Goal: Transaction & Acquisition: Purchase product/service

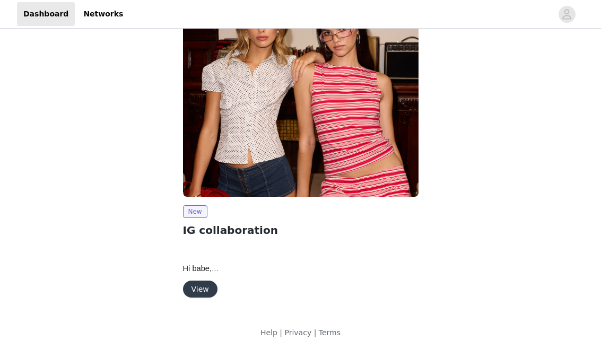
scroll to position [34, 0]
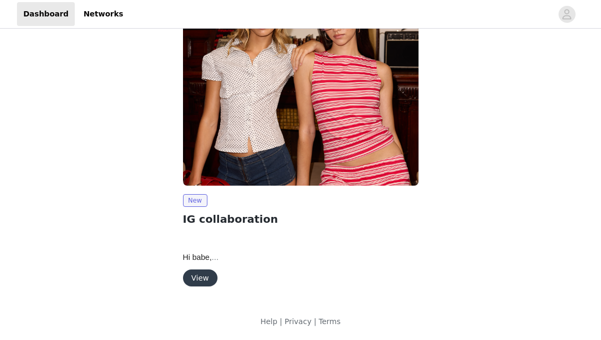
click at [205, 275] on button "View" at bounding box center [200, 278] width 34 height 17
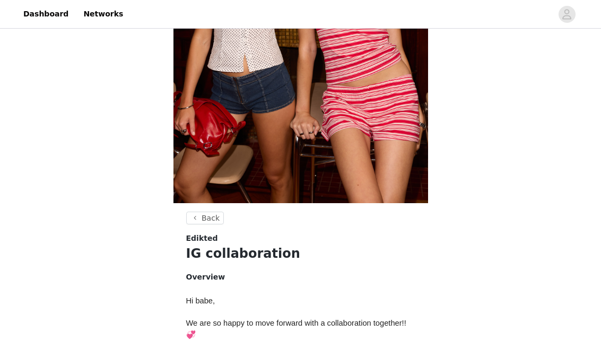
scroll to position [487, 0]
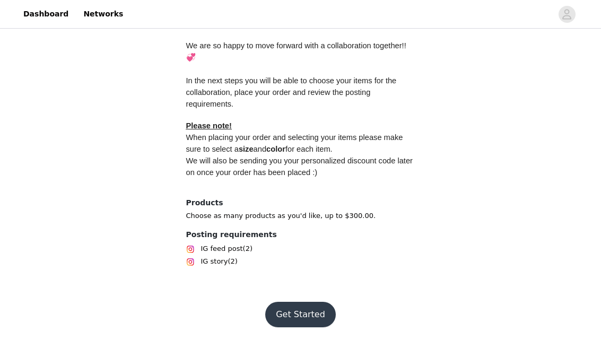
click at [291, 309] on button "Get Started" at bounding box center [300, 314] width 71 height 25
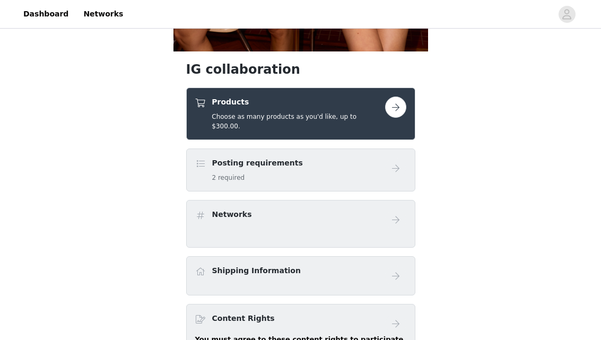
scroll to position [361, 0]
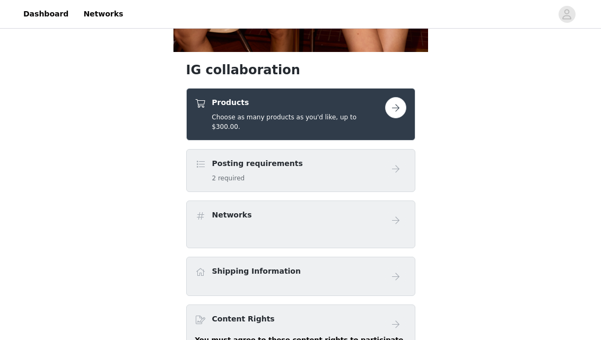
click at [402, 106] on button "button" at bounding box center [395, 107] width 21 height 21
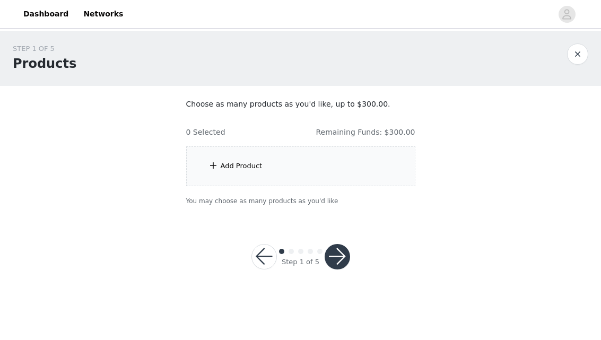
click at [249, 119] on div "0 Selected Remaining Funds: $300.00" at bounding box center [300, 128] width 229 height 20
click at [384, 118] on div "0 Selected Remaining Funds: $300.00" at bounding box center [300, 128] width 229 height 20
click at [423, 133] on section "Choose as many products as you'd like, up to $300.00. 0 Selected Remaining Fund…" at bounding box center [301, 152] width 255 height 133
click at [321, 115] on section "Choose as many products as you'd like, up to $300.00. 0 Selected Remaining Fund…" at bounding box center [301, 152] width 255 height 133
click at [274, 152] on div "Add Product" at bounding box center [300, 166] width 229 height 40
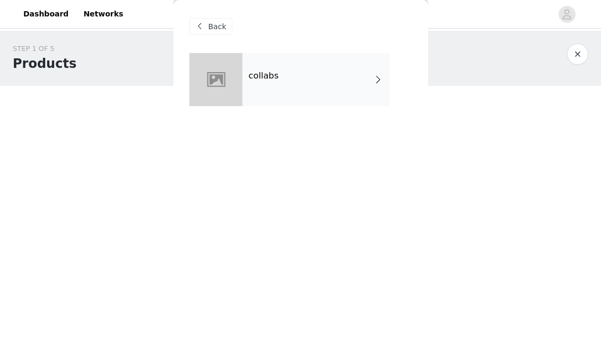
click at [291, 73] on div "collabs" at bounding box center [317, 79] width 148 height 53
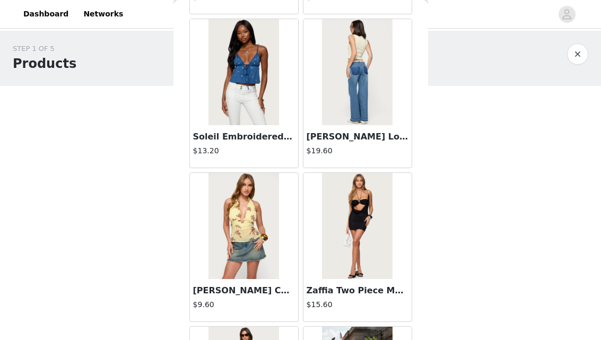
scroll to position [1284, 0]
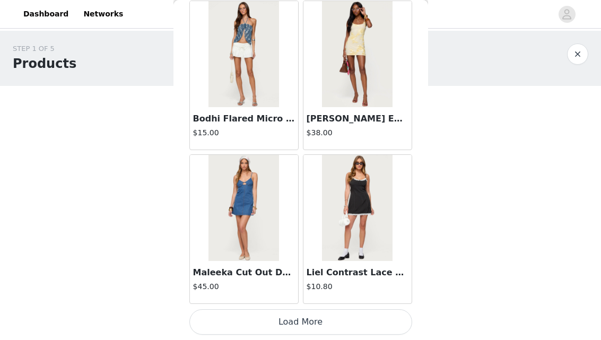
click at [302, 325] on button "Load More" at bounding box center [300, 321] width 223 height 25
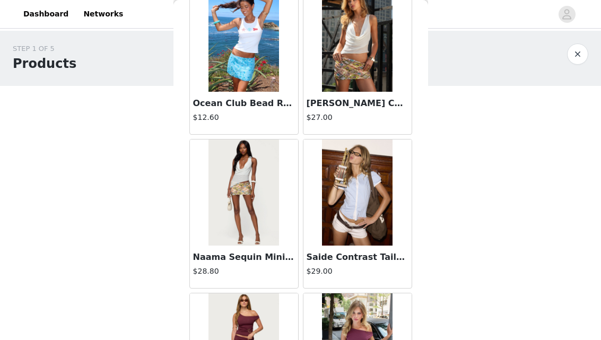
scroll to position [1612, 0]
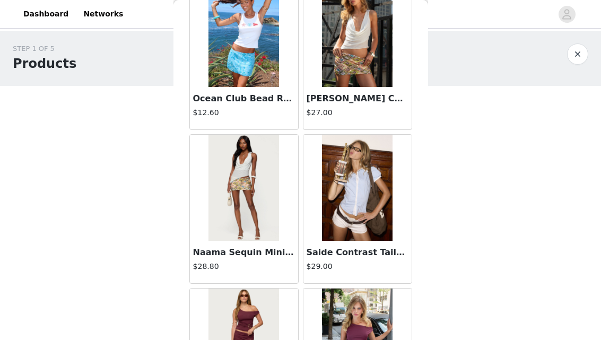
click at [474, 199] on div "STEP 1 OF 5 Products Choose as many products as you'd like, up to $300.00. 0 Se…" at bounding box center [300, 125] width 601 height 188
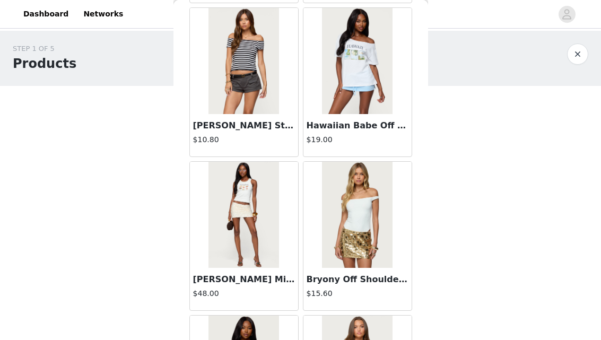
scroll to position [2207, 0]
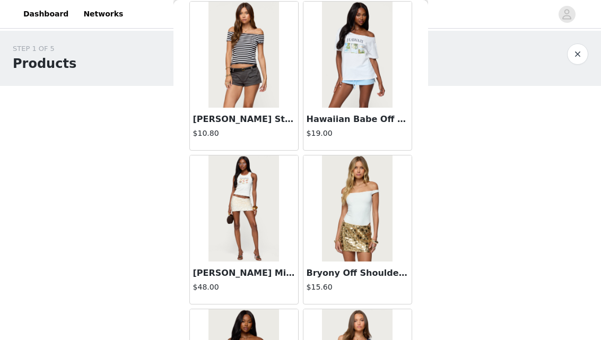
click at [266, 202] on img at bounding box center [244, 208] width 71 height 106
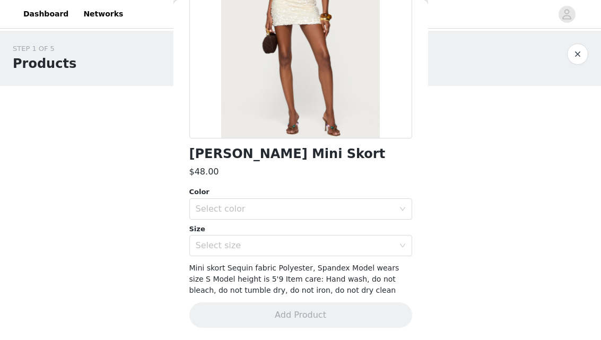
scroll to position [154, 0]
click at [274, 202] on div "Select color" at bounding box center [297, 208] width 203 height 20
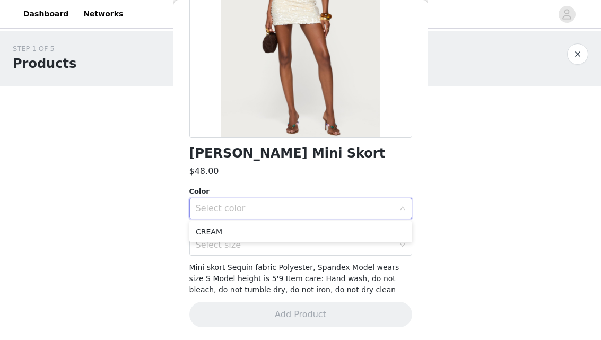
click at [258, 240] on ul "CREAM" at bounding box center [300, 231] width 223 height 21
click at [258, 229] on li "CREAM" at bounding box center [300, 231] width 223 height 17
click at [258, 245] on div "Select size" at bounding box center [295, 245] width 198 height 11
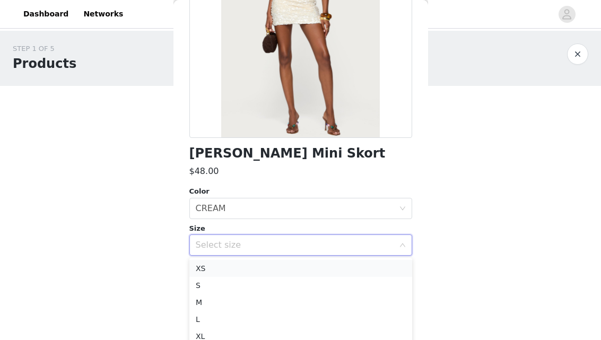
click at [254, 261] on li "XS" at bounding box center [300, 268] width 223 height 17
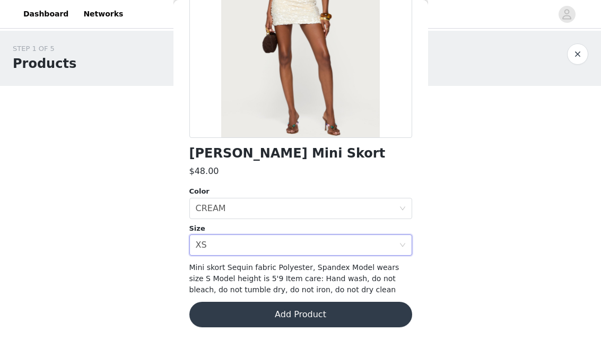
click at [264, 317] on button "Add Product" at bounding box center [300, 314] width 223 height 25
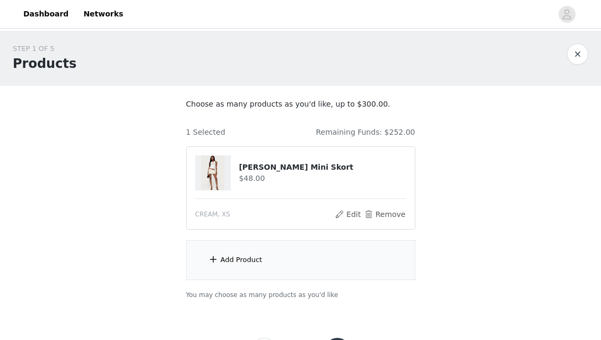
click at [247, 258] on div "Add Product" at bounding box center [242, 260] width 42 height 11
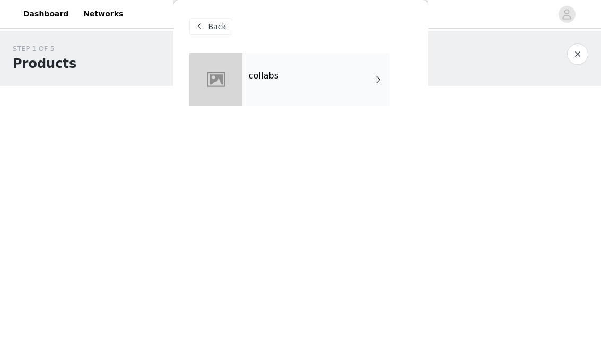
scroll to position [35, 0]
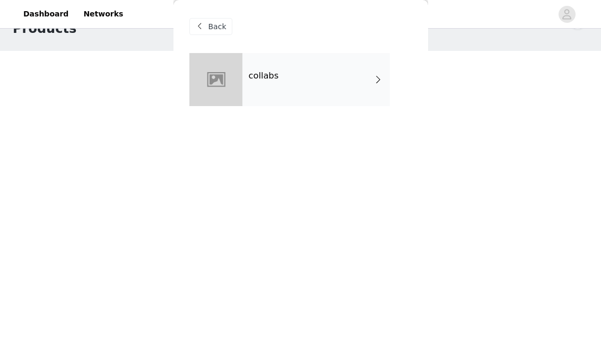
click at [287, 80] on div "collabs" at bounding box center [317, 79] width 148 height 53
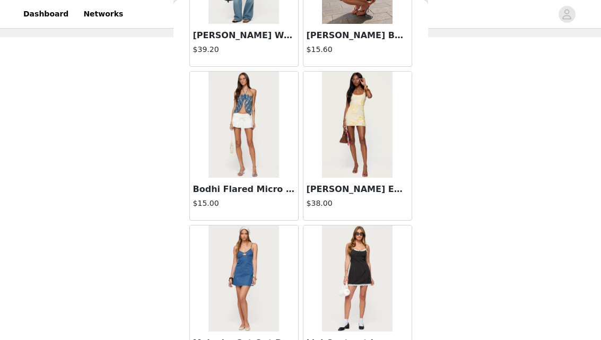
scroll to position [1284, 0]
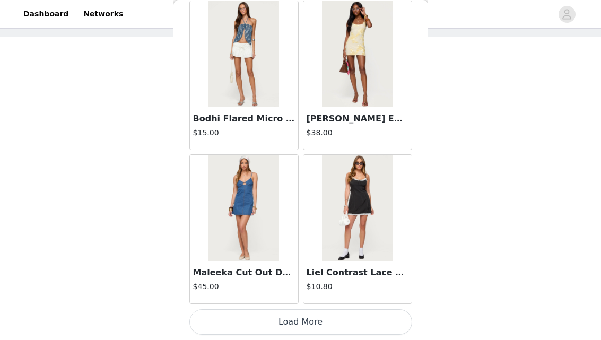
click at [312, 314] on button "Load More" at bounding box center [300, 321] width 223 height 25
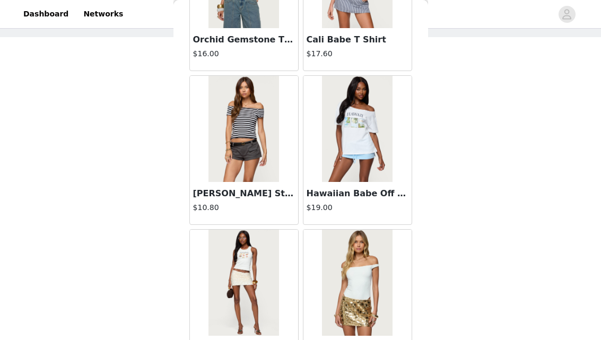
scroll to position [2823, 0]
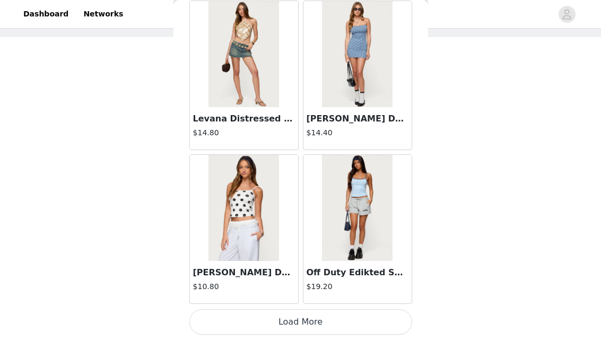
click at [301, 310] on button "Load More" at bounding box center [300, 321] width 223 height 25
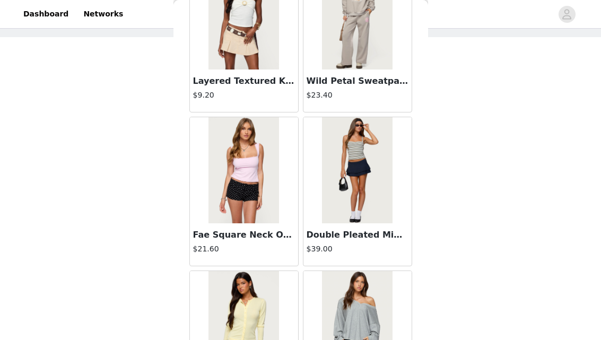
scroll to position [4362, 0]
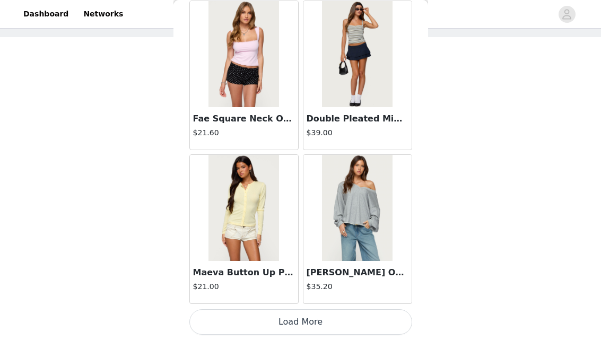
click at [322, 312] on button "Load More" at bounding box center [300, 321] width 223 height 25
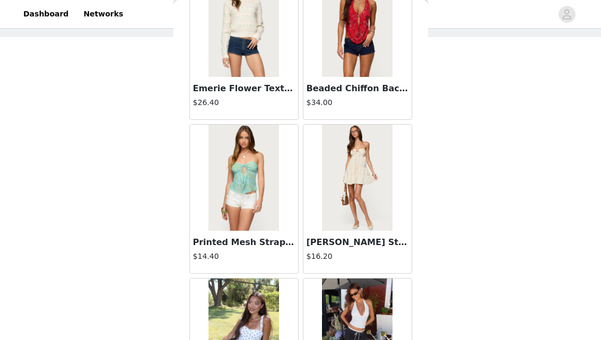
scroll to position [5901, 0]
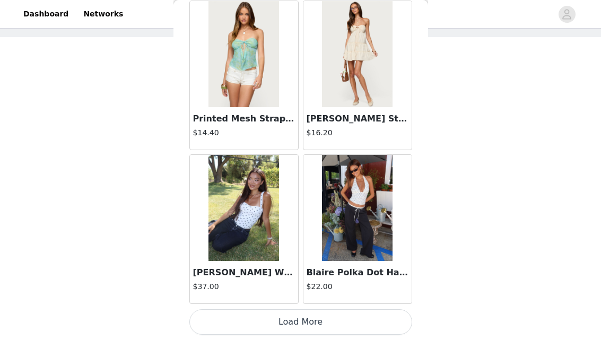
click at [314, 321] on button "Load More" at bounding box center [300, 321] width 223 height 25
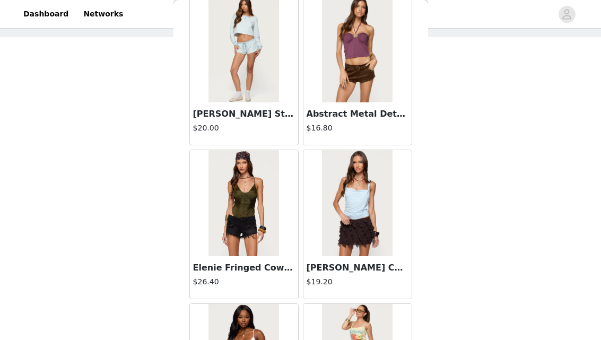
scroll to position [7440, 0]
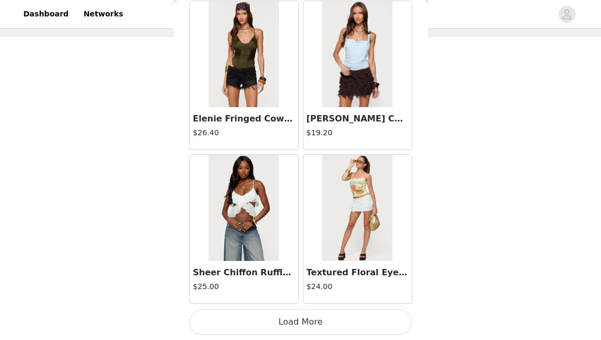
click at [316, 317] on button "Load More" at bounding box center [300, 321] width 223 height 25
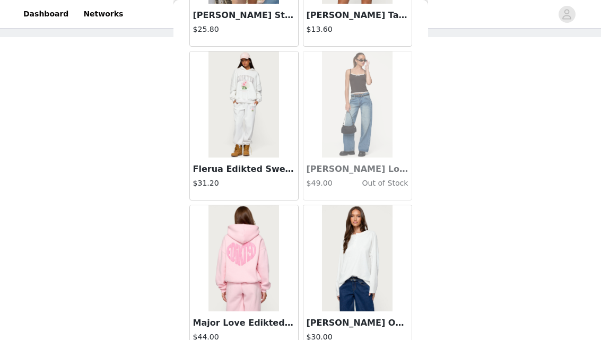
scroll to position [8979, 0]
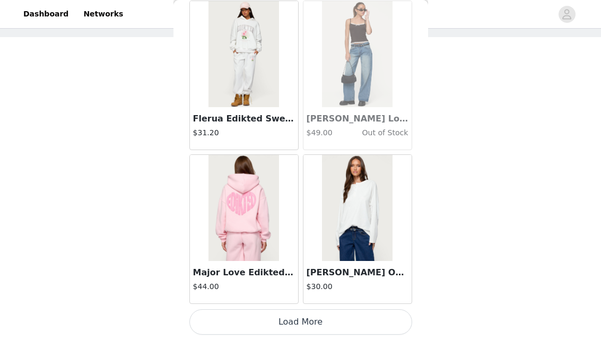
click at [292, 313] on button "Load More" at bounding box center [300, 321] width 223 height 25
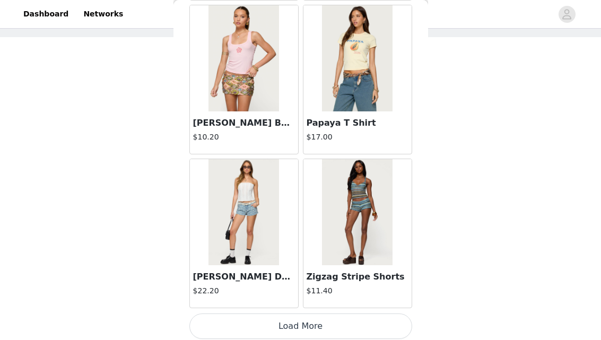
scroll to position [10517, 0]
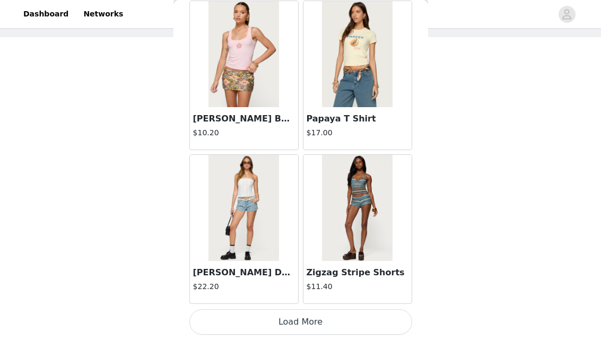
click at [288, 330] on button "Load More" at bounding box center [300, 321] width 223 height 25
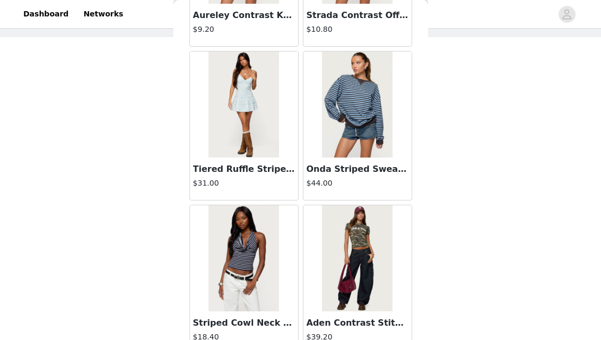
scroll to position [12056, 0]
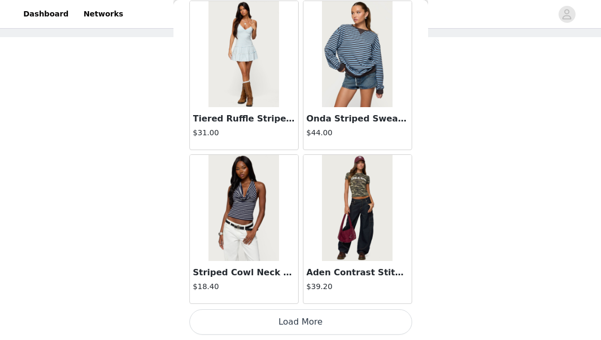
click at [313, 322] on button "Load More" at bounding box center [300, 321] width 223 height 25
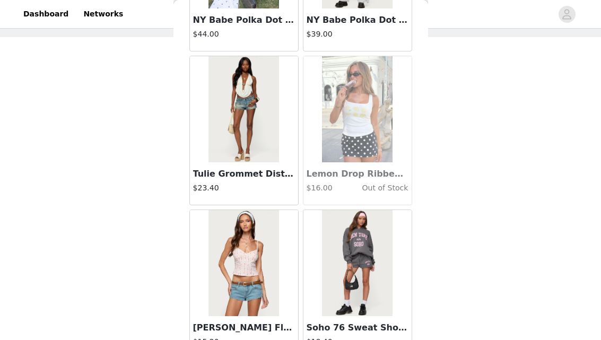
scroll to position [13595, 0]
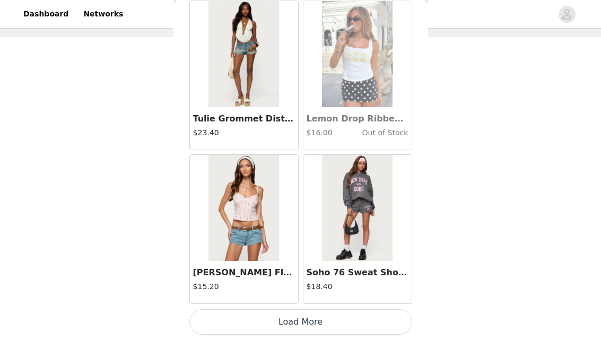
click at [298, 323] on button "Load More" at bounding box center [300, 321] width 223 height 25
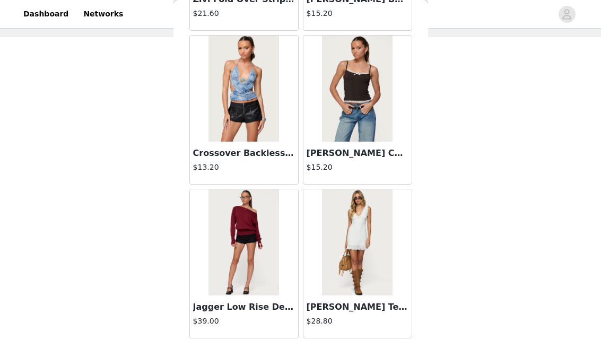
scroll to position [15134, 0]
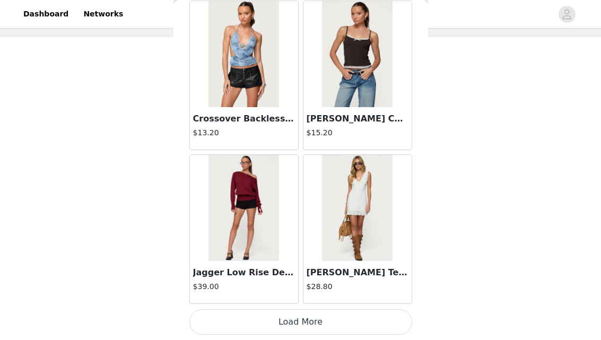
click at [298, 315] on button "Load More" at bounding box center [300, 321] width 223 height 25
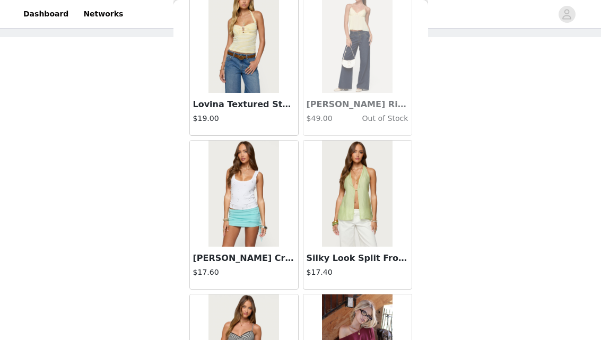
scroll to position [15462, 0]
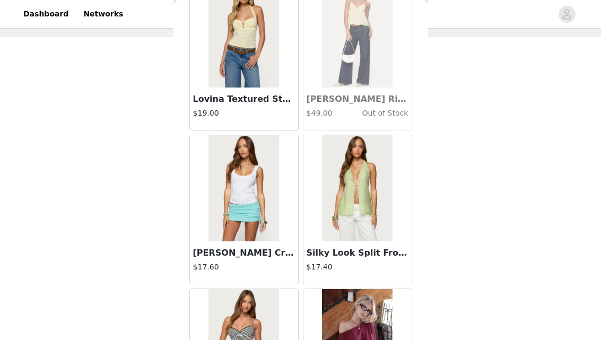
click at [255, 203] on img at bounding box center [244, 188] width 71 height 106
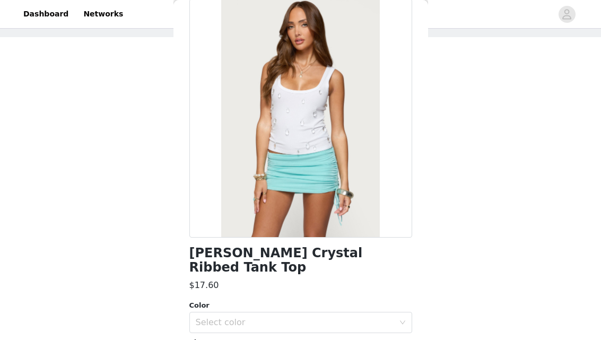
scroll to position [80, 0]
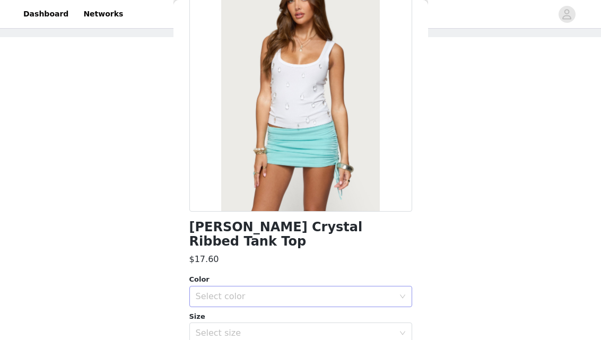
click at [227, 291] on div "Select color" at bounding box center [295, 296] width 198 height 11
click at [228, 301] on li "WHITE" at bounding box center [300, 305] width 223 height 17
click at [233, 328] on div "Select size" at bounding box center [295, 333] width 198 height 11
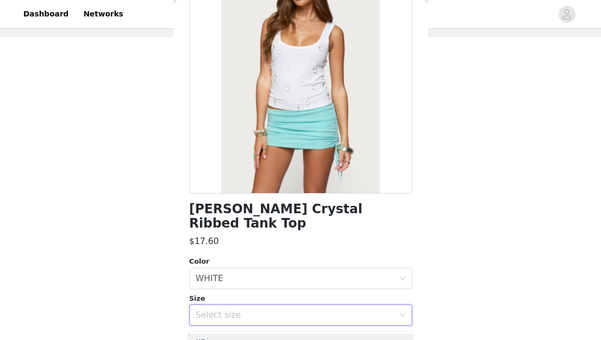
click at [231, 312] on div "Zelena Faux Crystal Ribbed Tank Top $17.60 Color Select color WHITE Size Select…" at bounding box center [300, 194] width 223 height 478
click at [231, 310] on div "Select size" at bounding box center [295, 315] width 198 height 11
click at [226, 320] on li "XS" at bounding box center [300, 324] width 223 height 17
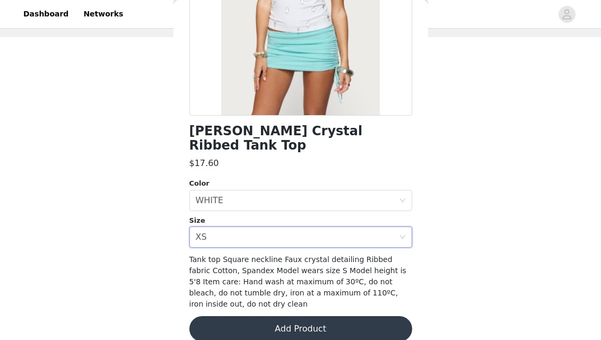
click at [258, 316] on button "Add Product" at bounding box center [300, 328] width 223 height 25
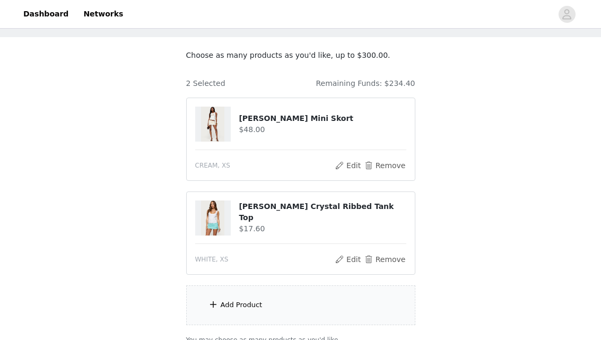
click at [247, 304] on div "Add Product" at bounding box center [242, 305] width 42 height 11
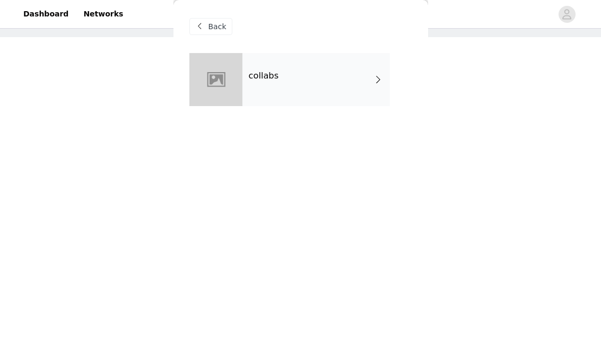
click at [271, 68] on div "collabs" at bounding box center [317, 79] width 148 height 53
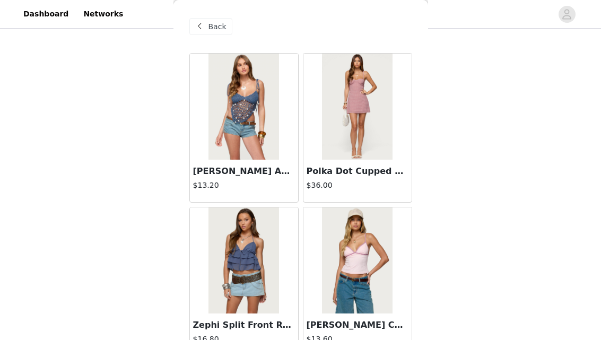
scroll to position [1284, 0]
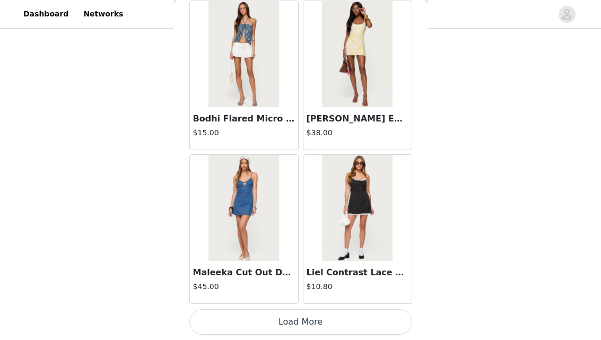
click at [304, 326] on button "Load More" at bounding box center [300, 321] width 223 height 25
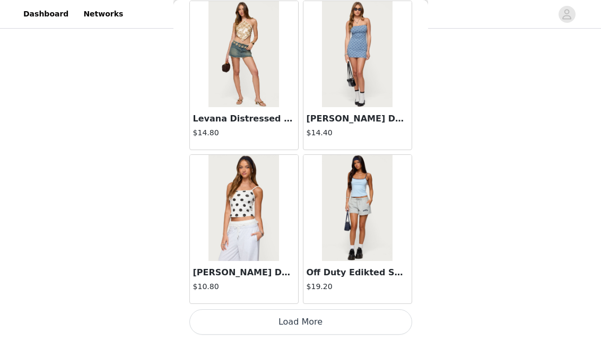
click at [304, 317] on button "Load More" at bounding box center [300, 321] width 223 height 25
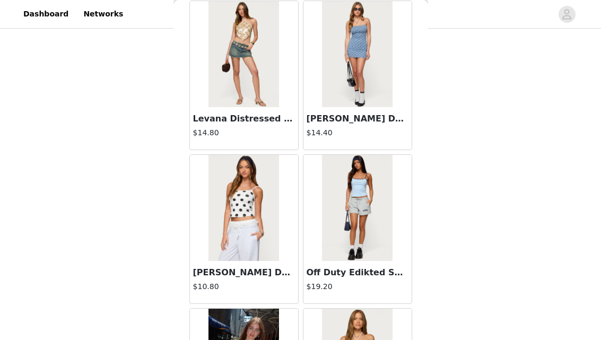
scroll to position [4362, 0]
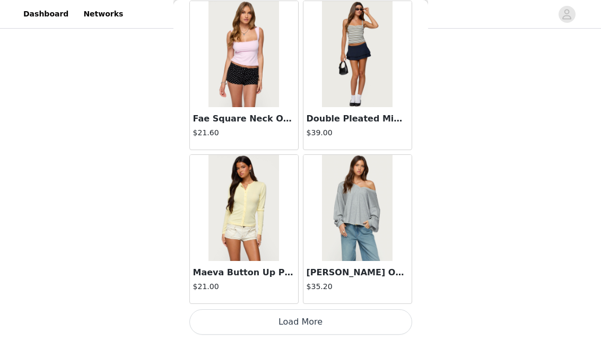
click at [314, 322] on button "Load More" at bounding box center [300, 321] width 223 height 25
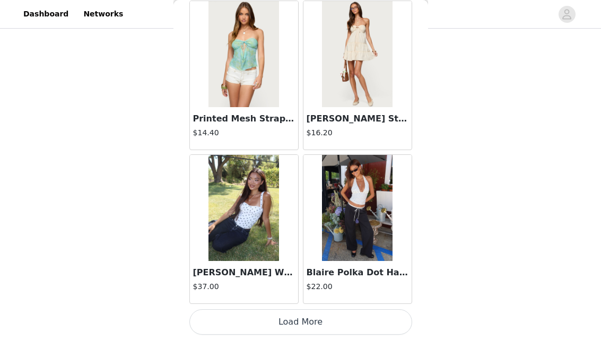
click at [310, 318] on button "Load More" at bounding box center [300, 321] width 223 height 25
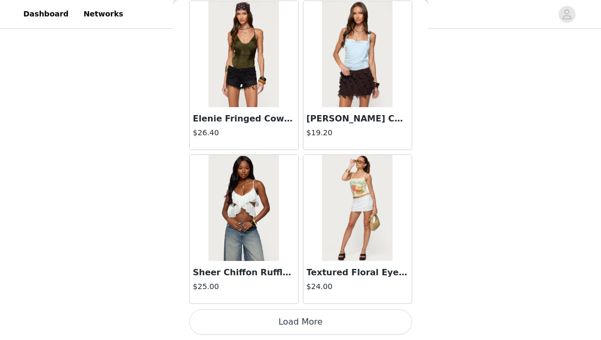
click at [314, 313] on button "Load More" at bounding box center [300, 321] width 223 height 25
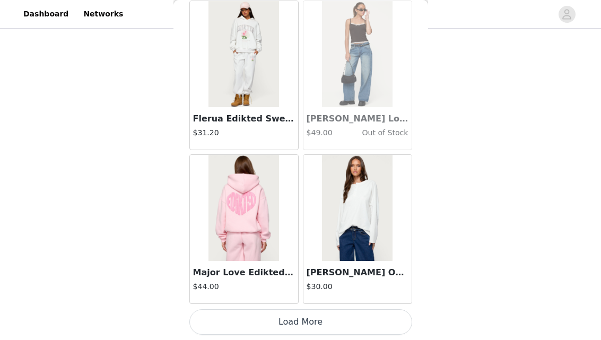
click at [315, 312] on button "Load More" at bounding box center [300, 321] width 223 height 25
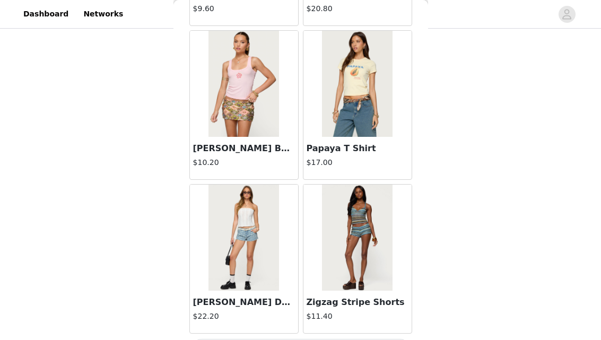
scroll to position [10517, 0]
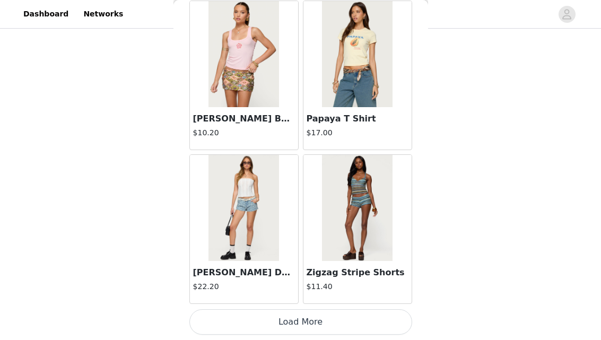
click at [313, 329] on button "Load More" at bounding box center [300, 321] width 223 height 25
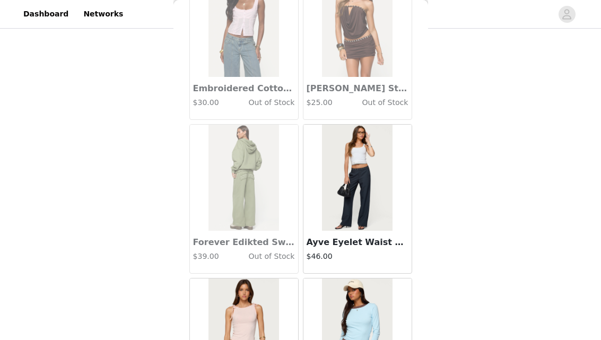
scroll to position [11321, 0]
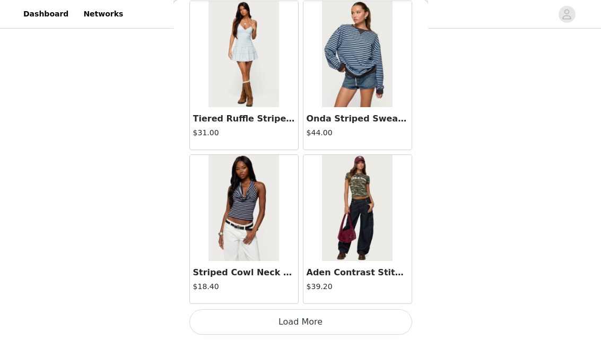
click at [317, 317] on button "Load More" at bounding box center [300, 321] width 223 height 25
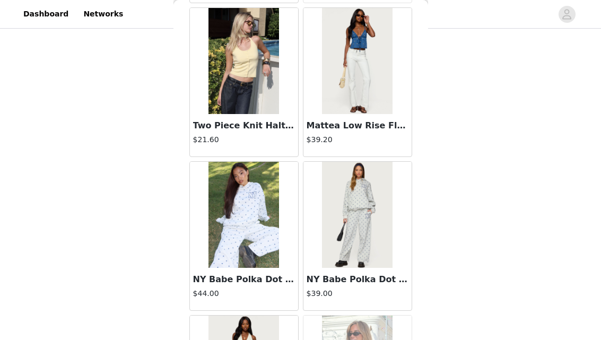
scroll to position [13595, 0]
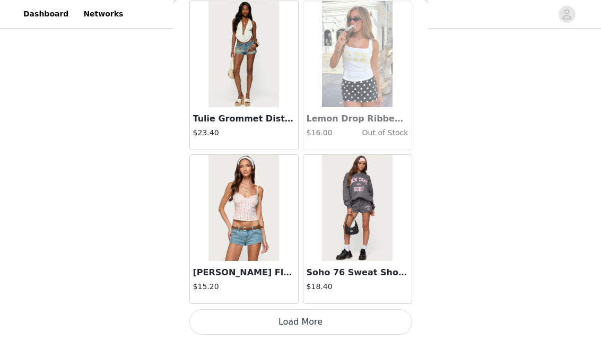
click at [316, 314] on button "Load More" at bounding box center [300, 321] width 223 height 25
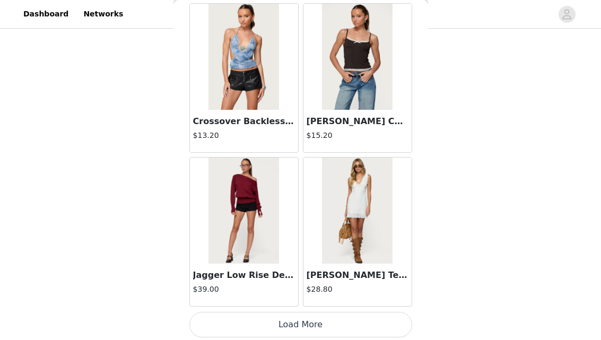
scroll to position [15134, 0]
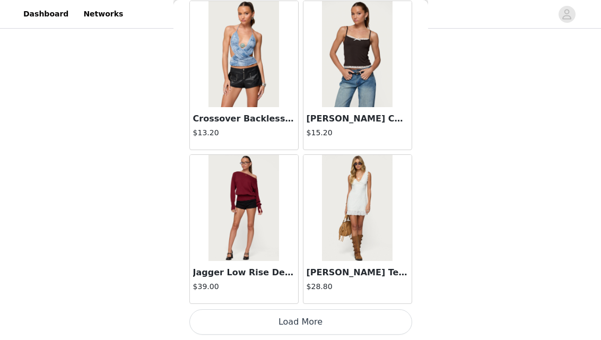
click at [313, 318] on button "Load More" at bounding box center [300, 321] width 223 height 25
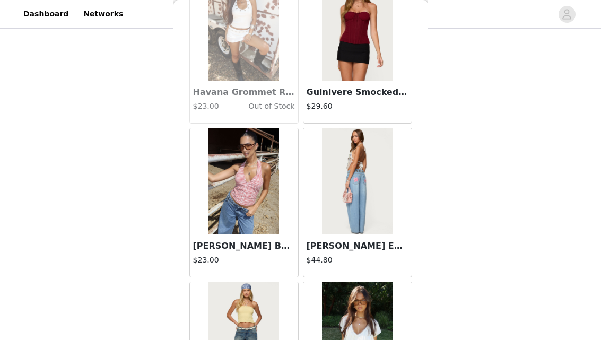
scroll to position [16673, 0]
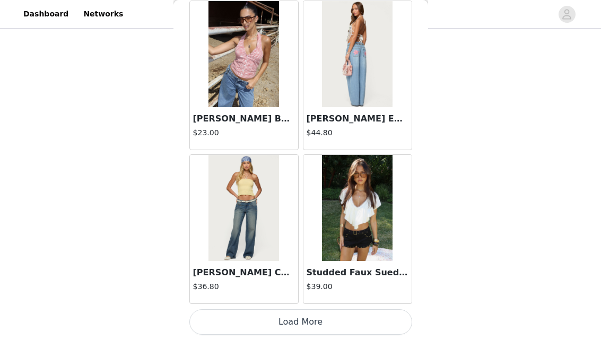
click at [299, 319] on button "Load More" at bounding box center [300, 321] width 223 height 25
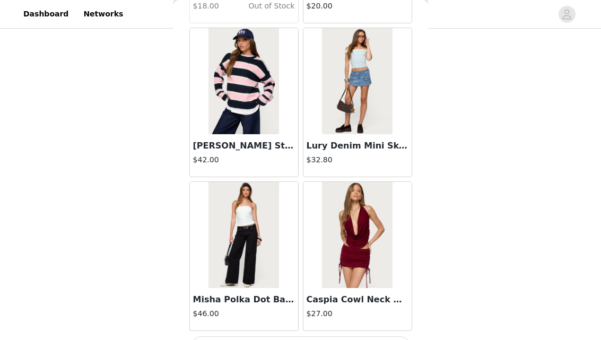
scroll to position [18212, 0]
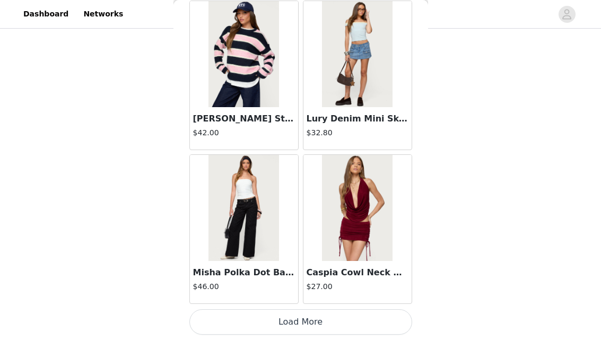
click at [315, 323] on button "Load More" at bounding box center [300, 321] width 223 height 25
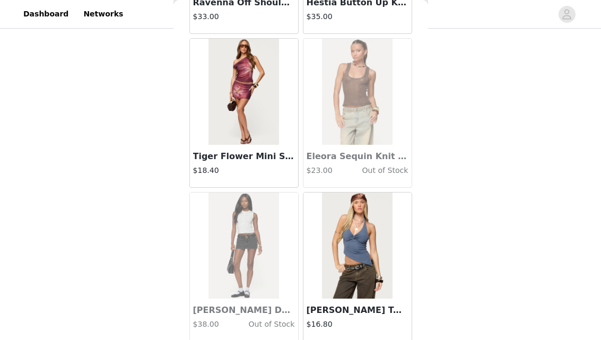
scroll to position [19751, 0]
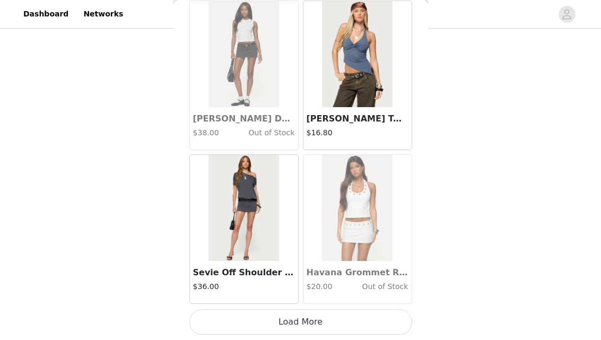
click at [314, 315] on button "Load More" at bounding box center [300, 321] width 223 height 25
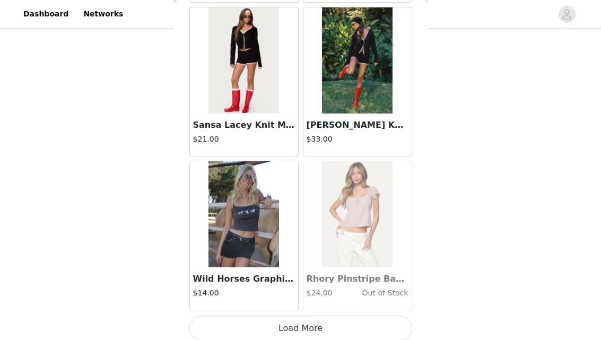
scroll to position [21285, 0]
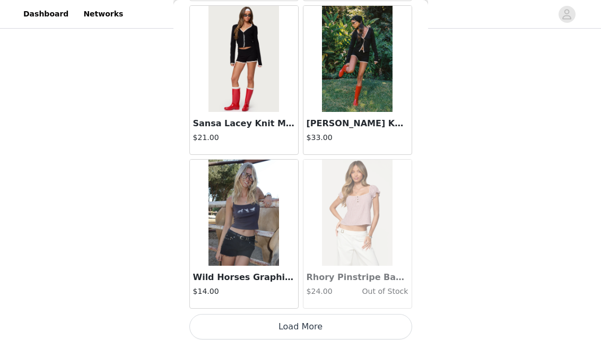
click at [308, 325] on button "Load More" at bounding box center [300, 326] width 223 height 25
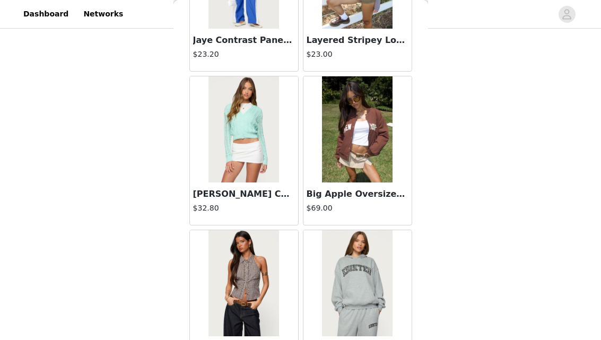
scroll to position [22829, 0]
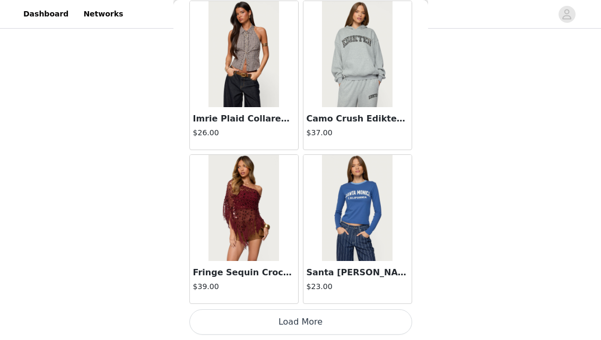
click at [306, 318] on button "Load More" at bounding box center [300, 321] width 223 height 25
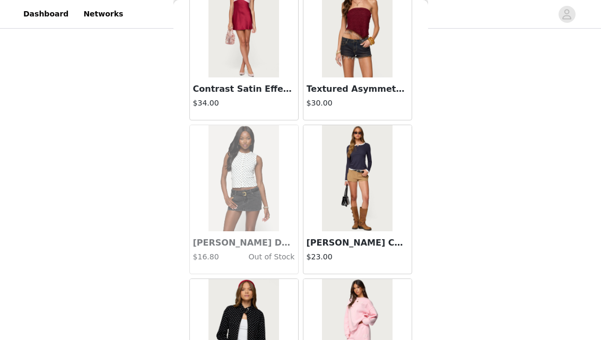
scroll to position [24368, 0]
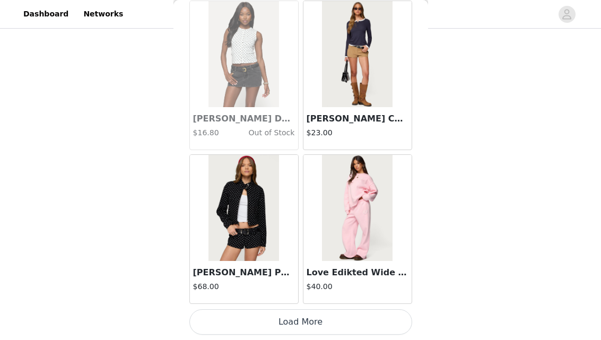
click at [328, 313] on button "Load More" at bounding box center [300, 321] width 223 height 25
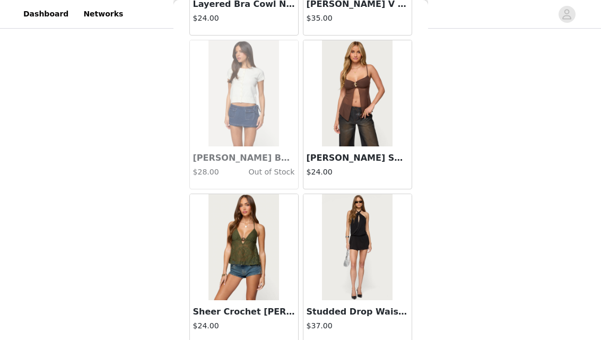
scroll to position [25907, 0]
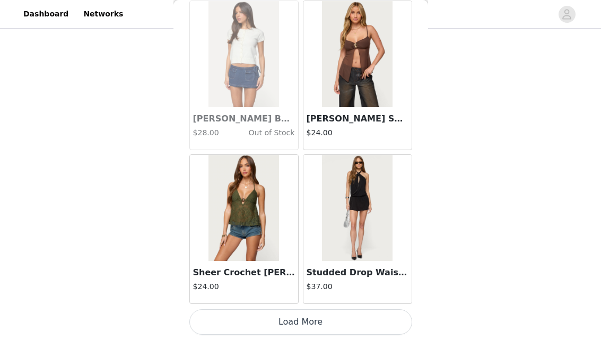
click at [325, 330] on button "Load More" at bounding box center [300, 321] width 223 height 25
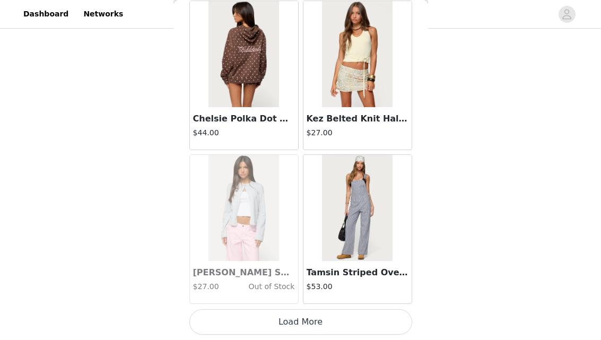
scroll to position [141, 0]
click at [326, 324] on button "Load More" at bounding box center [300, 321] width 223 height 25
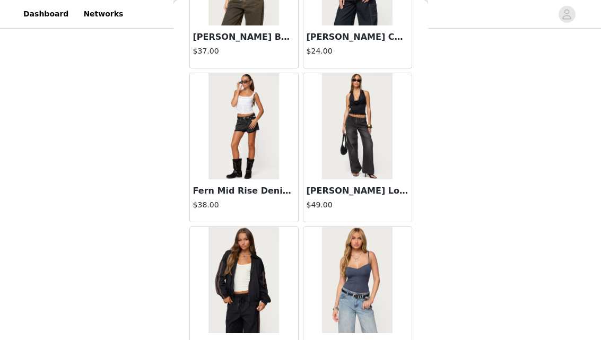
scroll to position [28985, 0]
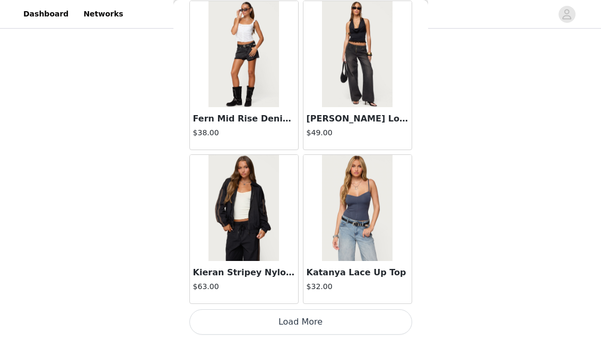
click at [306, 316] on button "Load More" at bounding box center [300, 321] width 223 height 25
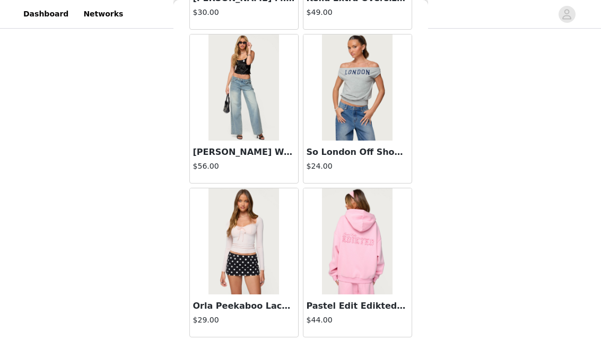
scroll to position [30524, 0]
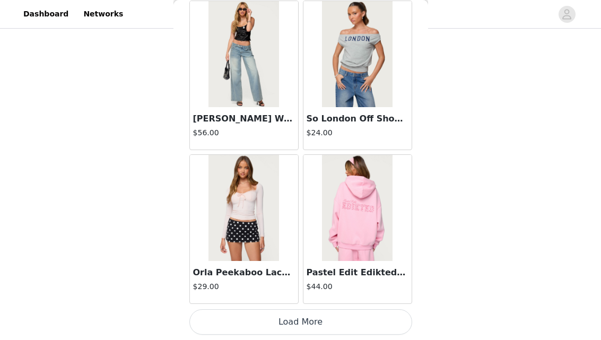
click at [299, 317] on button "Load More" at bounding box center [300, 321] width 223 height 25
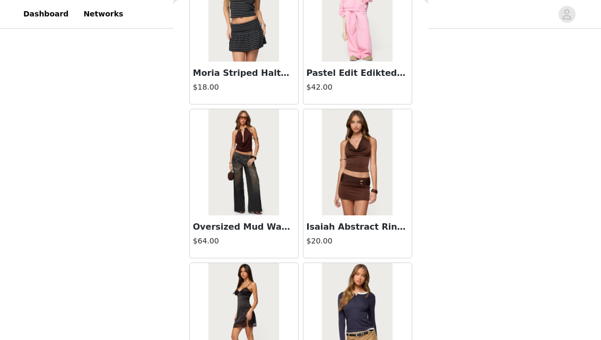
scroll to position [30888, 0]
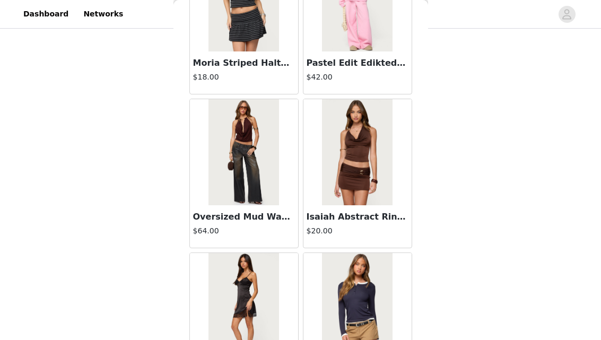
click at [253, 163] on img at bounding box center [244, 152] width 71 height 106
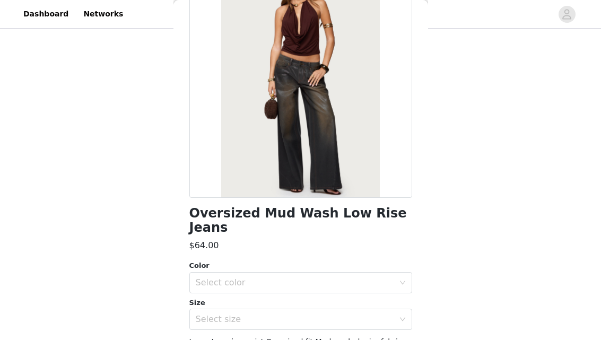
scroll to position [111, 0]
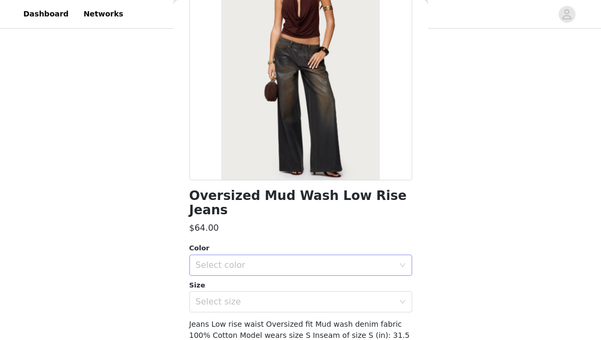
click at [253, 260] on div "Select color" at bounding box center [295, 265] width 198 height 11
click at [248, 273] on li "BLACK WASHED" at bounding box center [300, 274] width 223 height 17
click at [250, 297] on div "Select size" at bounding box center [295, 302] width 198 height 11
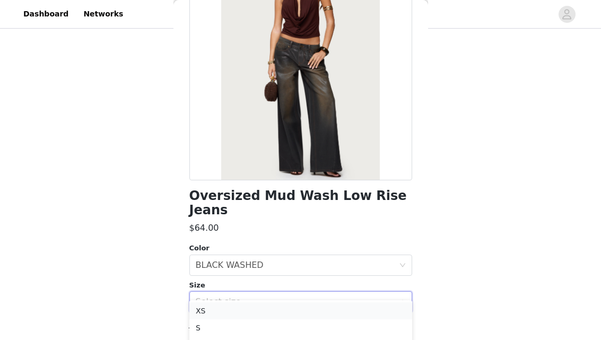
click at [238, 308] on li "XS" at bounding box center [300, 310] width 223 height 17
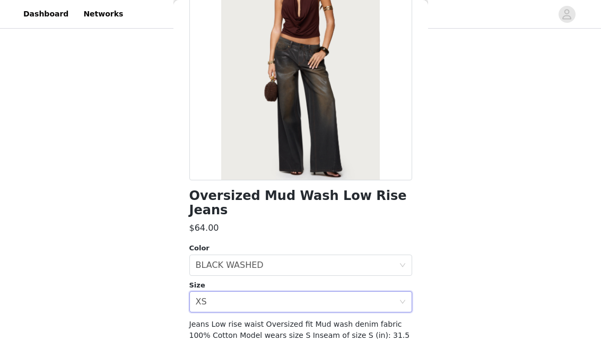
scroll to position [165, 0]
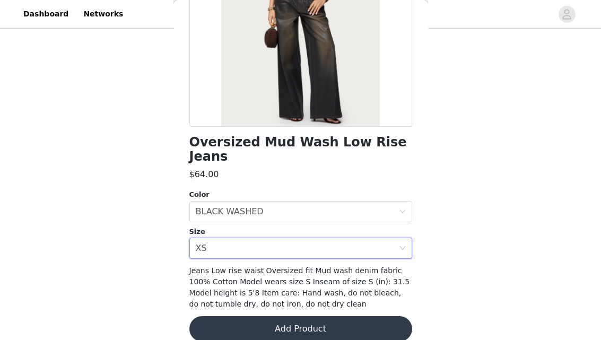
click at [278, 316] on button "Add Product" at bounding box center [300, 328] width 223 height 25
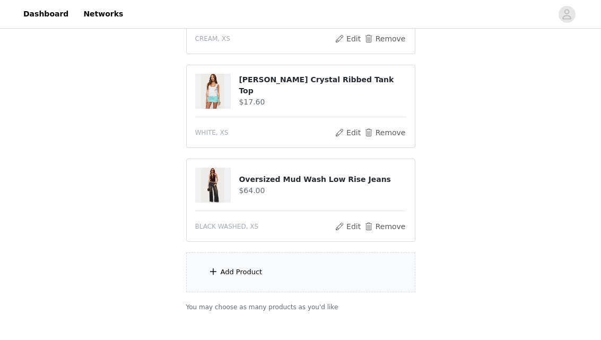
scroll to position [188, 0]
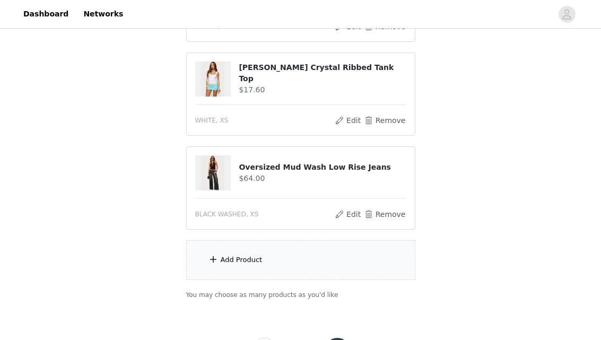
click at [256, 262] on div "Add Product" at bounding box center [242, 260] width 42 height 11
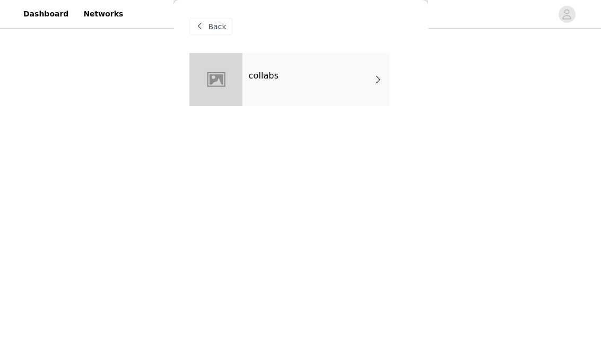
click at [292, 85] on div "collabs" at bounding box center [317, 79] width 148 height 53
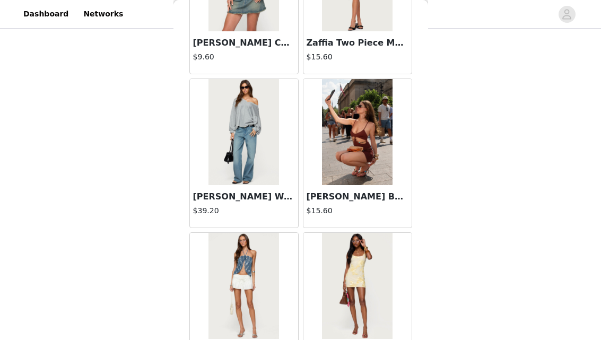
scroll to position [1284, 0]
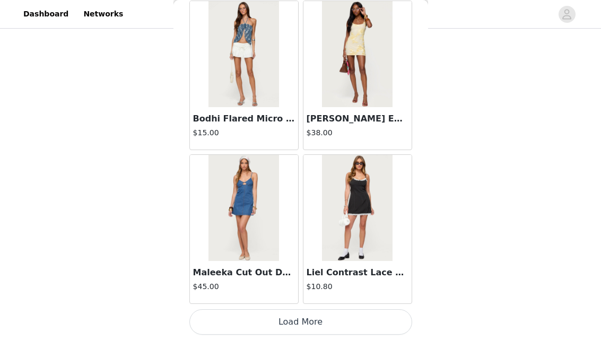
click at [299, 314] on button "Load More" at bounding box center [300, 321] width 223 height 25
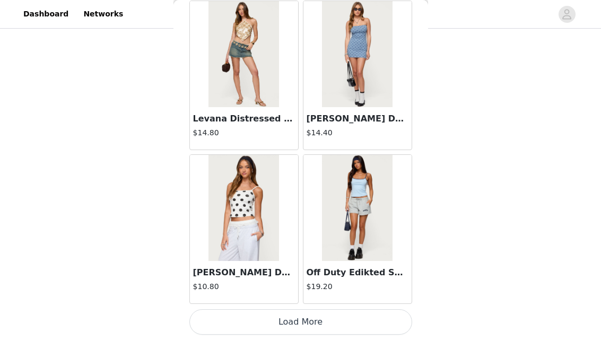
click at [316, 312] on button "Load More" at bounding box center [300, 321] width 223 height 25
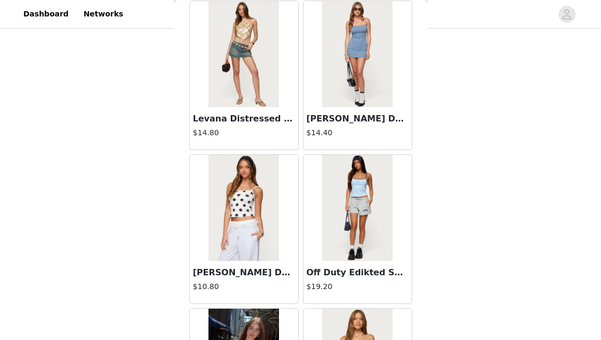
scroll to position [237, 0]
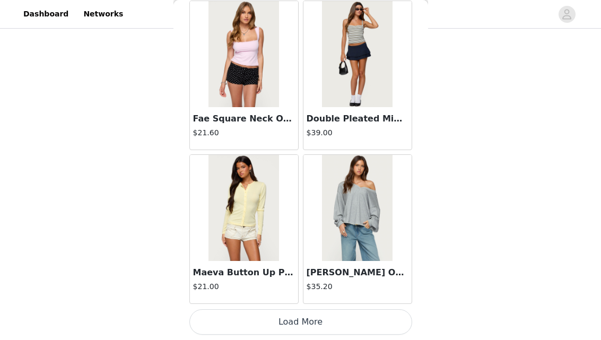
click at [308, 325] on button "Load More" at bounding box center [300, 321] width 223 height 25
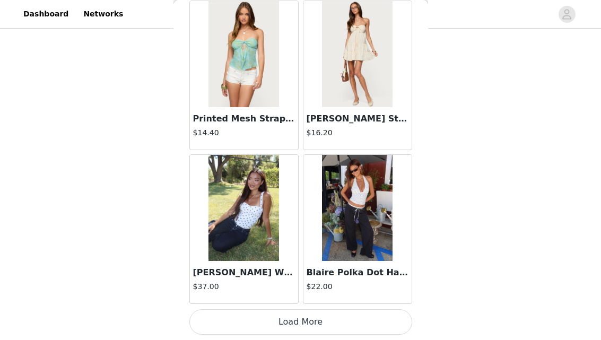
click at [301, 316] on button "Load More" at bounding box center [300, 321] width 223 height 25
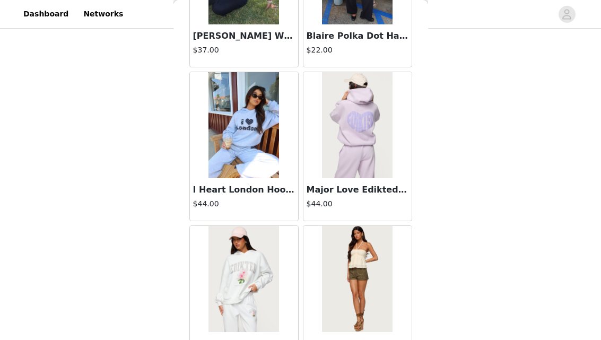
scroll to position [7435, 0]
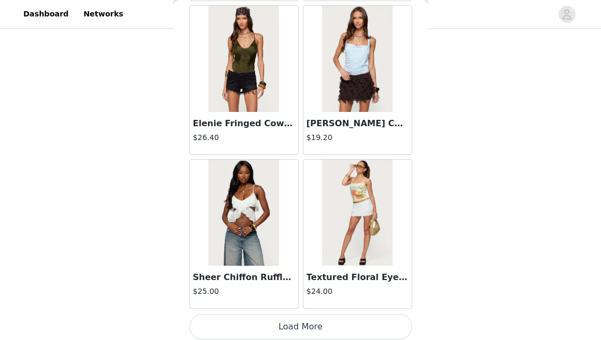
click at [312, 318] on button "Load More" at bounding box center [300, 326] width 223 height 25
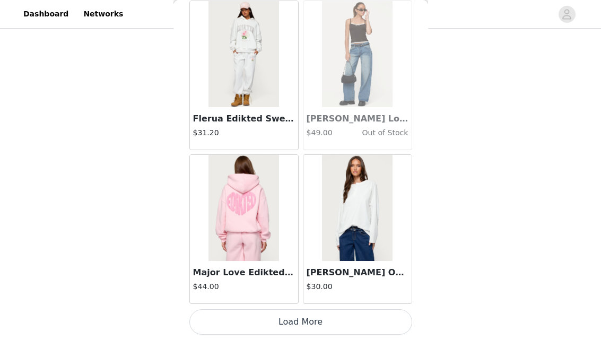
click at [306, 320] on button "Load More" at bounding box center [300, 321] width 223 height 25
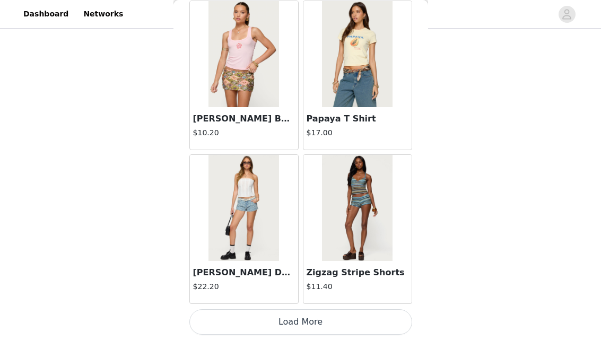
click at [306, 319] on button "Load More" at bounding box center [300, 321] width 223 height 25
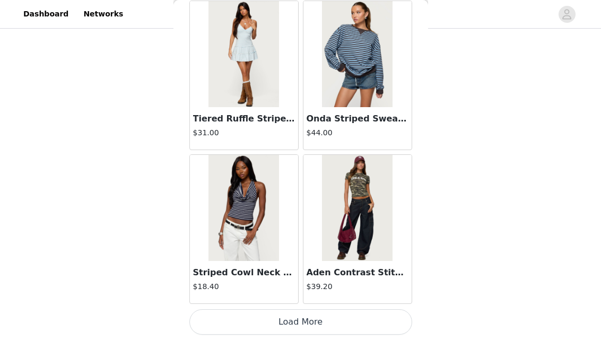
click at [303, 325] on button "Load More" at bounding box center [300, 321] width 223 height 25
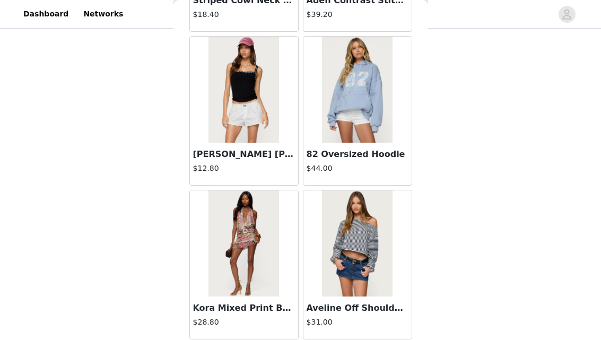
scroll to position [13525, 0]
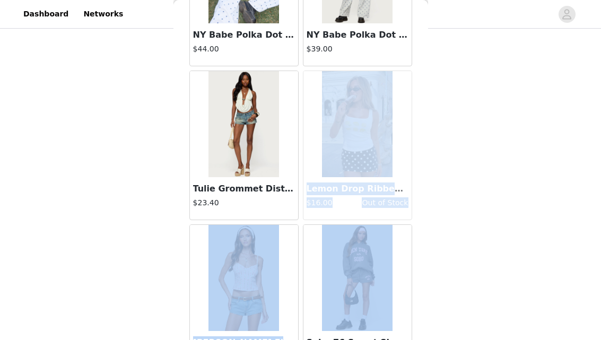
drag, startPoint x: 302, startPoint y: 317, endPoint x: 356, endPoint y: 175, distance: 151.8
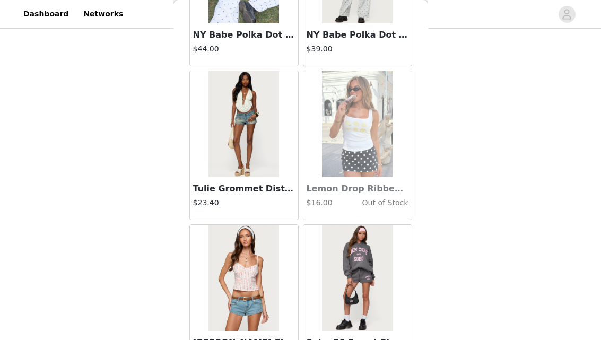
click at [465, 158] on div "STEP 1 OF 5 Products Choose as many products as you'd like, up to $300.00. 3 Se…" at bounding box center [300, 29] width 601 height 470
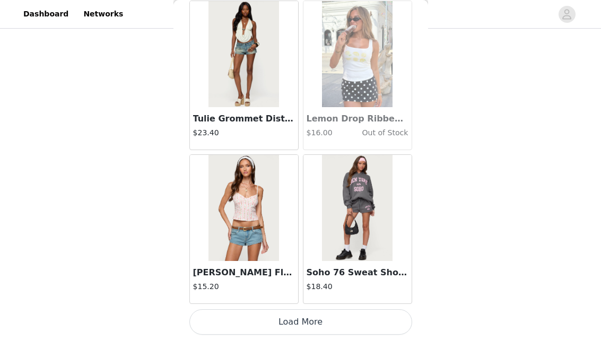
click at [293, 318] on button "Load More" at bounding box center [300, 321] width 223 height 25
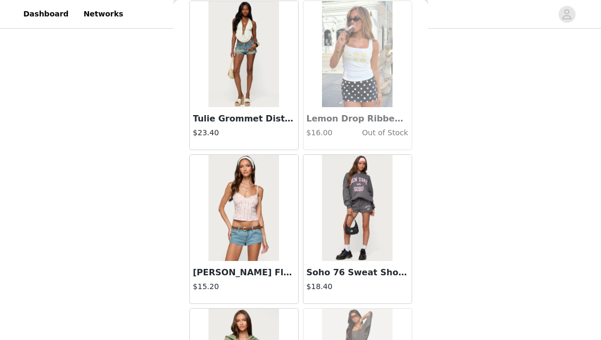
scroll to position [15134, 0]
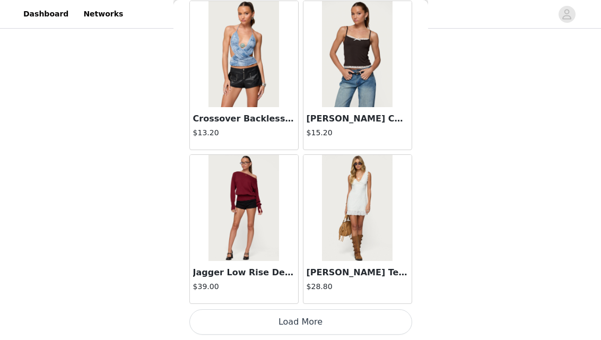
click at [308, 319] on button "Load More" at bounding box center [300, 321] width 223 height 25
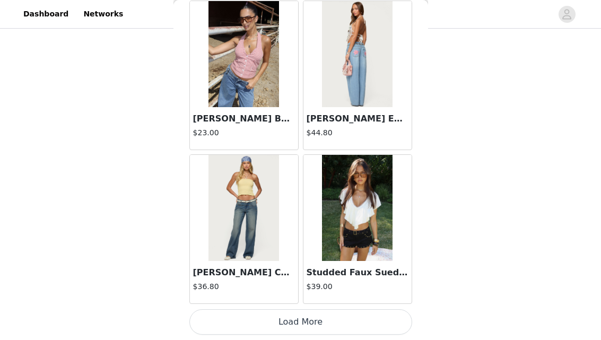
click at [314, 321] on button "Load More" at bounding box center [300, 321] width 223 height 25
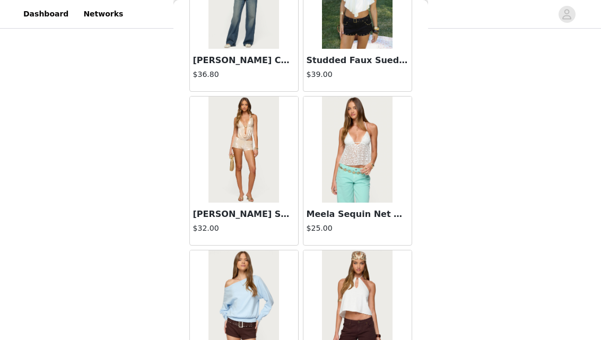
scroll to position [18212, 0]
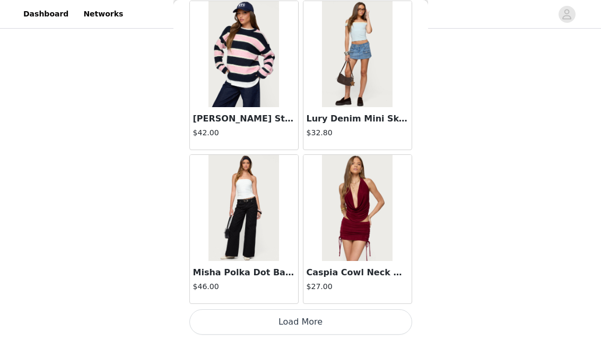
click at [287, 314] on button "Load More" at bounding box center [300, 321] width 223 height 25
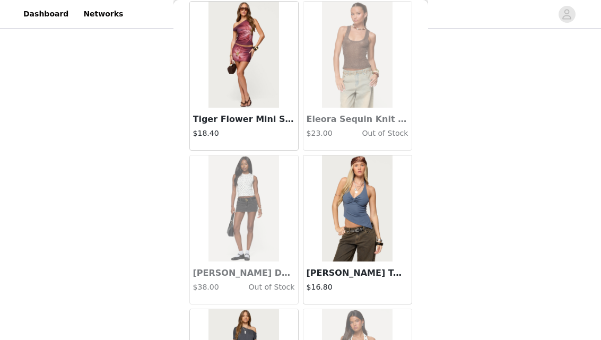
scroll to position [19751, 0]
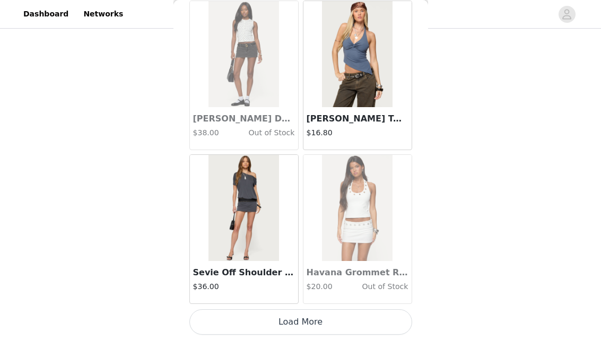
click at [312, 324] on button "Load More" at bounding box center [300, 321] width 223 height 25
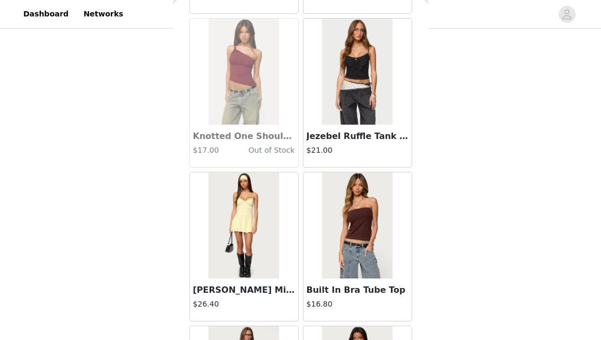
scroll to position [21290, 0]
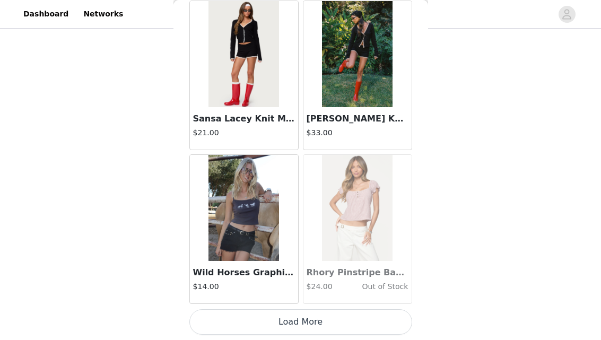
click at [315, 314] on button "Load More" at bounding box center [300, 321] width 223 height 25
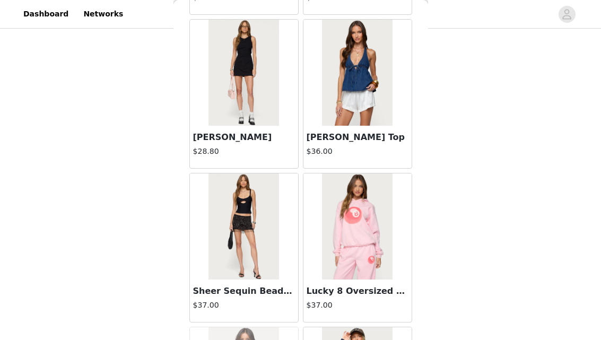
scroll to position [22829, 0]
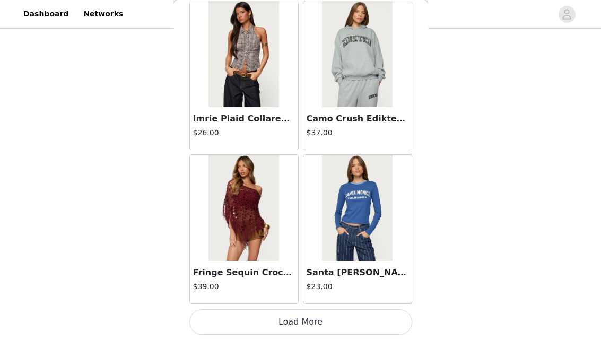
click at [311, 321] on button "Load More" at bounding box center [300, 321] width 223 height 25
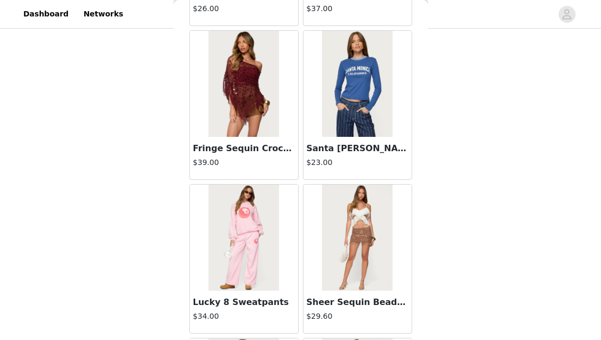
scroll to position [24368, 0]
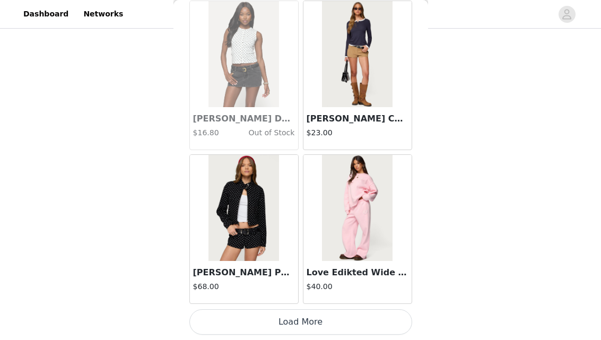
click at [314, 329] on button "Load More" at bounding box center [300, 321] width 223 height 25
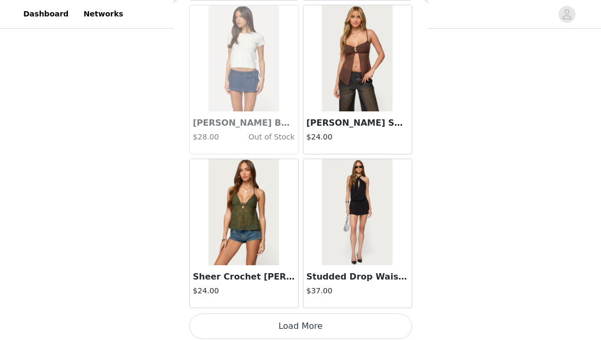
scroll to position [25907, 0]
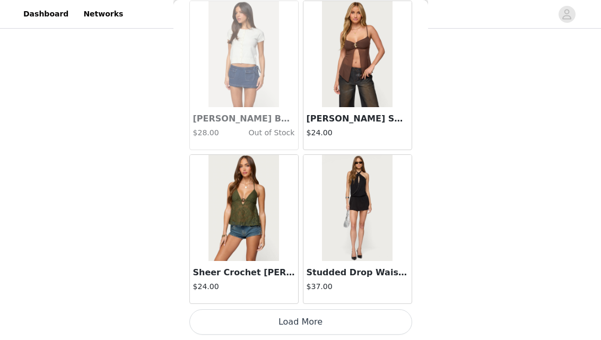
click at [317, 322] on button "Load More" at bounding box center [300, 321] width 223 height 25
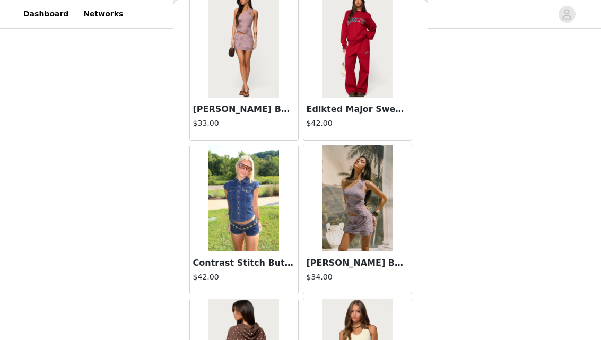
scroll to position [27446, 0]
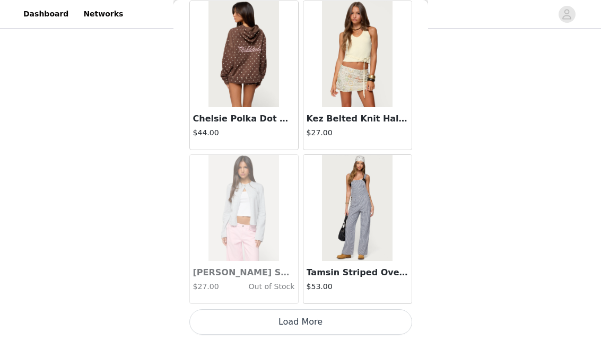
click at [313, 316] on button "Load More" at bounding box center [300, 321] width 223 height 25
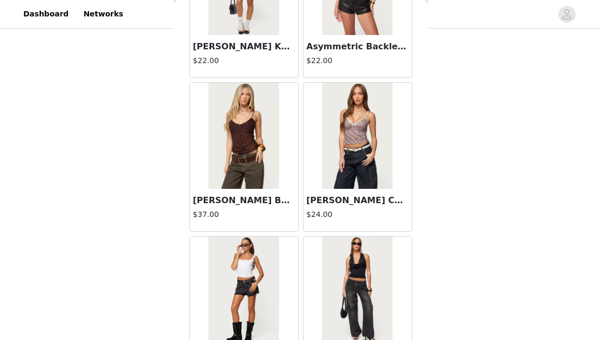
scroll to position [28985, 0]
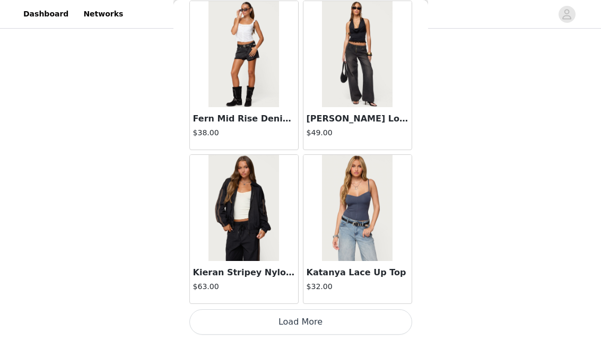
click at [300, 325] on button "Load More" at bounding box center [300, 321] width 223 height 25
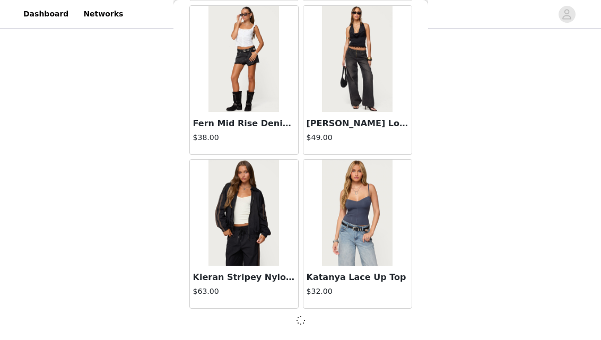
scroll to position [28980, 0]
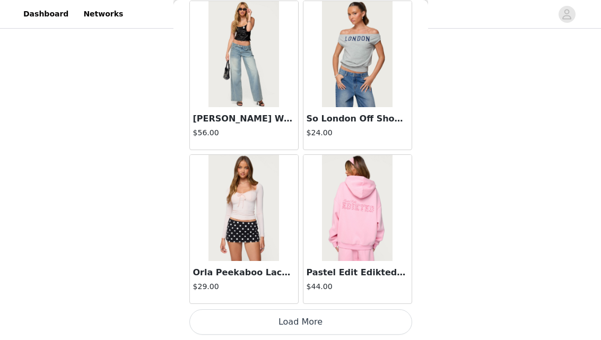
click at [299, 328] on button "Load More" at bounding box center [300, 321] width 223 height 25
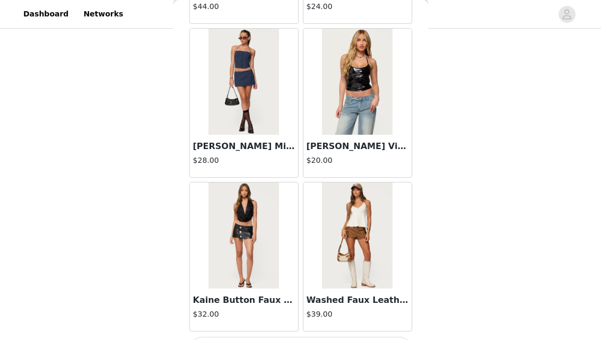
scroll to position [32063, 0]
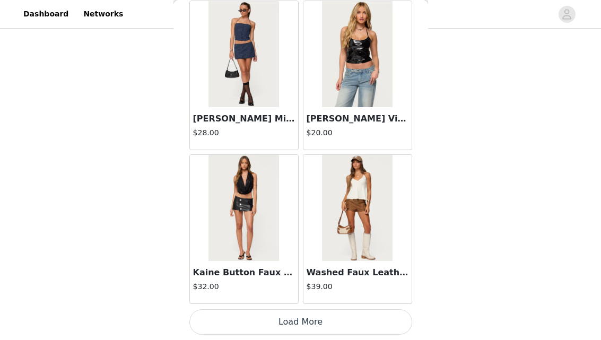
click at [300, 317] on button "Load More" at bounding box center [300, 321] width 223 height 25
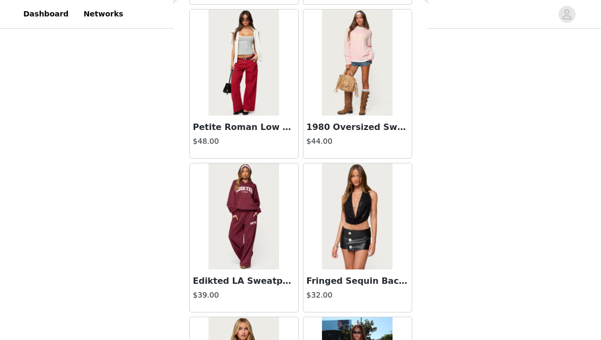
scroll to position [32352, 0]
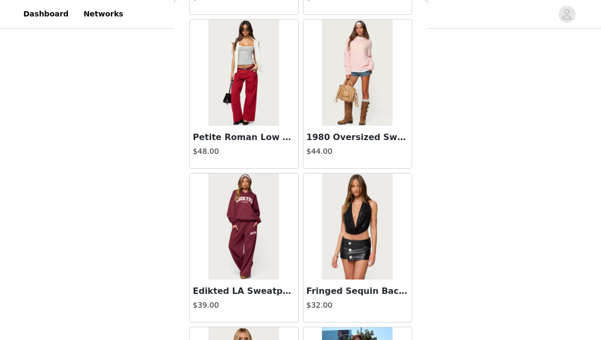
click at [362, 224] on img at bounding box center [357, 227] width 71 height 106
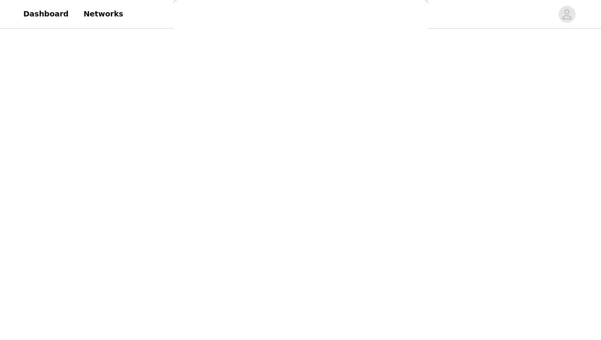
scroll to position [165, 0]
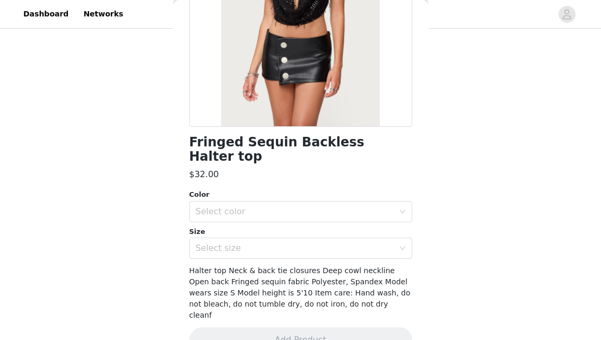
click at [236, 206] on div "Select color" at bounding box center [295, 211] width 198 height 11
click at [236, 223] on li "BLACK" at bounding box center [300, 220] width 223 height 17
click at [236, 243] on div "Select size" at bounding box center [295, 248] width 198 height 11
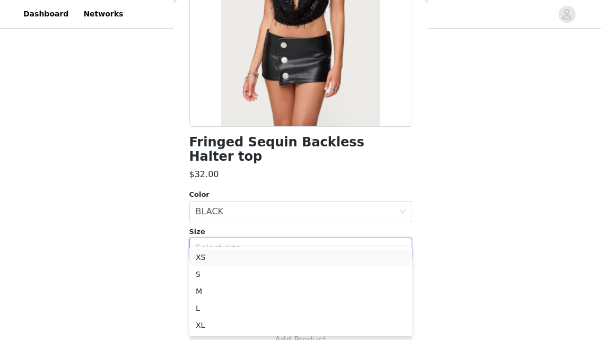
click at [230, 254] on li "XS" at bounding box center [300, 257] width 223 height 17
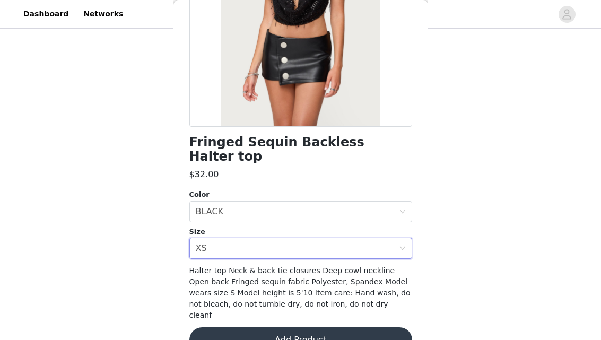
click at [288, 327] on button "Add Product" at bounding box center [300, 339] width 223 height 25
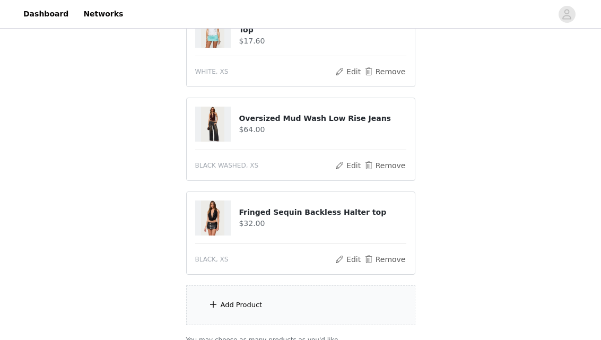
click at [236, 296] on div "Add Product" at bounding box center [300, 306] width 229 height 40
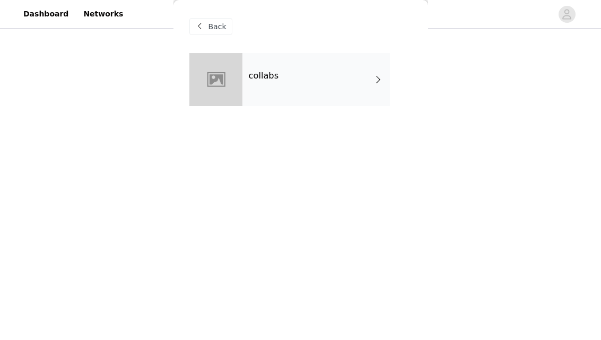
click at [256, 69] on div "collabs" at bounding box center [317, 79] width 148 height 53
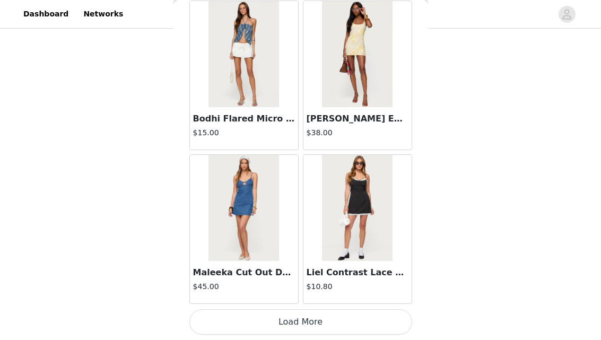
click at [280, 317] on button "Load More" at bounding box center [300, 321] width 223 height 25
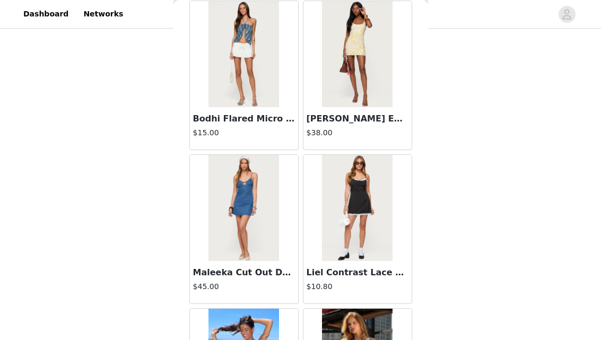
scroll to position [331, 0]
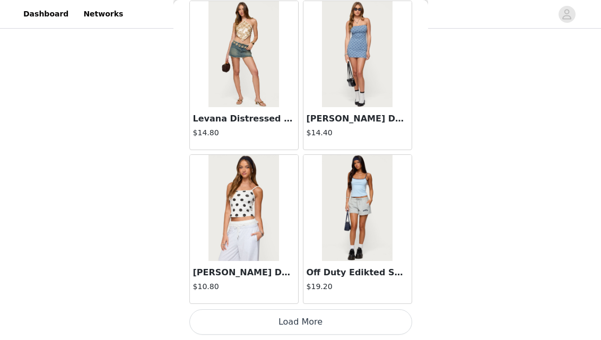
click at [276, 322] on button "Load More" at bounding box center [300, 321] width 223 height 25
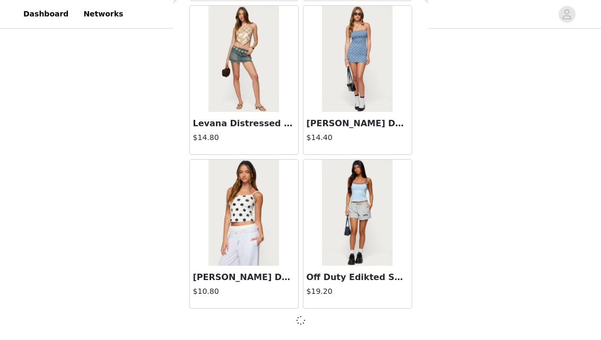
scroll to position [2818, 0]
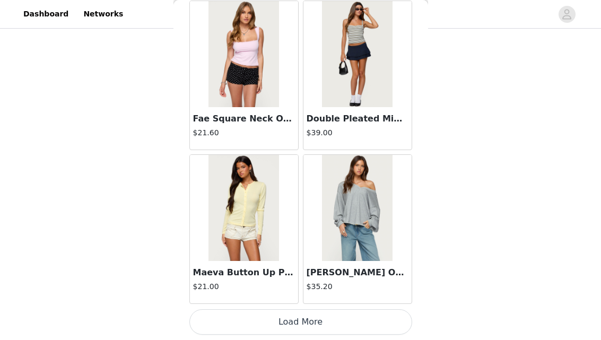
click at [318, 325] on button "Load More" at bounding box center [300, 321] width 223 height 25
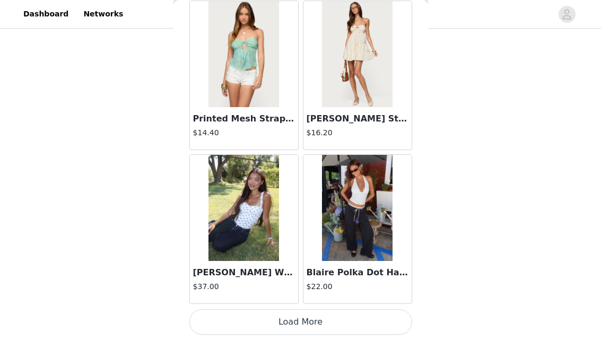
click at [296, 325] on button "Load More" at bounding box center [300, 321] width 223 height 25
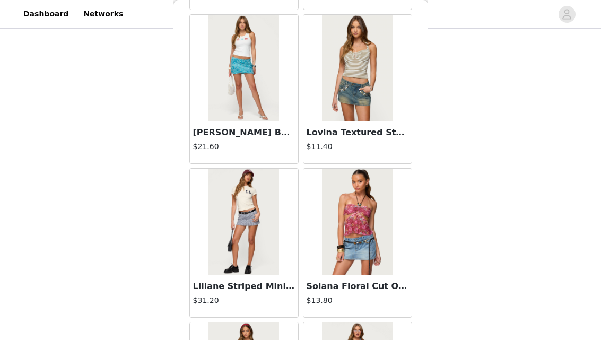
scroll to position [6514, 0]
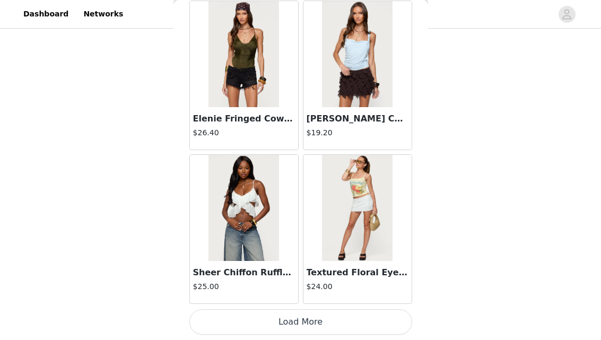
click at [288, 315] on button "Load More" at bounding box center [300, 321] width 223 height 25
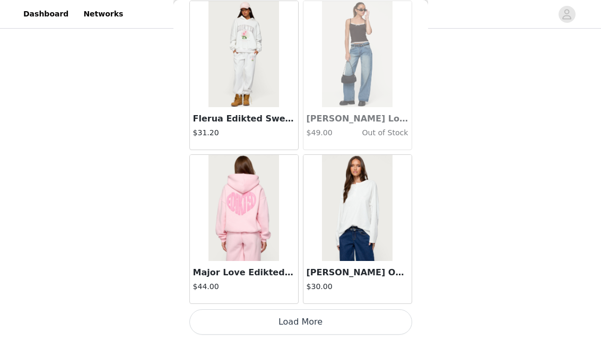
scroll to position [329, 0]
click at [286, 316] on button "Load More" at bounding box center [300, 321] width 223 height 25
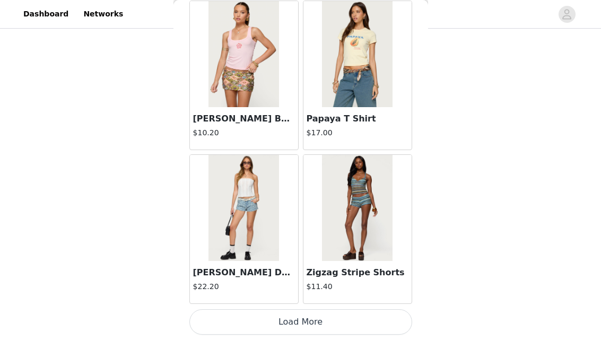
scroll to position [331, 0]
click at [289, 316] on button "Load More" at bounding box center [300, 321] width 223 height 25
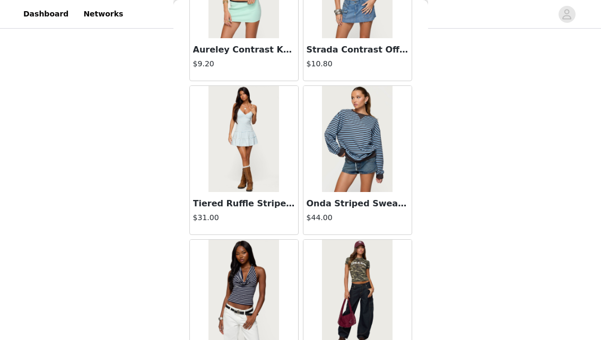
scroll to position [12056, 0]
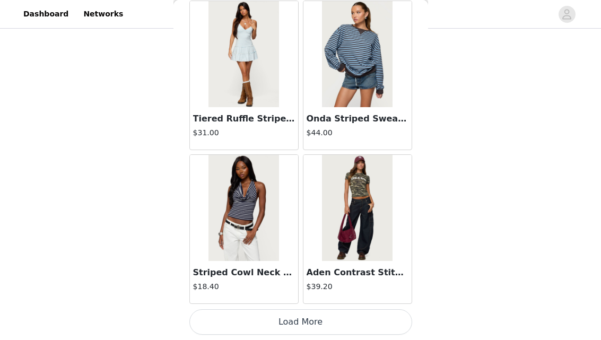
click at [284, 303] on div "Striped Cowl Neck Halter Top $18.40" at bounding box center [244, 282] width 108 height 42
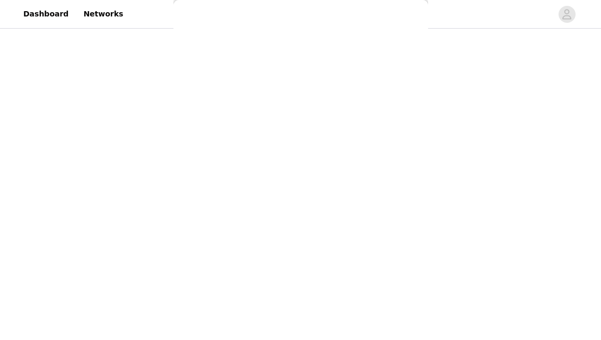
click at [284, 312] on div "Back [PERSON_NAME] Asymmetric Crochet Top $13.20 Polka Dot Cupped Chiffon Mini …" at bounding box center [301, 170] width 255 height 340
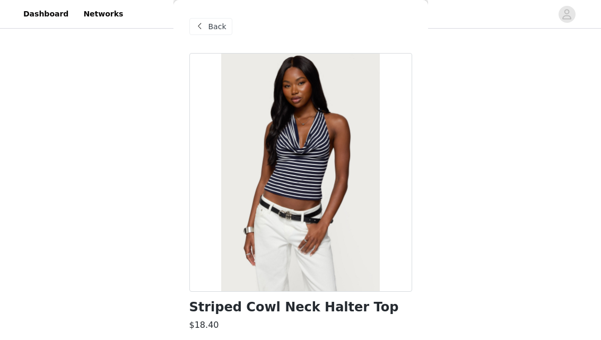
click at [206, 21] on div "Back" at bounding box center [210, 26] width 43 height 17
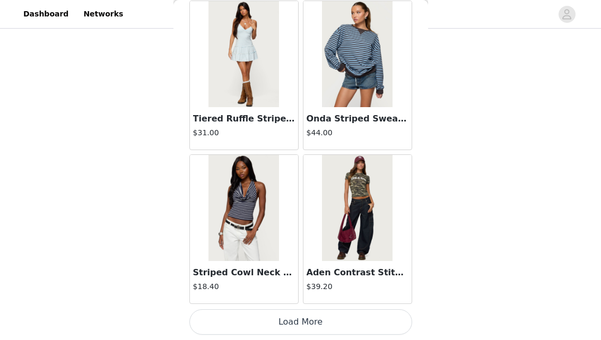
click at [299, 326] on button "Load More" at bounding box center [300, 321] width 223 height 25
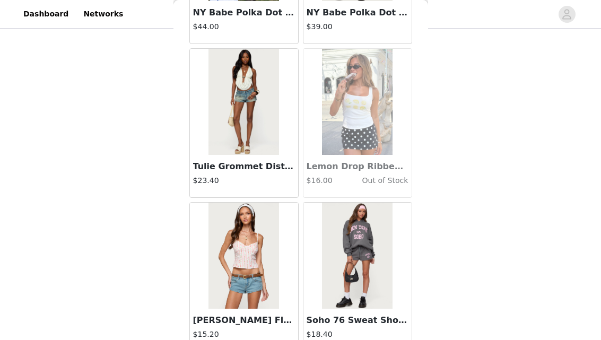
scroll to position [13595, 0]
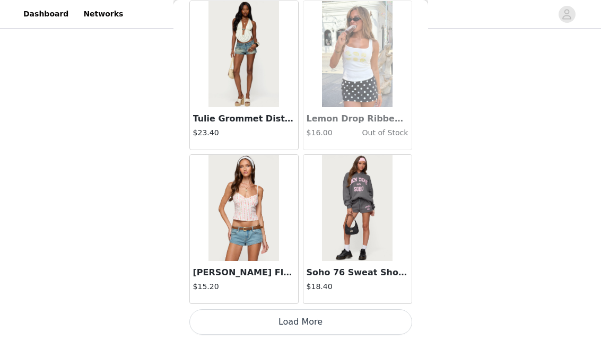
click at [287, 318] on button "Load More" at bounding box center [300, 321] width 223 height 25
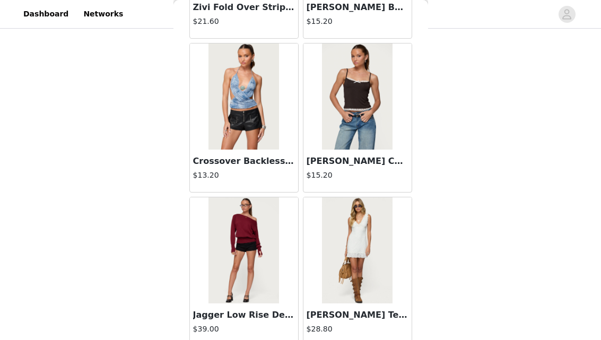
scroll to position [15134, 0]
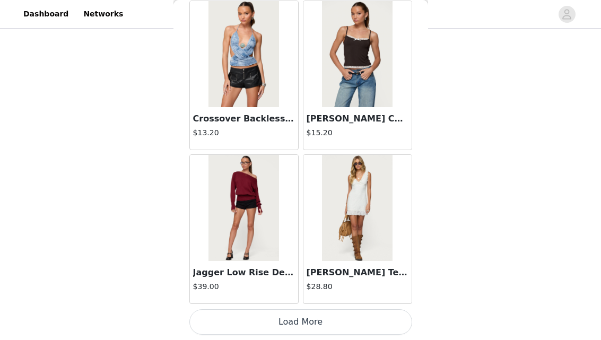
click at [302, 320] on button "Load More" at bounding box center [300, 321] width 223 height 25
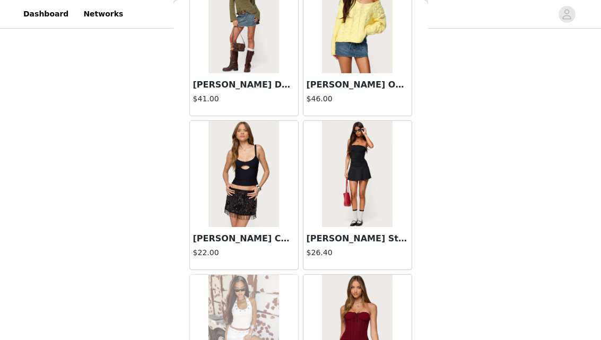
scroll to position [16673, 0]
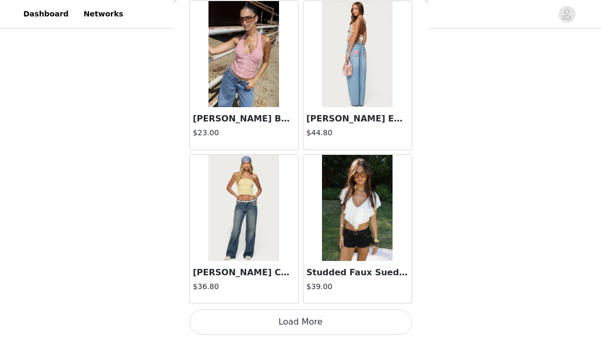
click at [276, 318] on button "Load More" at bounding box center [300, 321] width 223 height 25
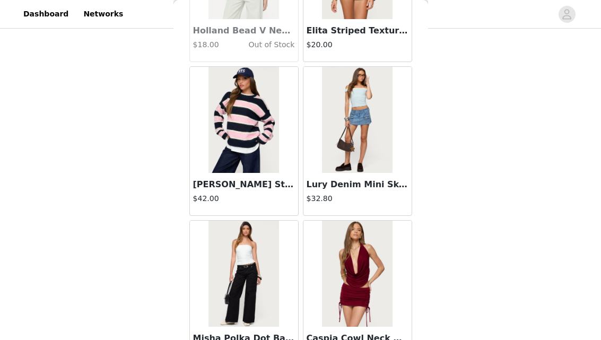
scroll to position [18212, 0]
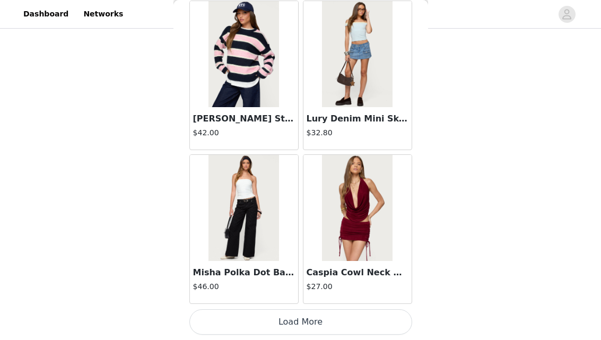
click at [303, 321] on button "Load More" at bounding box center [300, 321] width 223 height 25
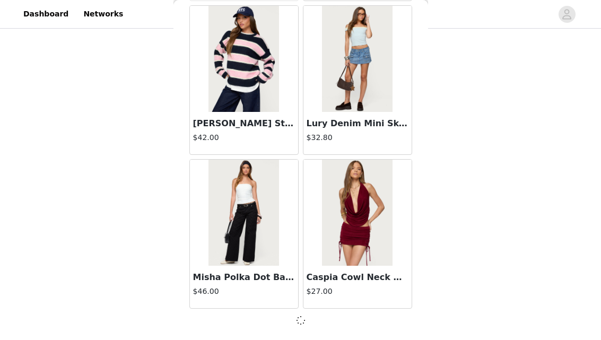
scroll to position [18208, 0]
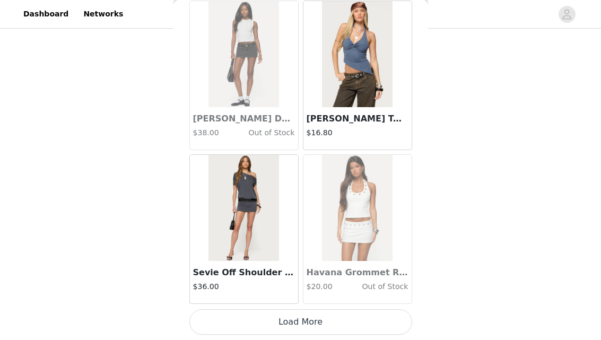
click at [301, 331] on button "Load More" at bounding box center [300, 321] width 223 height 25
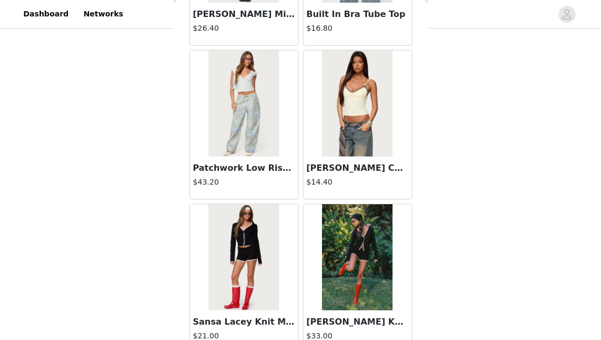
scroll to position [21290, 0]
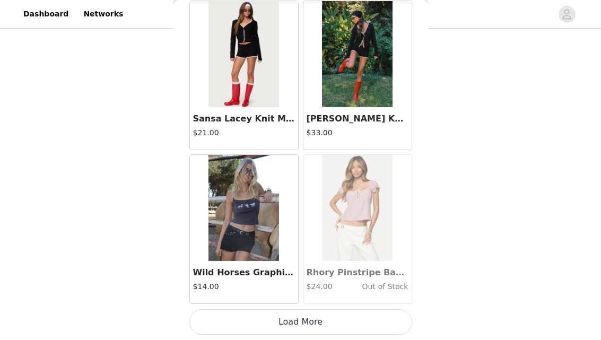
click at [307, 317] on button "Load More" at bounding box center [300, 321] width 223 height 25
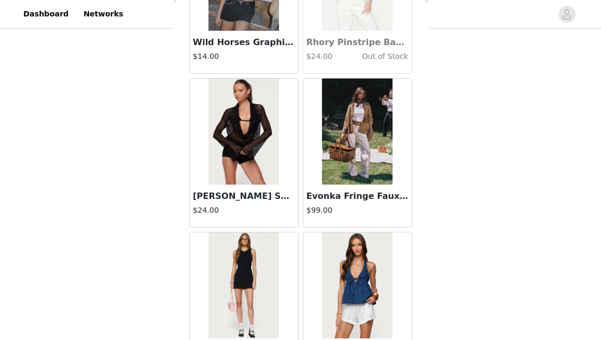
scroll to position [21521, 0]
click at [257, 196] on h3 "[PERSON_NAME] Sheer Mesh Top" at bounding box center [244, 195] width 102 height 13
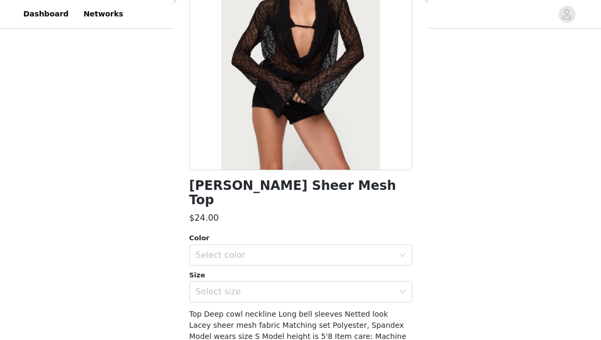
scroll to position [163, 0]
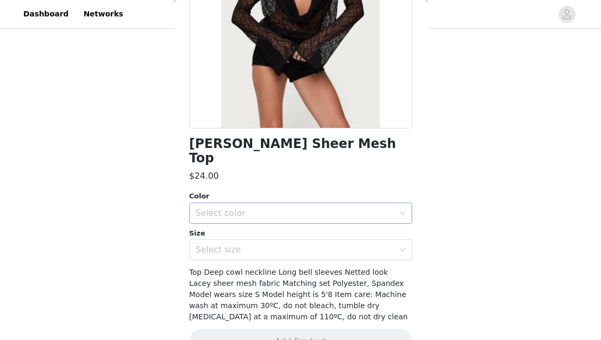
click at [259, 206] on div "Select color" at bounding box center [297, 213] width 203 height 20
click at [256, 225] on li "BLACK" at bounding box center [300, 222] width 223 height 17
click at [256, 245] on div "Select size" at bounding box center [295, 250] width 198 height 11
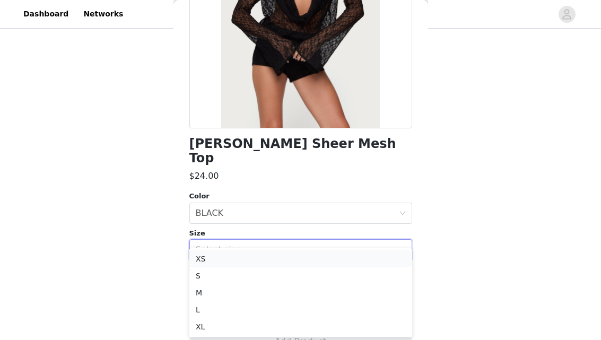
click at [254, 262] on li "XS" at bounding box center [300, 258] width 223 height 17
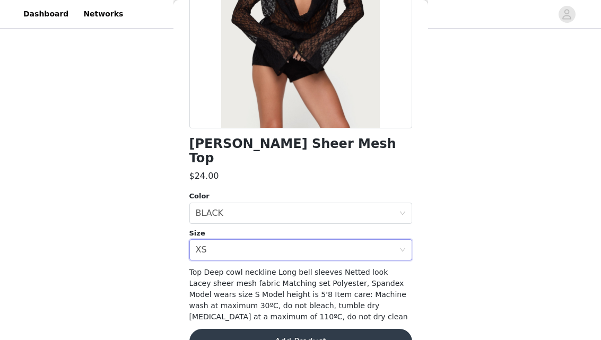
click at [275, 329] on button "Add Product" at bounding box center [300, 341] width 223 height 25
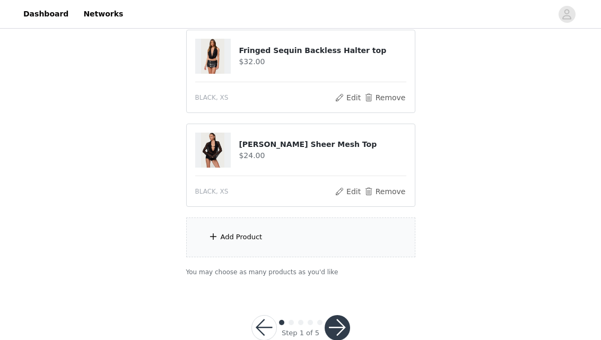
scroll to position [425, 0]
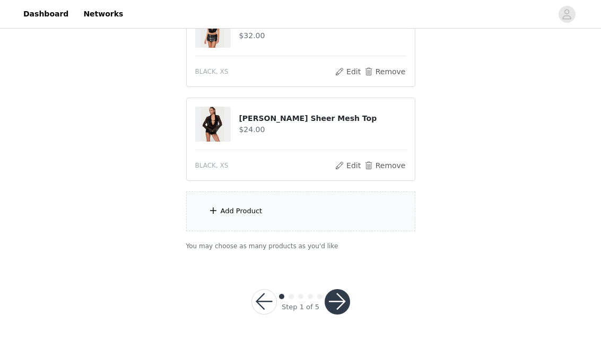
click at [262, 213] on div "Add Product" at bounding box center [300, 212] width 229 height 40
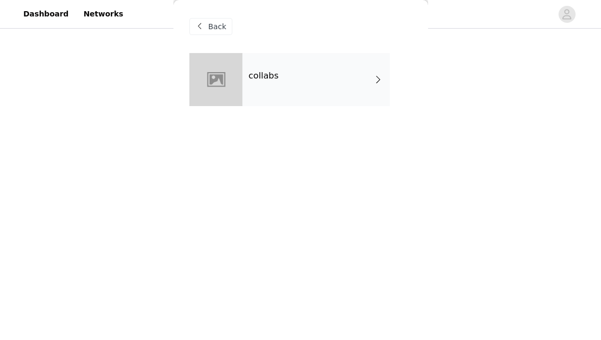
click at [273, 102] on div "collabs" at bounding box center [317, 79] width 148 height 53
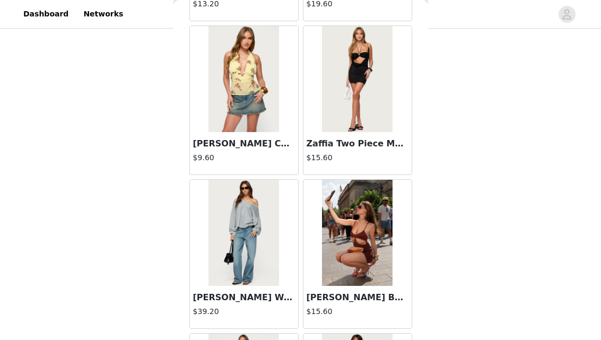
scroll to position [1284, 0]
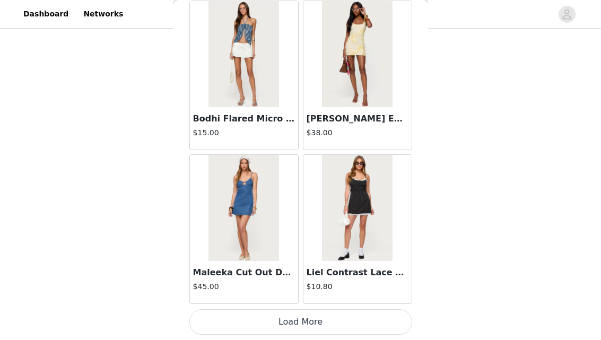
click at [294, 323] on button "Load More" at bounding box center [300, 321] width 223 height 25
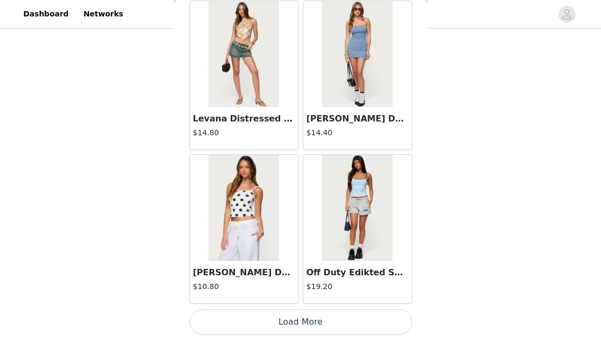
click at [318, 334] on button "Load More" at bounding box center [300, 321] width 223 height 25
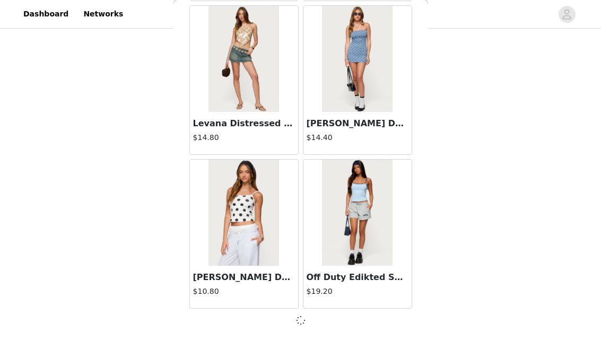
scroll to position [2818, 0]
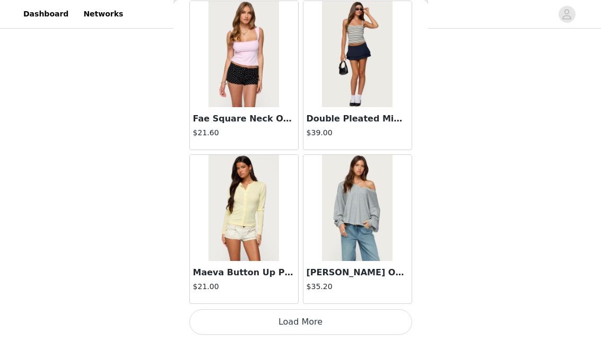
click at [321, 324] on button "Load More" at bounding box center [300, 321] width 223 height 25
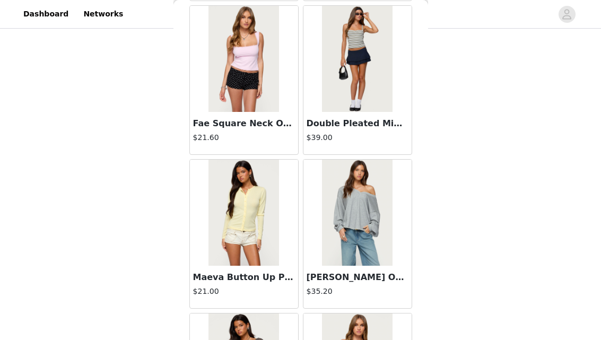
scroll to position [4362, 0]
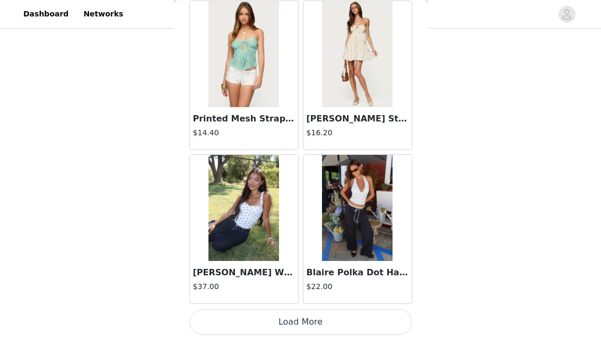
click at [305, 318] on button "Load More" at bounding box center [300, 321] width 223 height 25
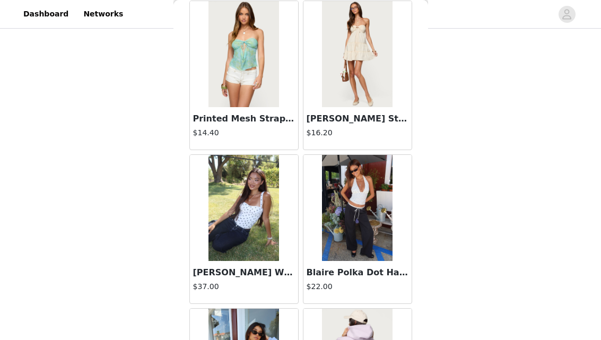
scroll to position [7440, 0]
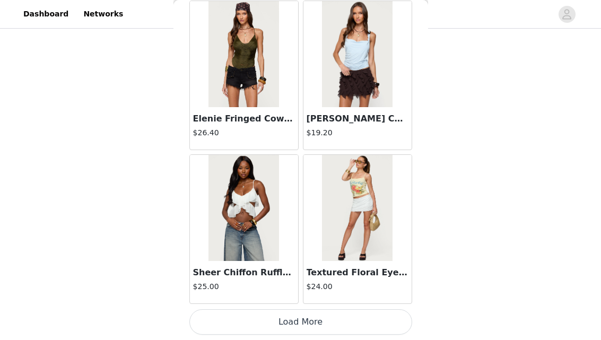
click at [308, 319] on button "Load More" at bounding box center [300, 321] width 223 height 25
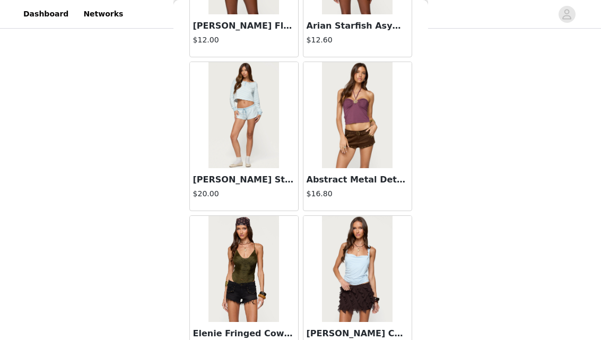
scroll to position [7350, 0]
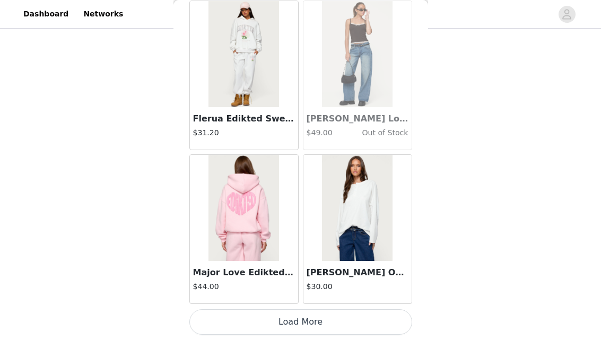
click at [308, 331] on button "Load More" at bounding box center [300, 321] width 223 height 25
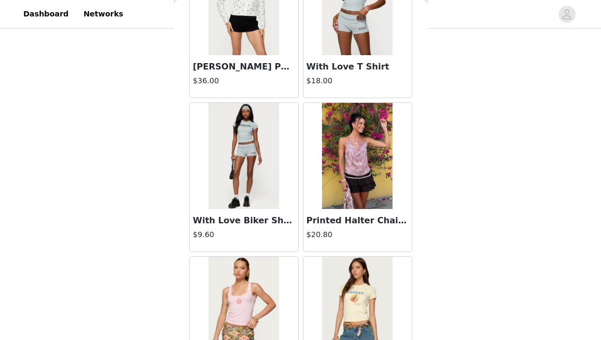
scroll to position [10517, 0]
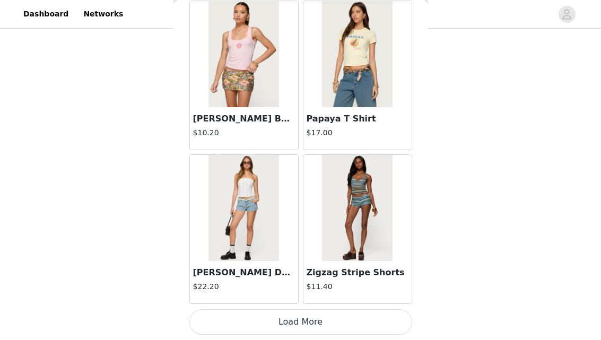
click at [316, 318] on button "Load More" at bounding box center [300, 321] width 223 height 25
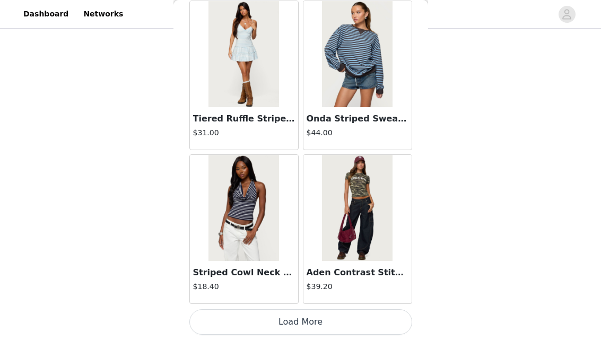
click at [320, 313] on button "Load More" at bounding box center [300, 321] width 223 height 25
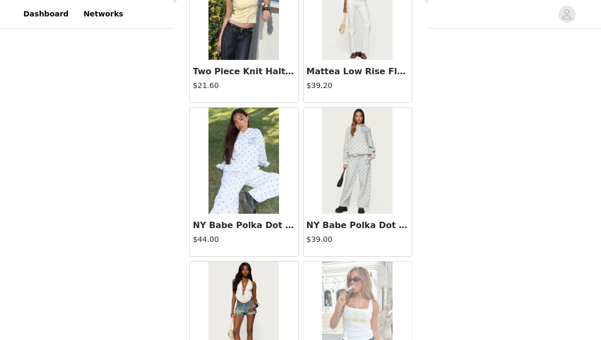
scroll to position [13595, 0]
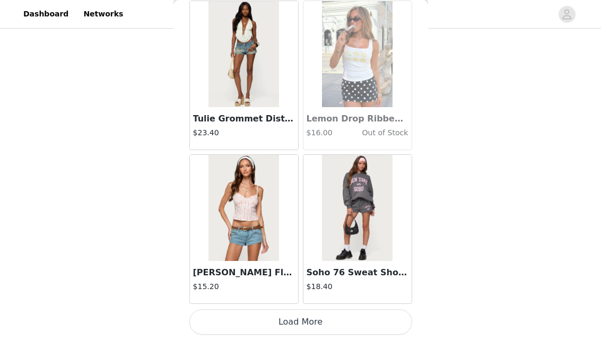
click at [314, 327] on button "Load More" at bounding box center [300, 321] width 223 height 25
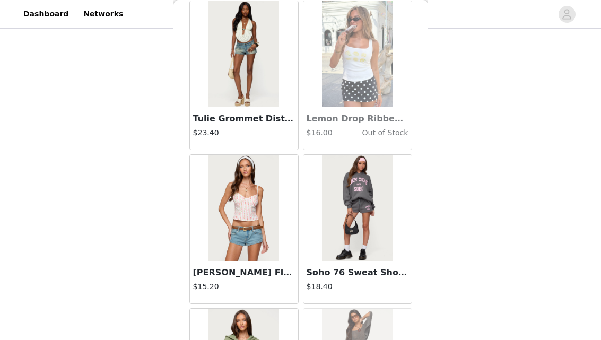
scroll to position [13709, 0]
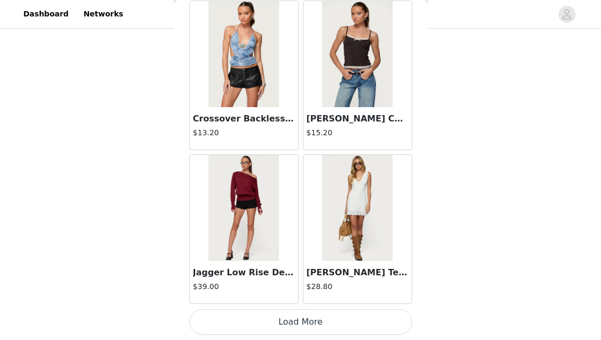
click at [313, 326] on button "Load More" at bounding box center [300, 321] width 223 height 25
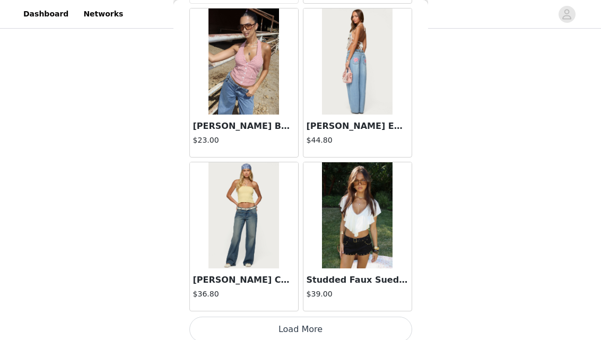
scroll to position [16673, 0]
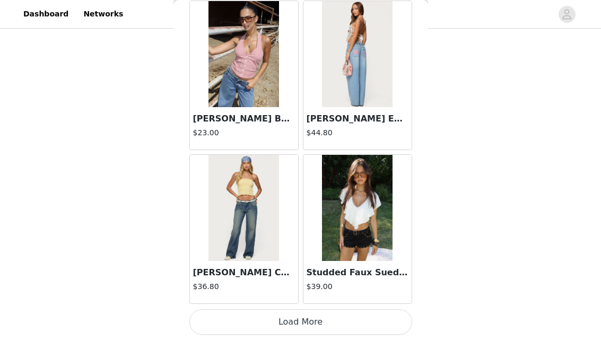
click at [312, 316] on button "Load More" at bounding box center [300, 321] width 223 height 25
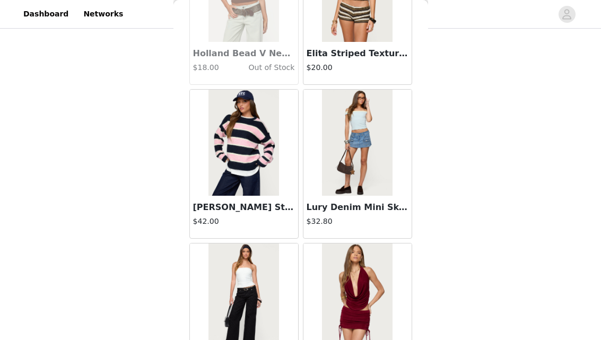
scroll to position [18212, 0]
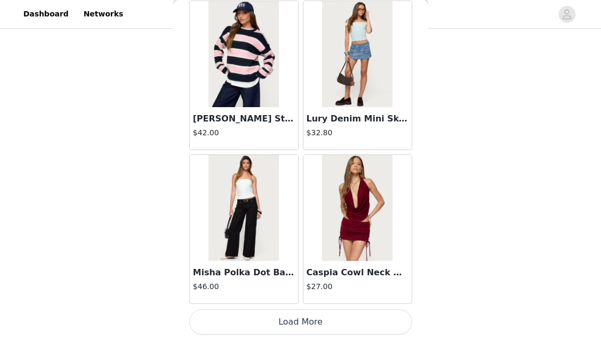
click at [298, 314] on button "Load More" at bounding box center [300, 321] width 223 height 25
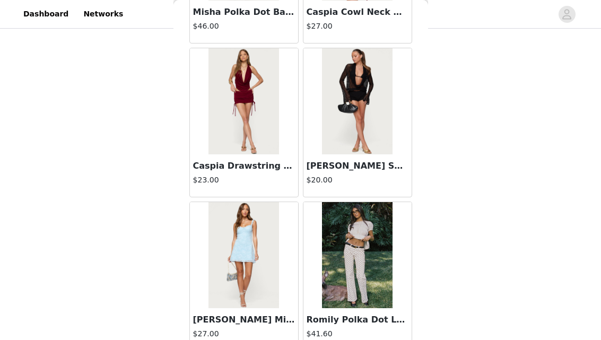
scroll to position [18468, 0]
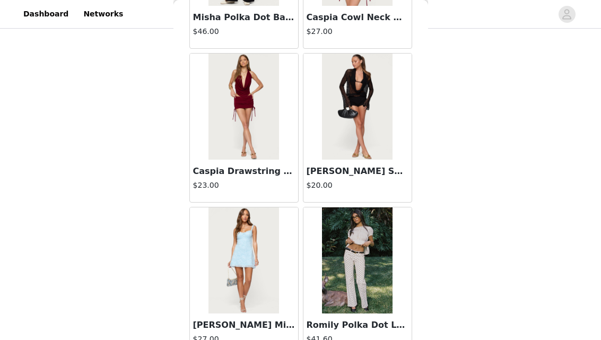
click at [336, 172] on h3 "[PERSON_NAME] Shorts" at bounding box center [358, 171] width 102 height 13
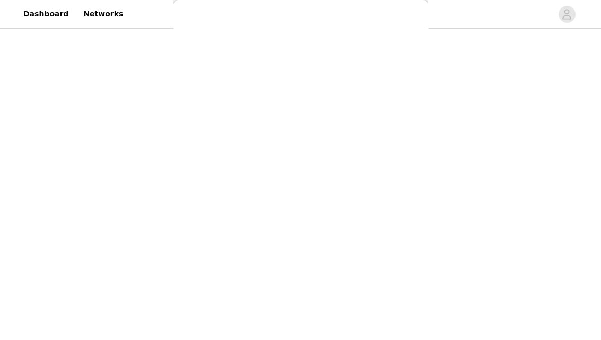
scroll to position [0, 0]
click at [342, 134] on div "Back [PERSON_NAME] Asymmetric Crochet Top $13.20 Polka Dot Cupped Chiffon Mini …" at bounding box center [301, 170] width 255 height 340
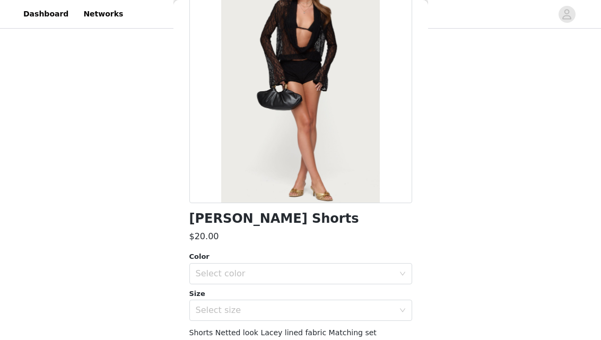
scroll to position [140, 0]
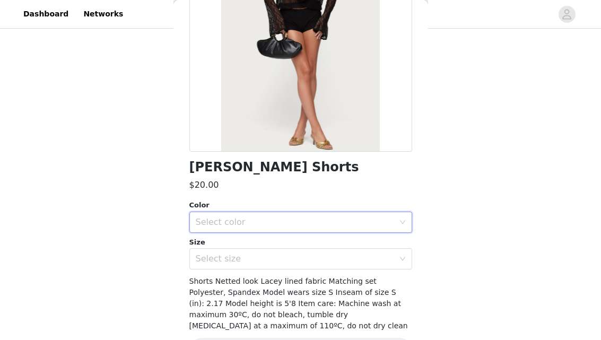
click at [264, 228] on div "Select color" at bounding box center [297, 222] width 203 height 20
click at [256, 249] on li "BLACK" at bounding box center [300, 245] width 223 height 17
click at [255, 264] on div "Select size" at bounding box center [295, 259] width 198 height 11
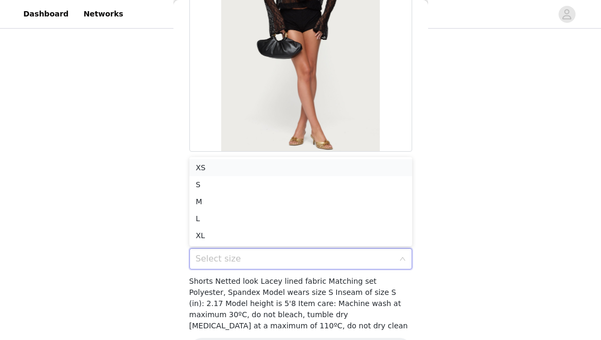
click at [223, 171] on li "XS" at bounding box center [300, 167] width 223 height 17
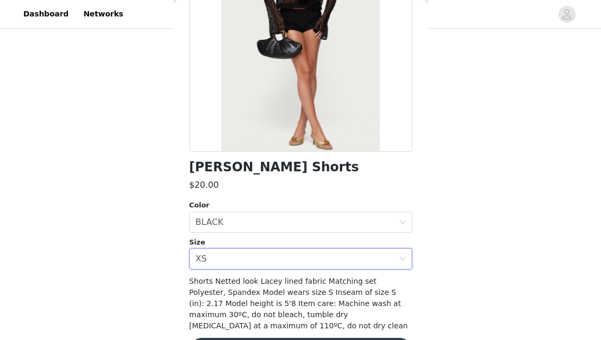
scroll to position [176, 0]
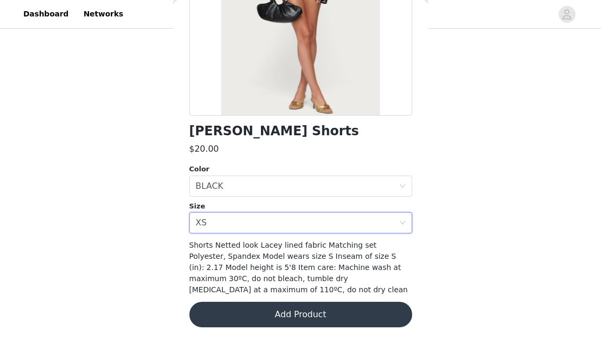
click at [297, 307] on button "Add Product" at bounding box center [300, 314] width 223 height 25
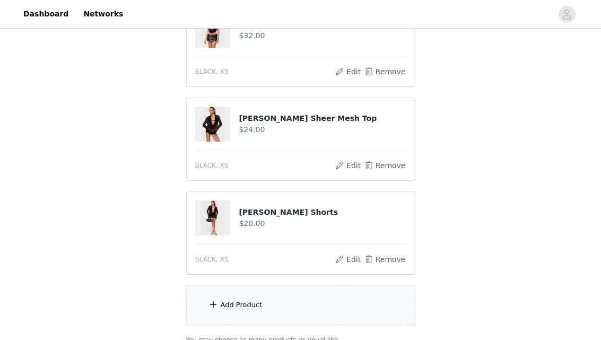
click at [256, 301] on div "Add Product" at bounding box center [242, 305] width 42 height 11
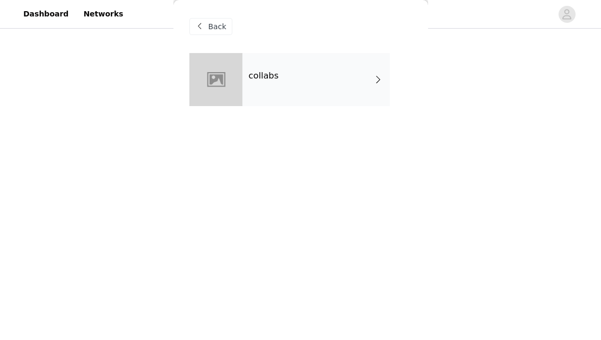
click at [285, 78] on div "collabs" at bounding box center [317, 79] width 148 height 53
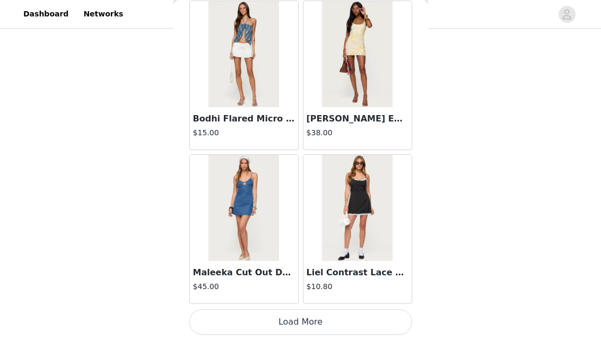
click at [273, 321] on button "Load More" at bounding box center [300, 321] width 223 height 25
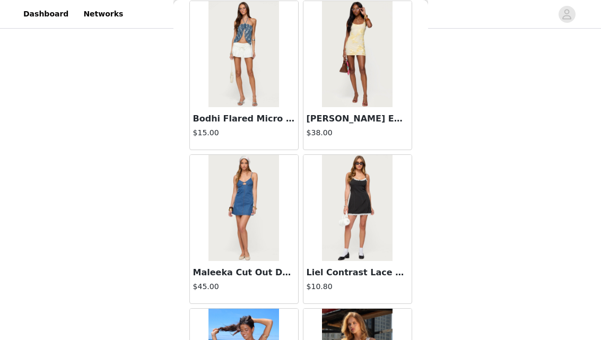
scroll to position [518, 0]
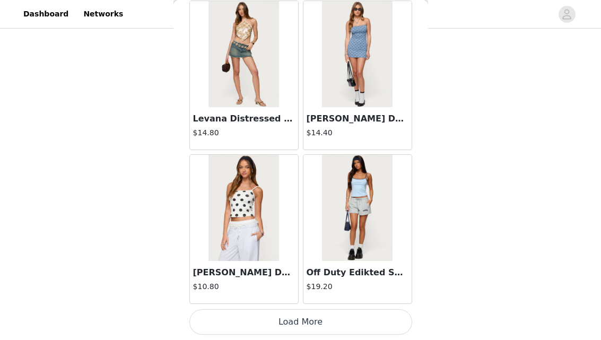
click at [310, 321] on button "Load More" at bounding box center [300, 321] width 223 height 25
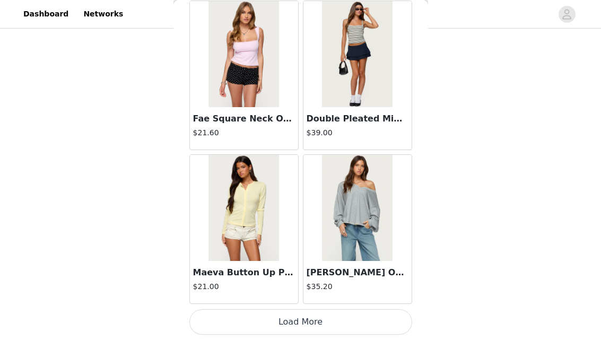
click at [300, 334] on button "Load More" at bounding box center [300, 321] width 223 height 25
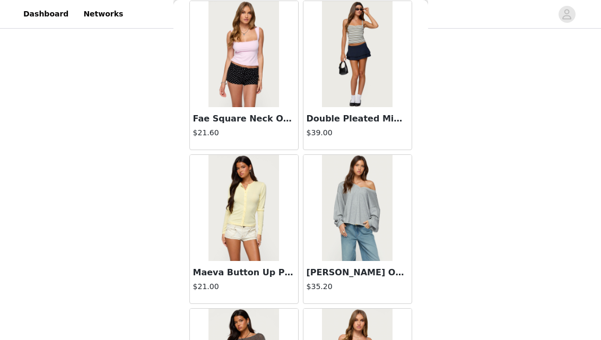
scroll to position [5901, 0]
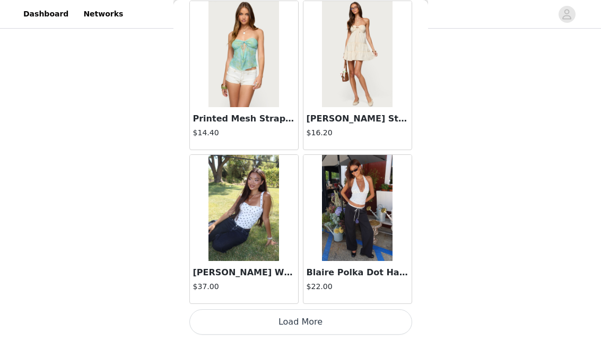
click at [315, 314] on button "Load More" at bounding box center [300, 321] width 223 height 25
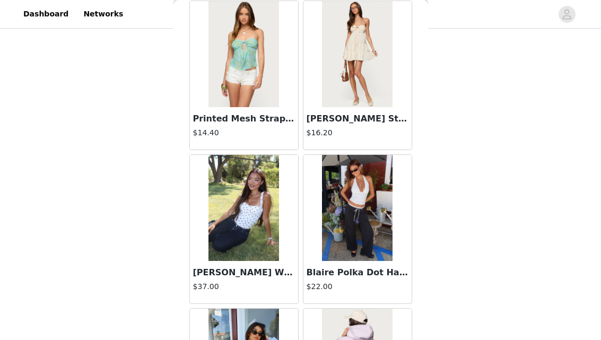
scroll to position [6038, 0]
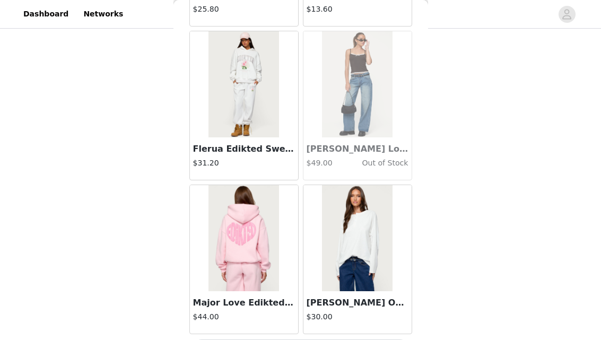
scroll to position [8979, 0]
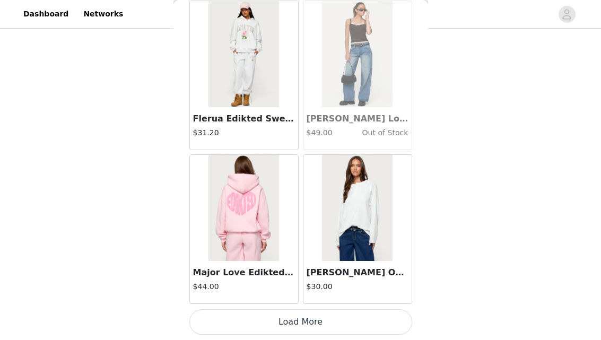
click at [319, 315] on button "Load More" at bounding box center [300, 321] width 223 height 25
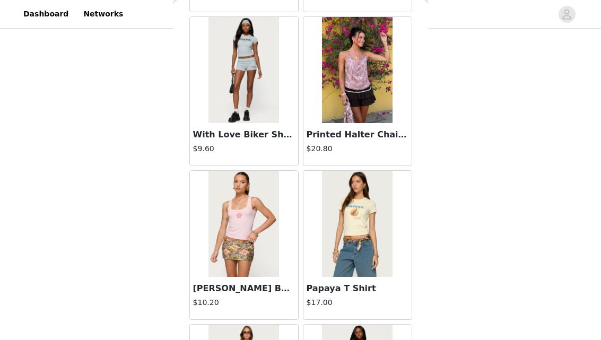
scroll to position [10517, 0]
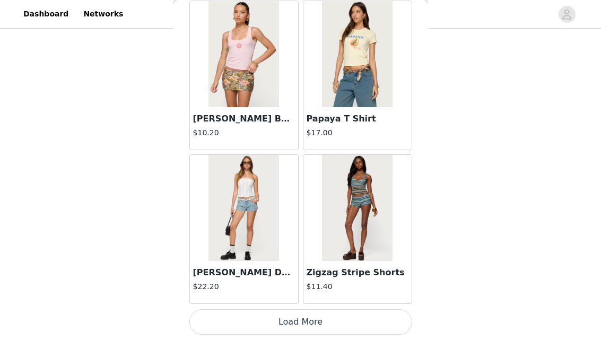
click at [312, 313] on button "Load More" at bounding box center [300, 321] width 223 height 25
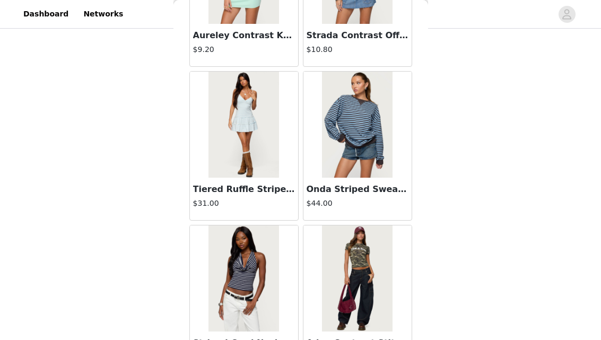
scroll to position [12056, 0]
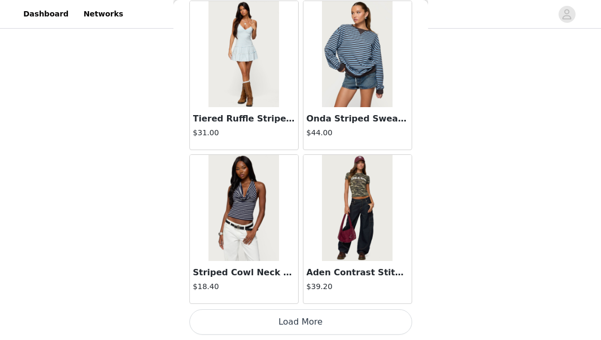
click at [299, 315] on button "Load More" at bounding box center [300, 321] width 223 height 25
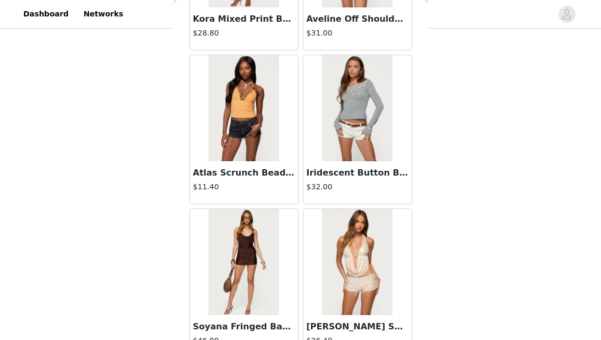
scroll to position [12617, 0]
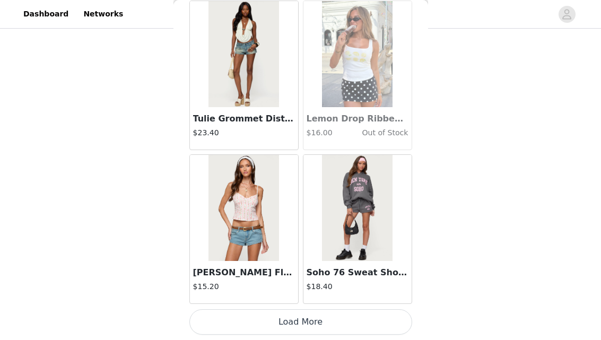
click at [306, 325] on button "Load More" at bounding box center [300, 321] width 223 height 25
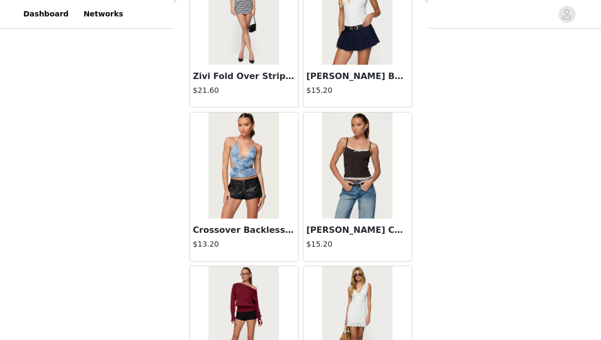
scroll to position [15134, 0]
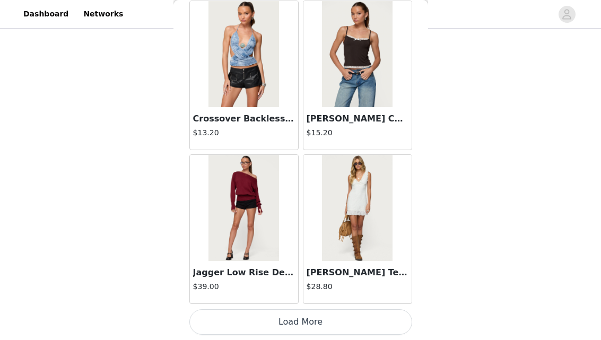
click at [298, 331] on button "Load More" at bounding box center [300, 321] width 223 height 25
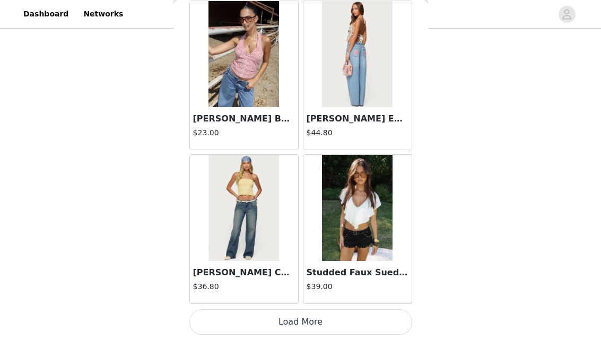
click at [319, 309] on button "Load More" at bounding box center [300, 321] width 223 height 25
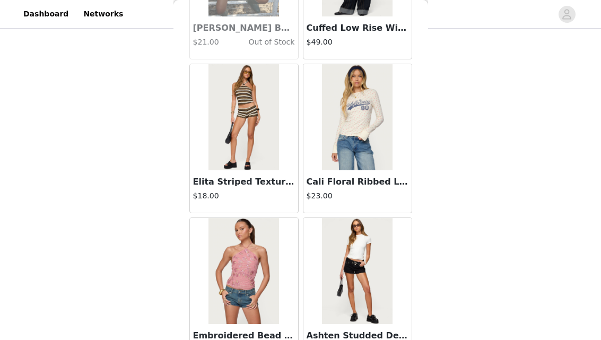
scroll to position [17382, 0]
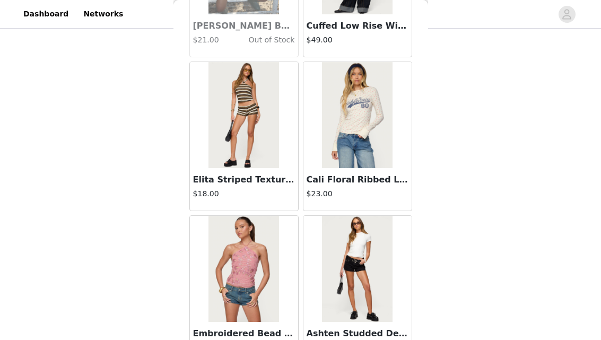
click at [255, 148] on img at bounding box center [244, 115] width 71 height 106
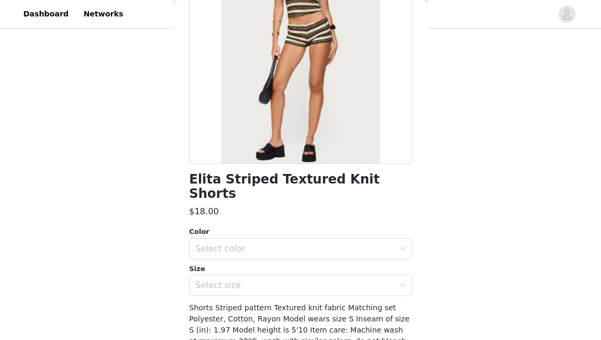
scroll to position [176, 0]
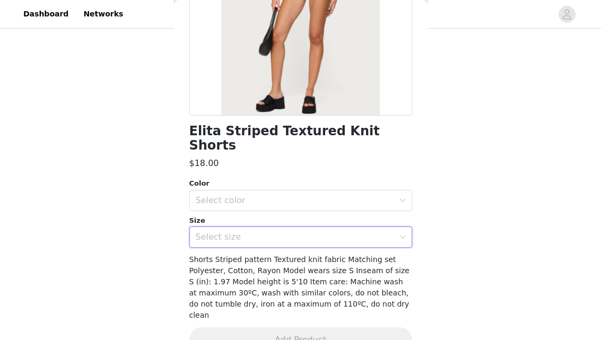
click at [276, 227] on div "Select size" at bounding box center [297, 237] width 203 height 20
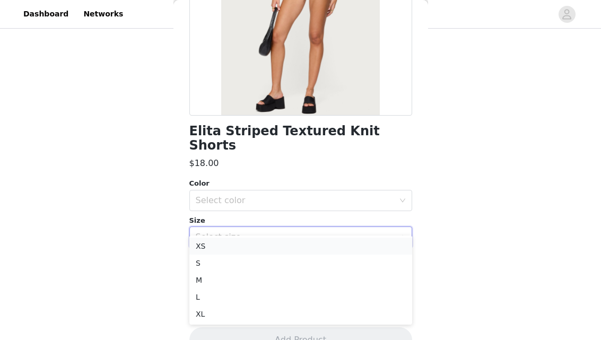
click at [266, 239] on li "XS" at bounding box center [300, 246] width 223 height 17
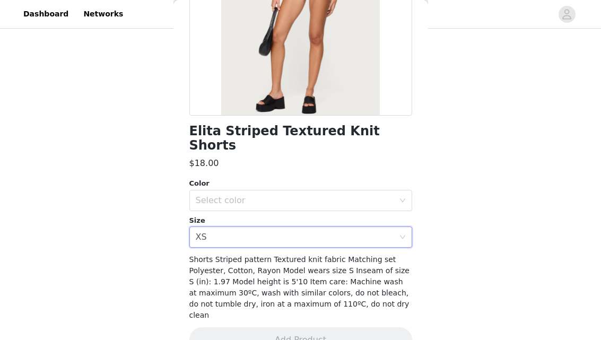
click at [266, 178] on div "Color" at bounding box center [300, 183] width 223 height 11
click at [266, 195] on div "Select color" at bounding box center [295, 200] width 198 height 11
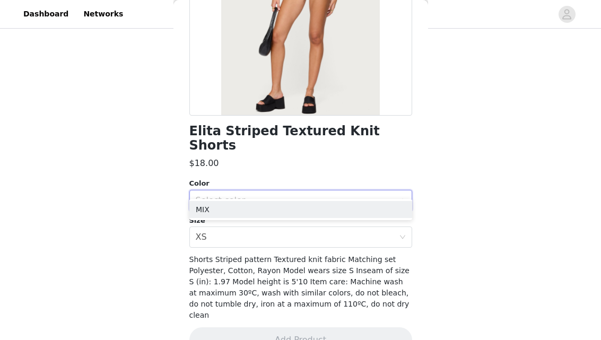
click at [262, 200] on ul "MIX" at bounding box center [300, 209] width 223 height 21
click at [262, 205] on li "MIX" at bounding box center [300, 209] width 223 height 17
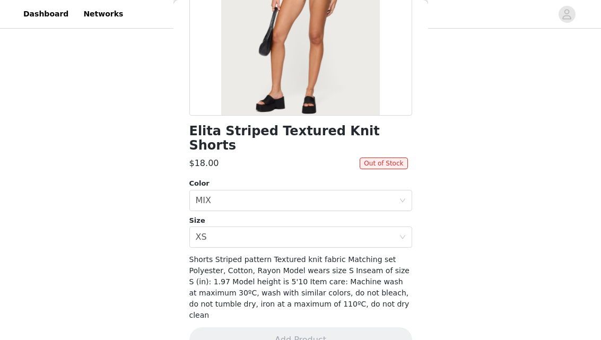
click at [322, 283] on div "Shorts Striped pattern Textured knit fabric Matching set Polyester, Cotton, Ray…" at bounding box center [300, 287] width 223 height 67
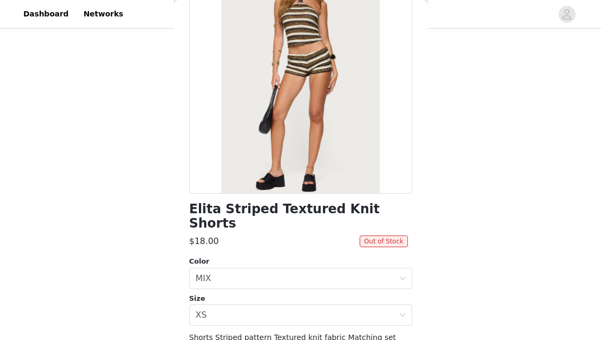
scroll to position [0, 0]
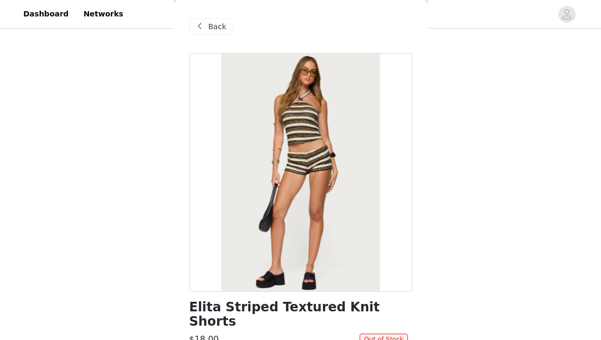
click at [207, 25] on div "Back" at bounding box center [210, 26] width 43 height 17
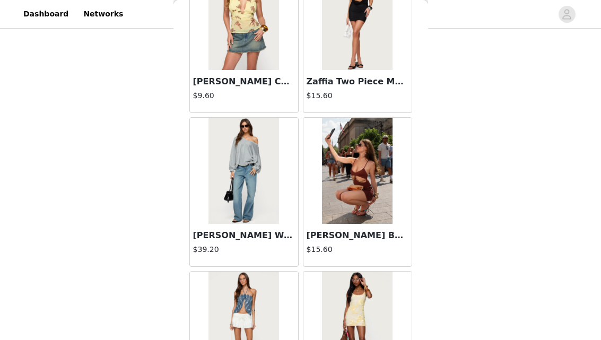
scroll to position [1010, 0]
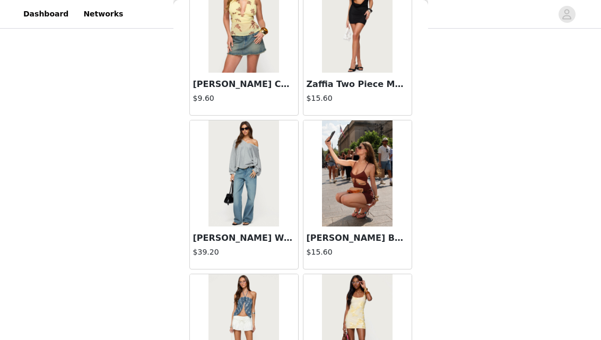
click at [242, 167] on img at bounding box center [244, 173] width 71 height 106
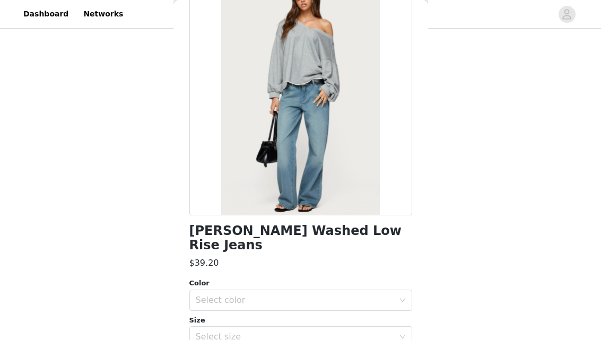
scroll to position [134, 0]
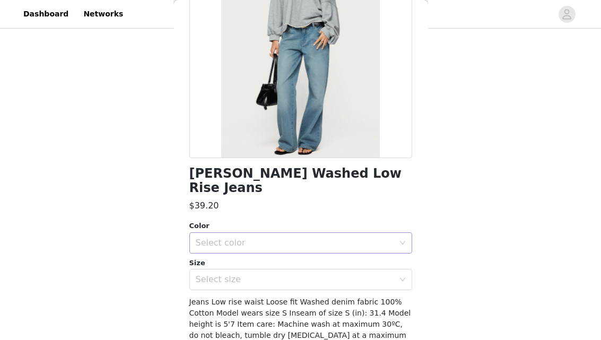
click at [245, 238] on div "Select color" at bounding box center [295, 243] width 198 height 11
click at [241, 252] on li "TINTED DENIM" at bounding box center [300, 252] width 223 height 17
click at [241, 274] on div "Select size" at bounding box center [295, 279] width 198 height 11
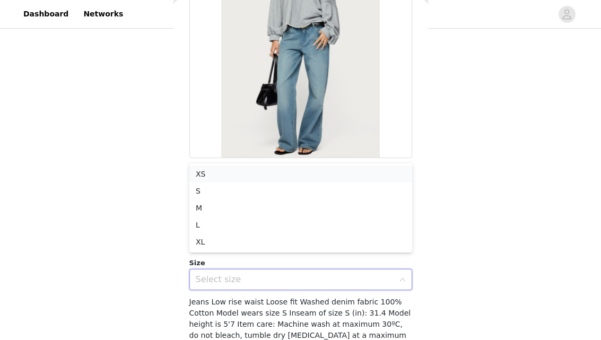
click at [214, 177] on li "XS" at bounding box center [300, 174] width 223 height 17
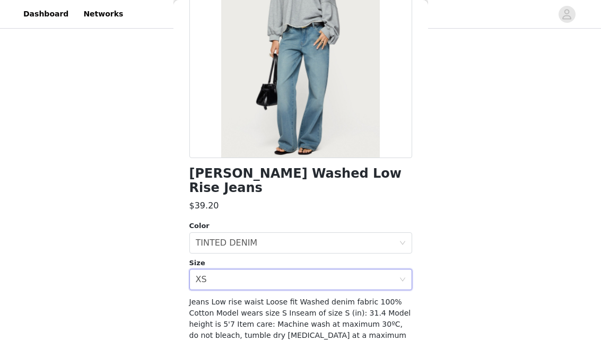
scroll to position [176, 0]
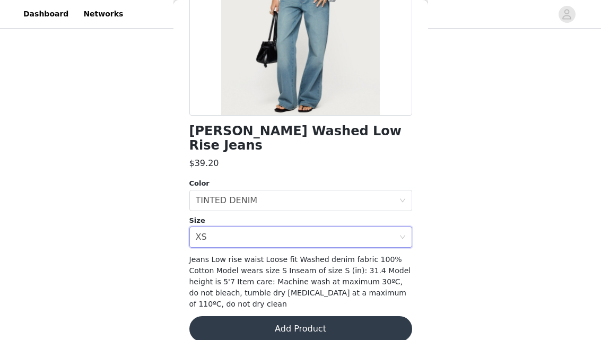
click at [286, 316] on button "Add Product" at bounding box center [300, 328] width 223 height 25
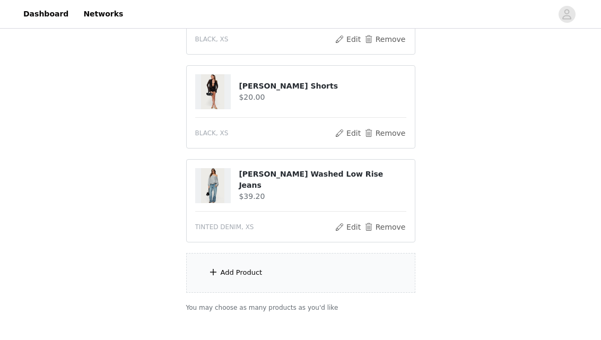
scroll to position [558, 0]
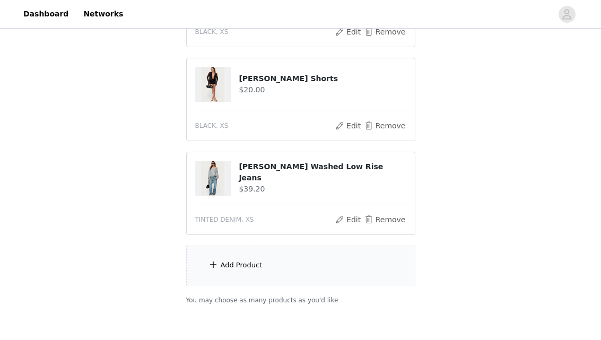
click at [235, 273] on div "Add Product" at bounding box center [300, 266] width 229 height 40
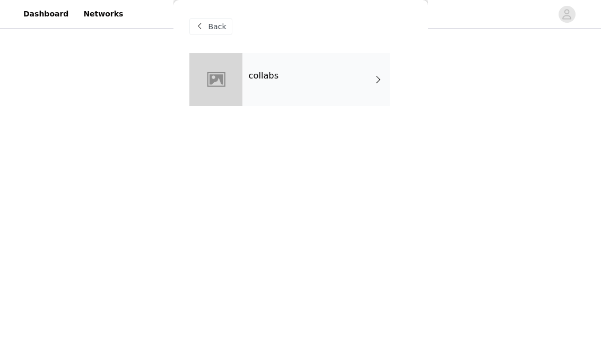
click at [282, 62] on div "collabs" at bounding box center [317, 79] width 148 height 53
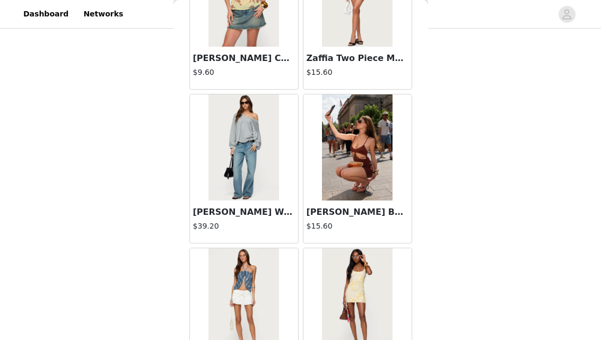
scroll to position [1284, 0]
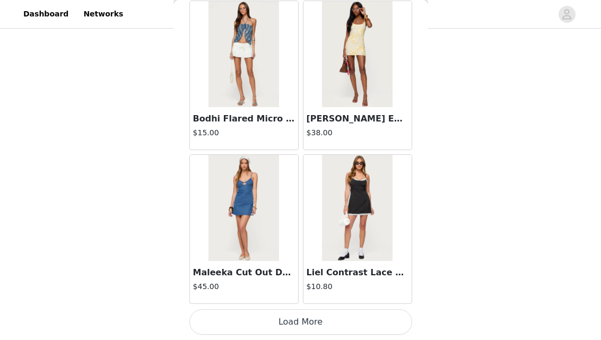
click at [306, 311] on button "Load More" at bounding box center [300, 321] width 223 height 25
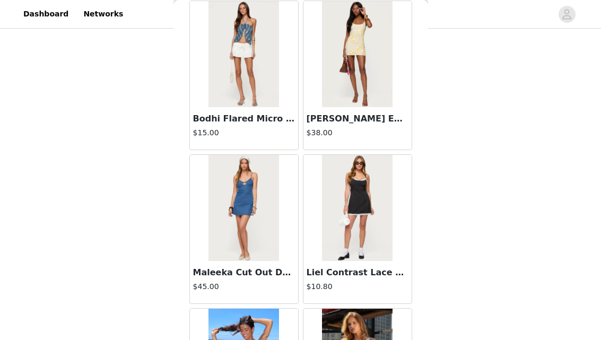
click at [250, 67] on img at bounding box center [244, 54] width 71 height 106
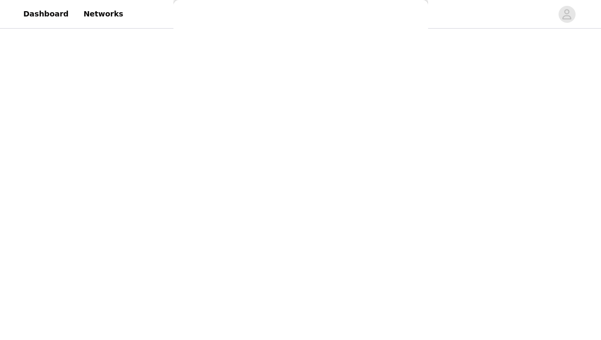
scroll to position [0, 0]
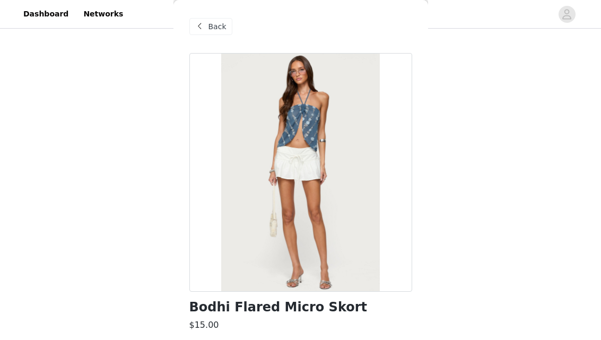
click at [212, 21] on span "Back" at bounding box center [218, 26] width 18 height 11
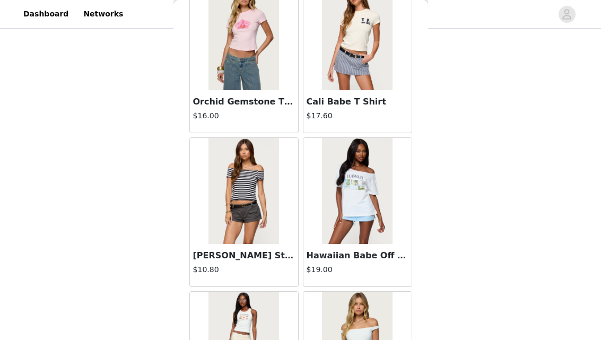
scroll to position [2823, 0]
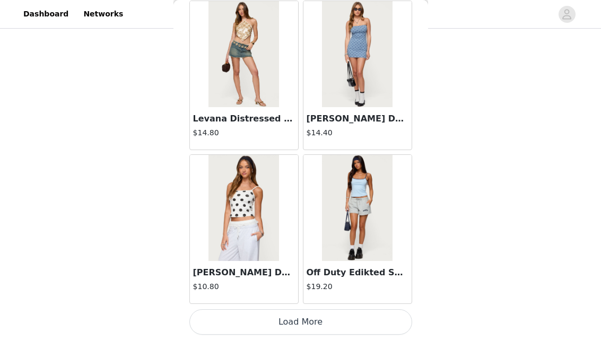
click at [301, 316] on button "Load More" at bounding box center [300, 321] width 223 height 25
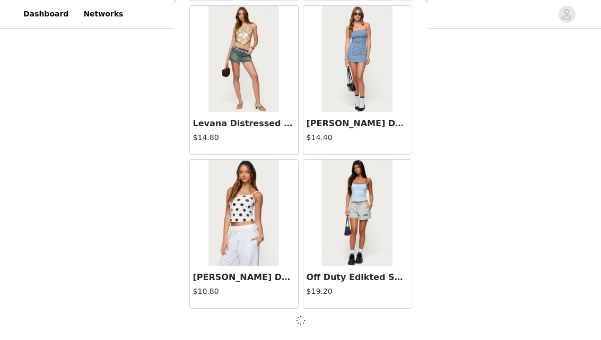
scroll to position [612, 0]
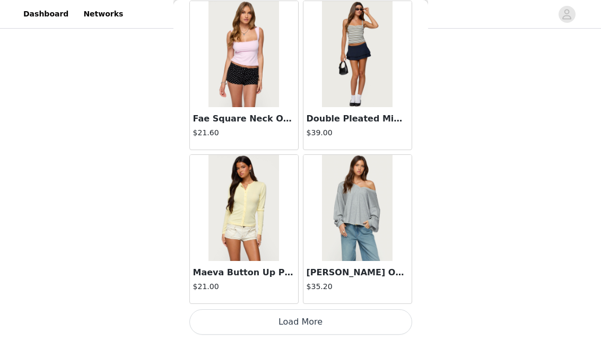
click at [317, 319] on button "Load More" at bounding box center [300, 321] width 223 height 25
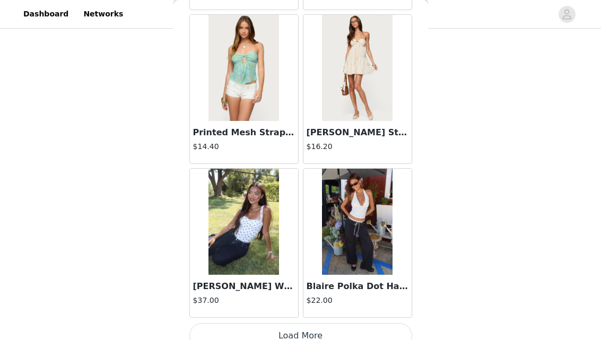
scroll to position [5901, 0]
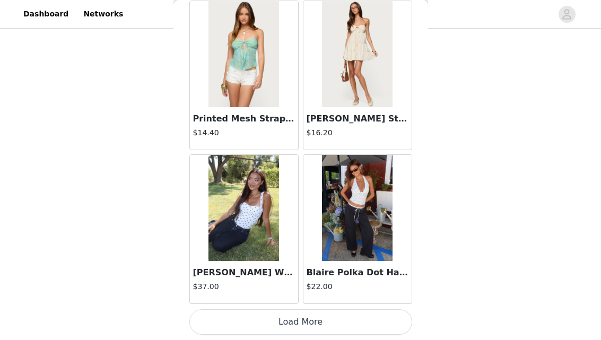
click at [301, 331] on button "Load More" at bounding box center [300, 321] width 223 height 25
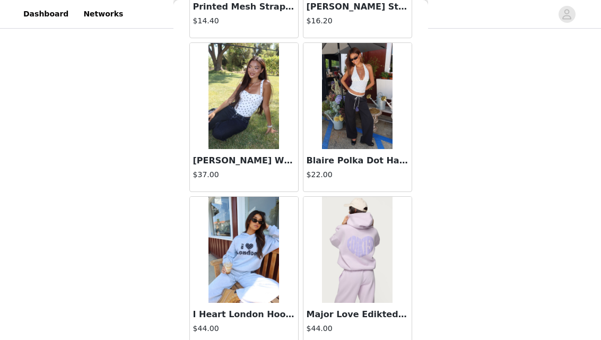
scroll to position [6020, 0]
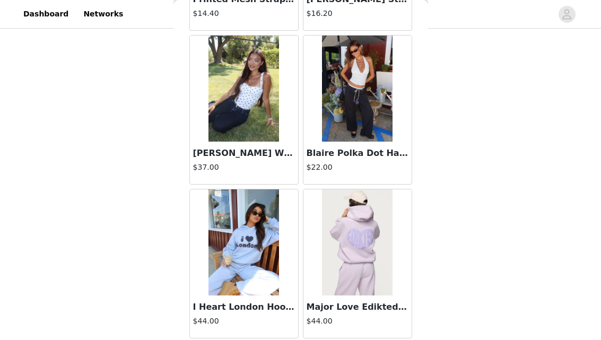
click at [341, 135] on img at bounding box center [357, 89] width 71 height 106
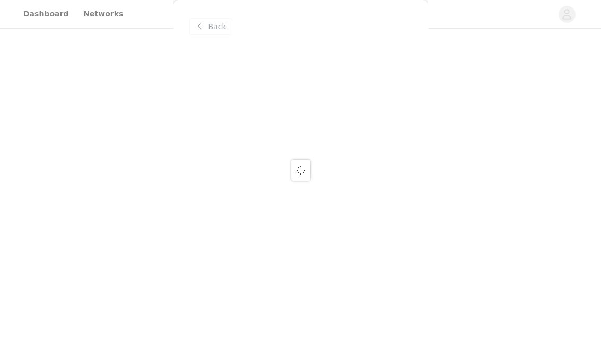
scroll to position [0, 0]
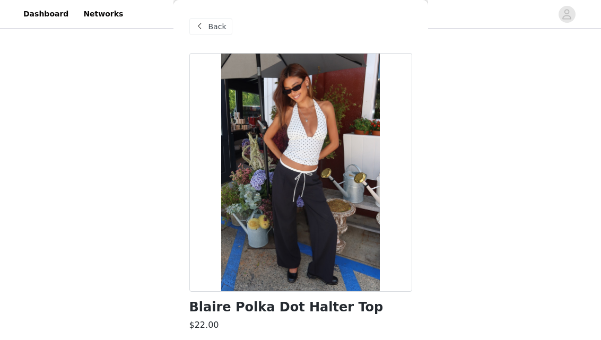
click at [212, 22] on span "Back" at bounding box center [218, 26] width 18 height 11
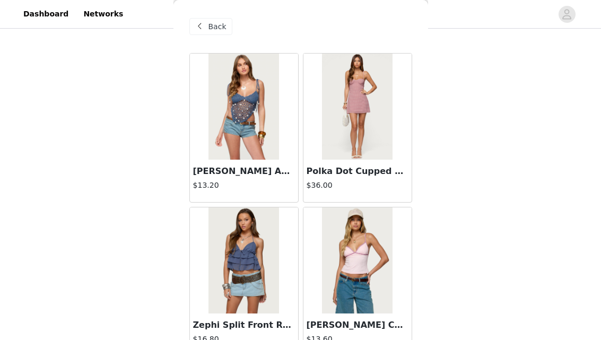
scroll to position [663, 0]
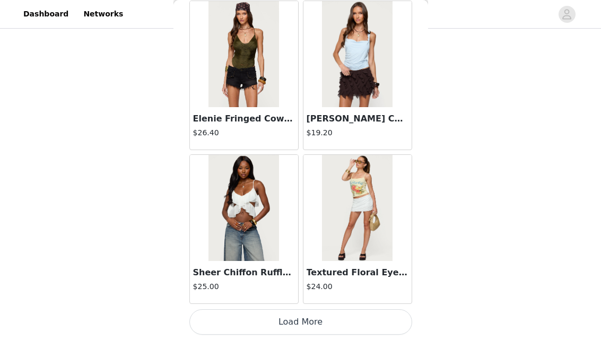
click at [291, 317] on button "Load More" at bounding box center [300, 321] width 223 height 25
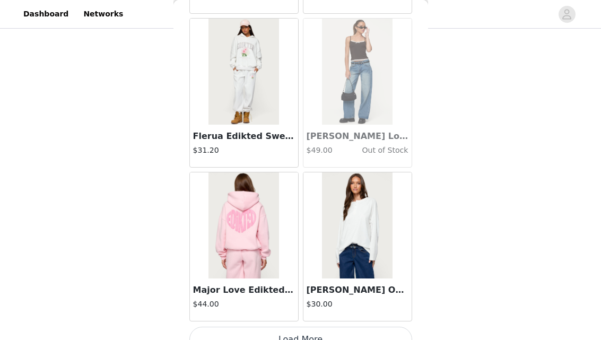
scroll to position [8979, 0]
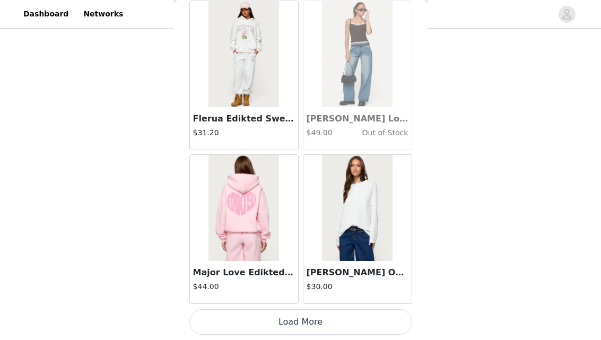
click at [296, 312] on button "Load More" at bounding box center [300, 321] width 223 height 25
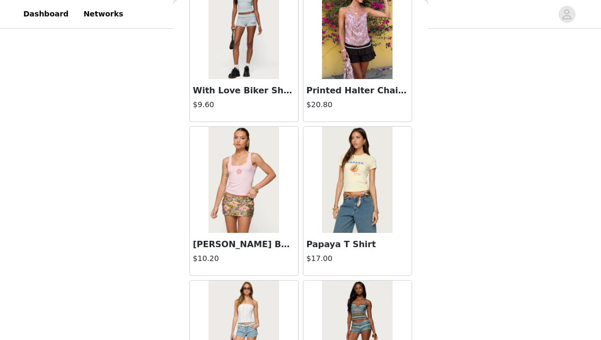
scroll to position [10517, 0]
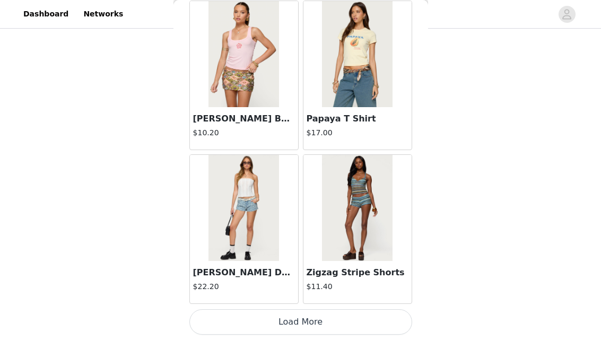
click at [302, 322] on button "Load More" at bounding box center [300, 321] width 223 height 25
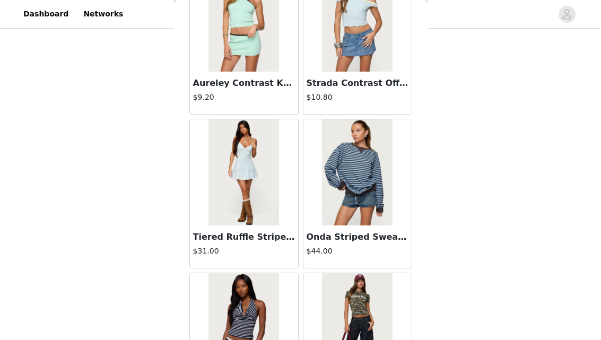
scroll to position [12056, 0]
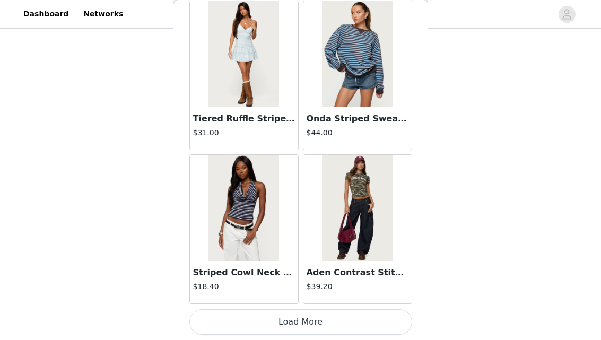
click at [320, 322] on button "Load More" at bounding box center [300, 321] width 223 height 25
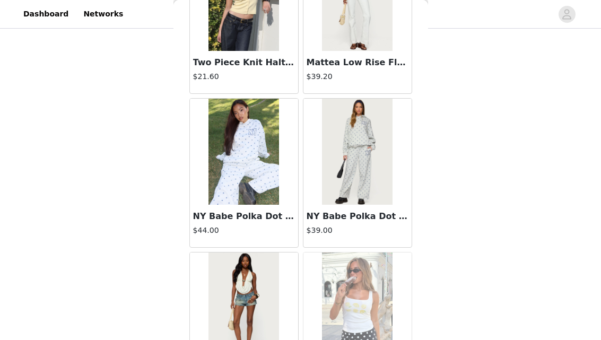
scroll to position [13595, 0]
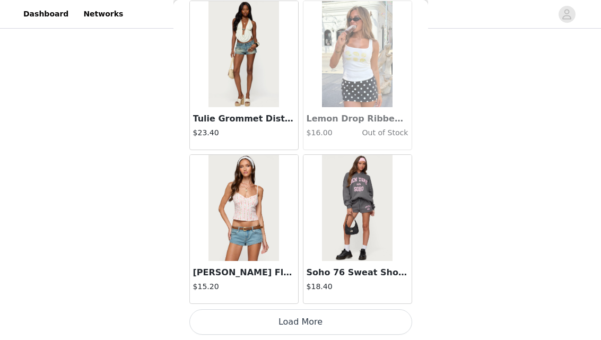
click at [301, 317] on button "Load More" at bounding box center [300, 321] width 223 height 25
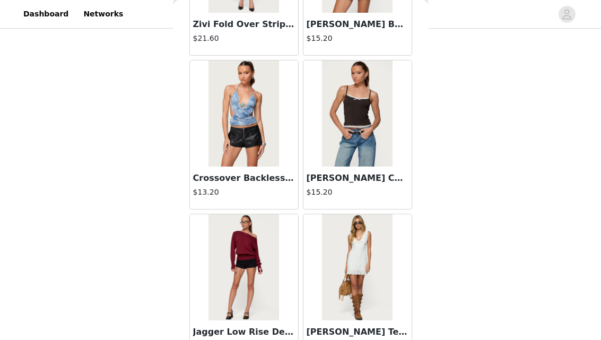
scroll to position [15134, 0]
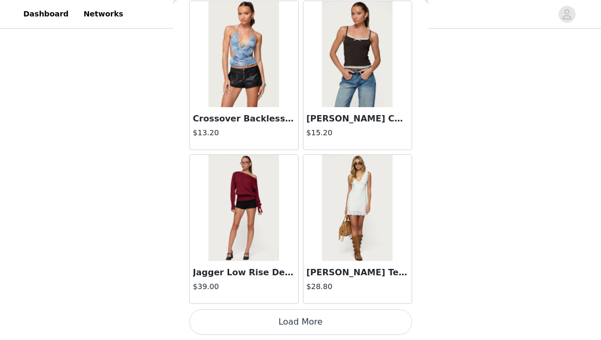
click at [295, 315] on button "Load More" at bounding box center [300, 321] width 223 height 25
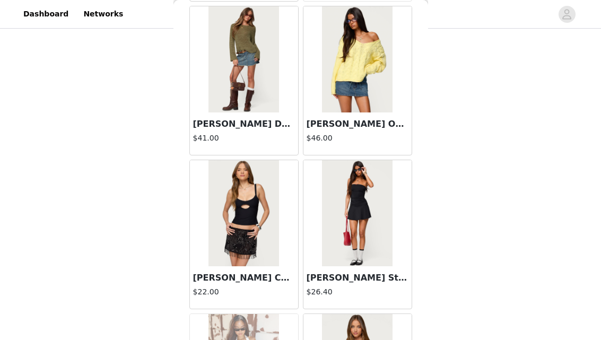
scroll to position [16207, 0]
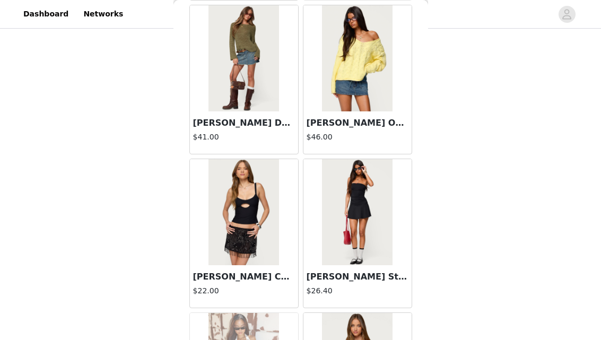
click at [252, 228] on img at bounding box center [244, 212] width 71 height 106
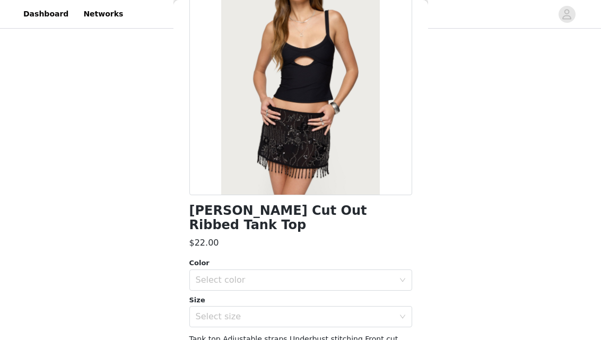
scroll to position [113, 0]
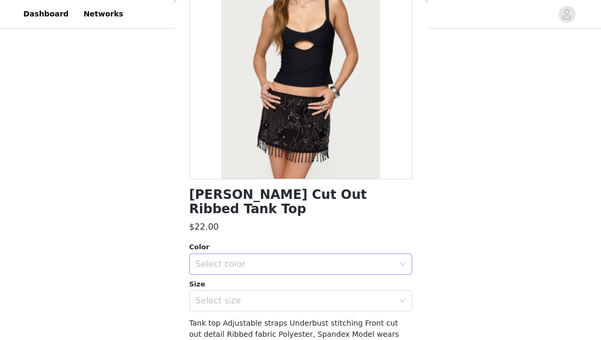
click at [277, 259] on div "Select color" at bounding box center [295, 264] width 198 height 11
click at [264, 271] on li "BLACK" at bounding box center [300, 273] width 223 height 17
click at [262, 296] on div "Select size" at bounding box center [295, 301] width 198 height 11
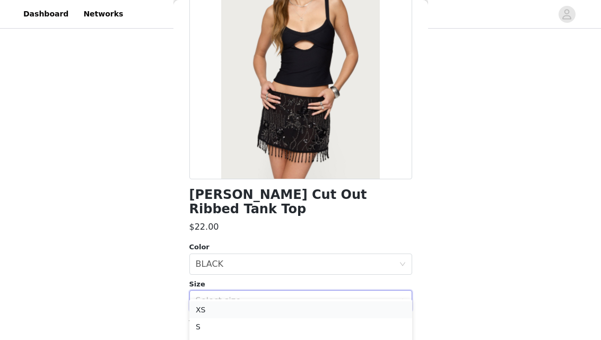
click at [250, 304] on li "XS" at bounding box center [300, 309] width 223 height 17
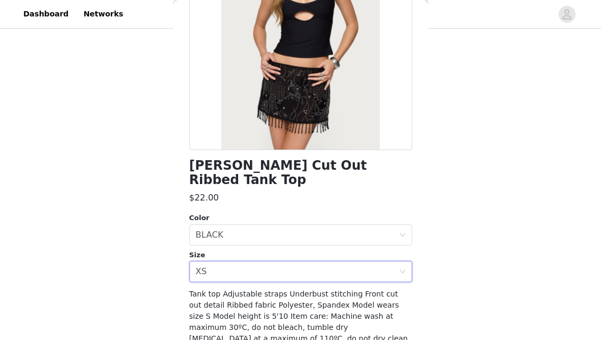
scroll to position [176, 0]
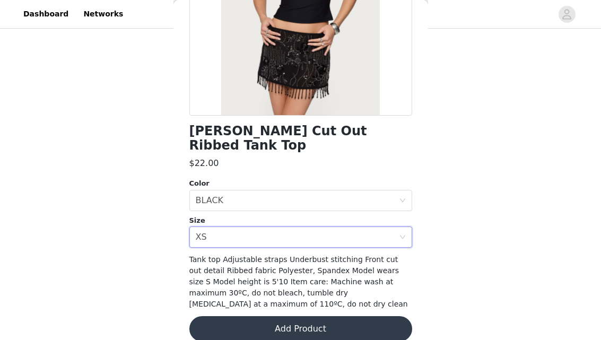
click at [267, 316] on button "Add Product" at bounding box center [300, 328] width 223 height 25
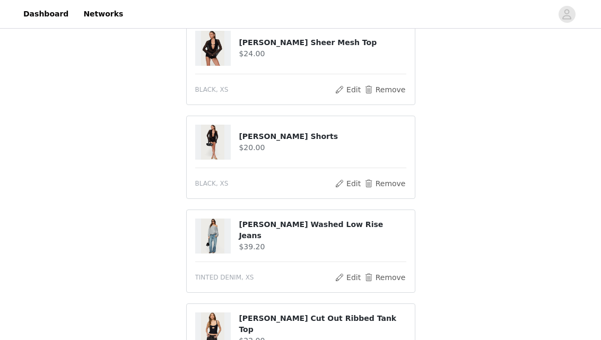
scroll to position [706, 0]
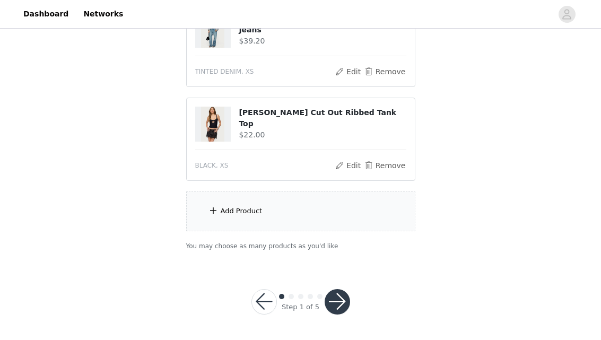
click at [265, 212] on div "Add Product" at bounding box center [300, 212] width 229 height 40
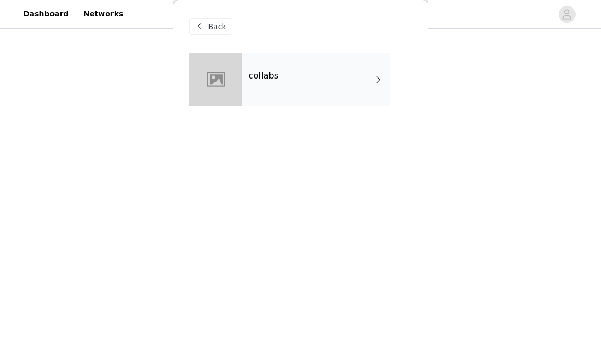
click at [269, 93] on div "collabs" at bounding box center [317, 79] width 148 height 53
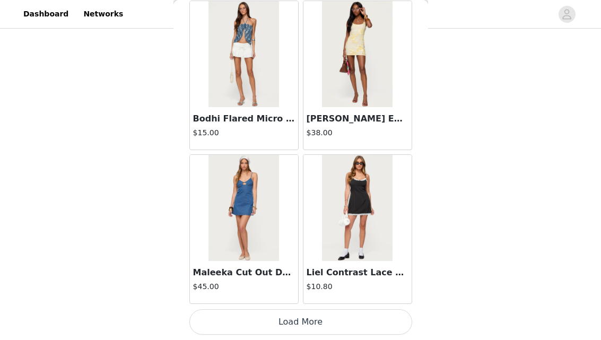
click at [307, 309] on button "Load More" at bounding box center [300, 321] width 223 height 25
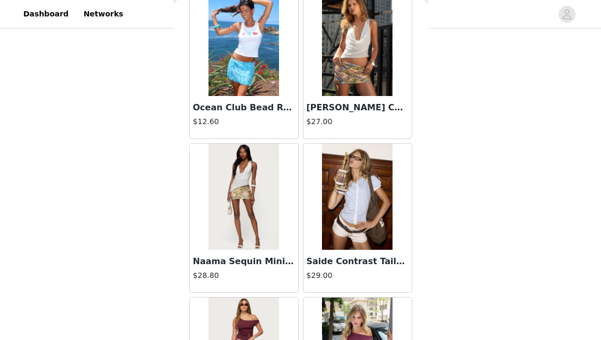
scroll to position [1599, 0]
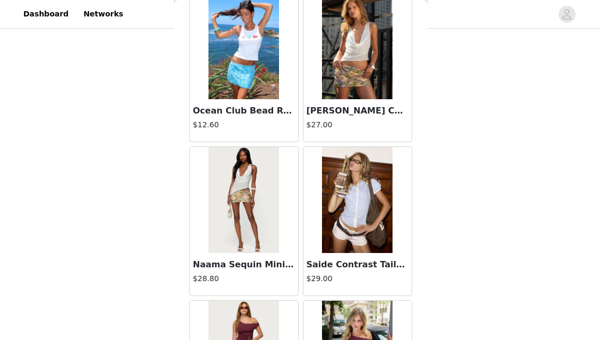
click at [346, 65] on img at bounding box center [357, 46] width 71 height 106
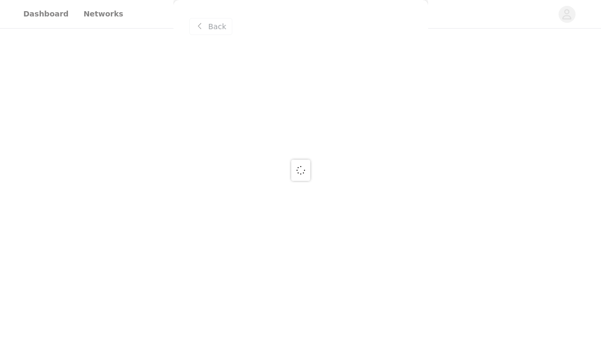
scroll to position [0, 0]
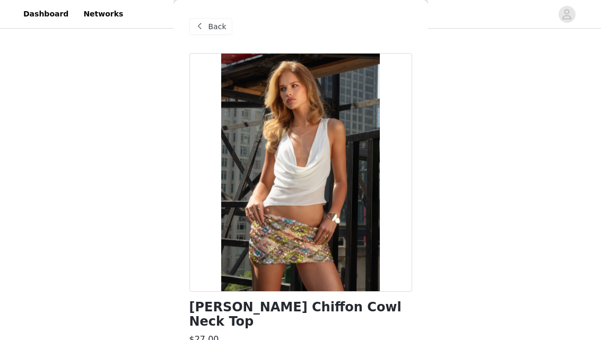
click at [217, 23] on span "Back" at bounding box center [218, 26] width 18 height 11
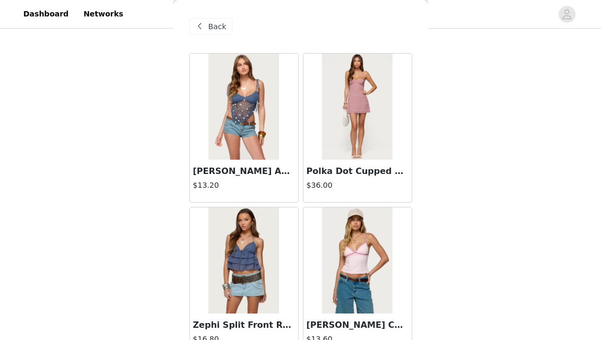
scroll to position [2823, 0]
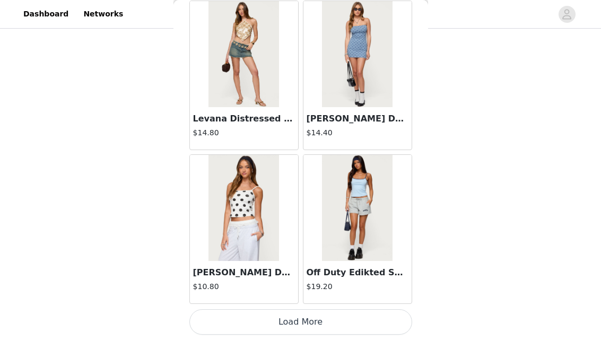
click at [314, 324] on button "Load More" at bounding box center [300, 321] width 223 height 25
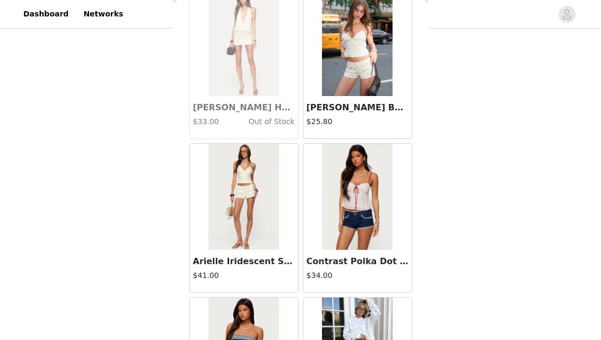
scroll to position [3295, 0]
click at [354, 63] on img at bounding box center [357, 43] width 71 height 106
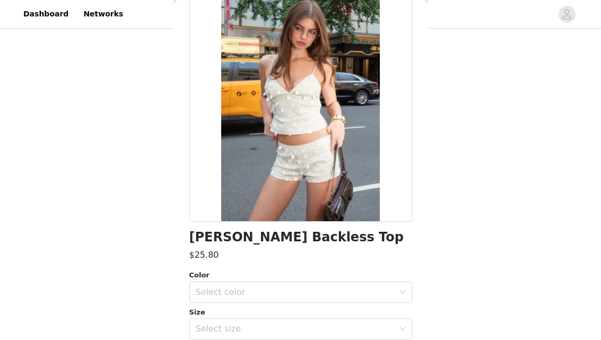
scroll to position [96, 0]
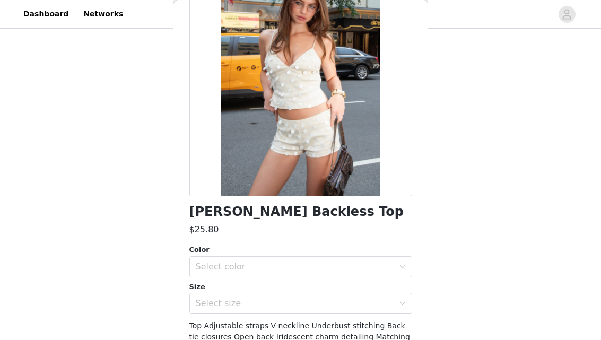
click at [228, 278] on div "Color Select color Size Select size" at bounding box center [300, 280] width 223 height 70
click at [228, 265] on div "Select color" at bounding box center [295, 267] width 198 height 11
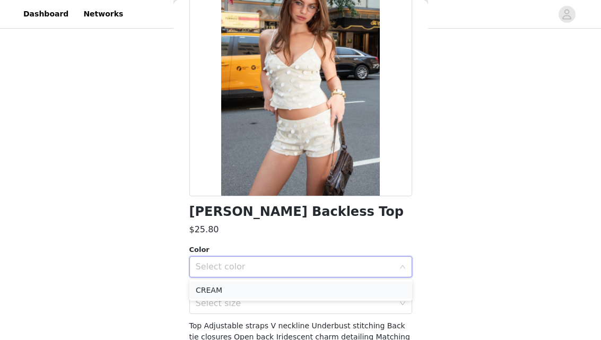
click at [226, 286] on li "CREAM" at bounding box center [300, 290] width 223 height 17
click at [226, 305] on div "Select size" at bounding box center [295, 303] width 198 height 11
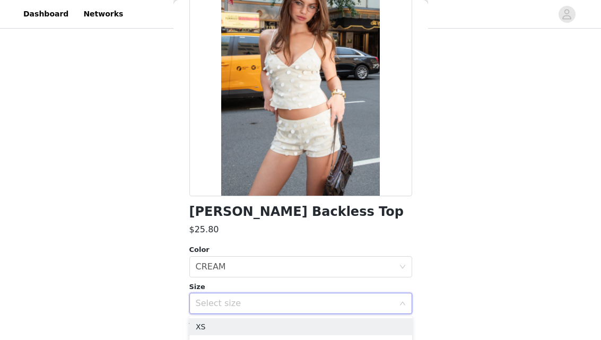
click at [226, 316] on div "Arielle Iridescent Backless Top $25.80 Color Select color CREAM Size Select siz…" at bounding box center [300, 189] width 223 height 463
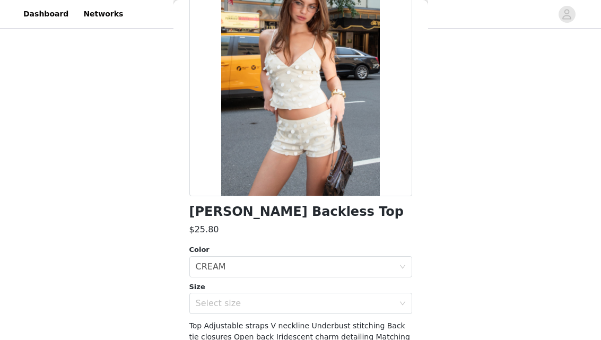
click at [226, 313] on div "Select size" at bounding box center [297, 303] width 203 height 20
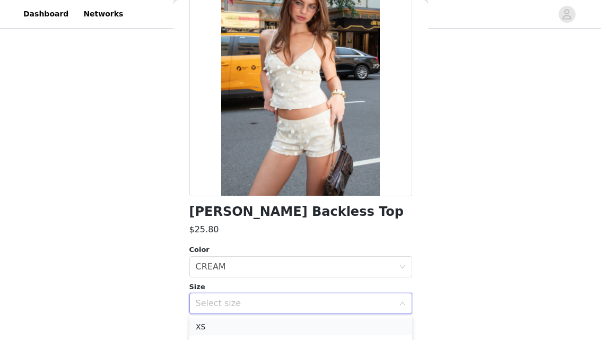
click at [225, 327] on li "XS" at bounding box center [300, 326] width 223 height 17
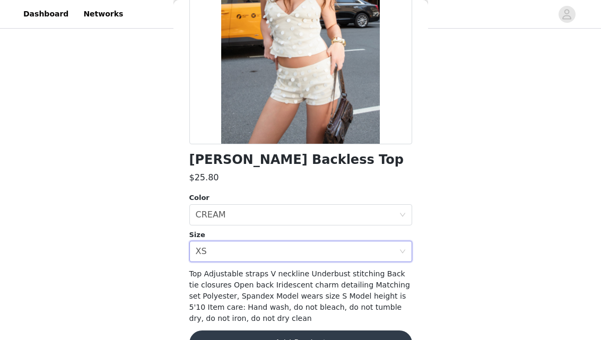
scroll to position [176, 0]
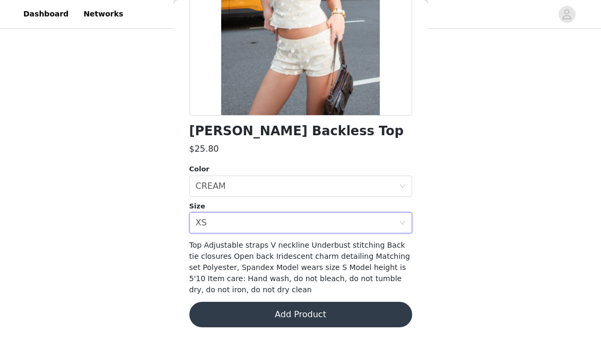
click at [249, 310] on button "Add Product" at bounding box center [300, 314] width 223 height 25
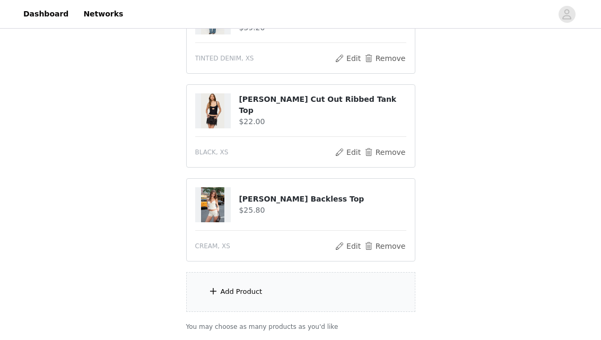
scroll to position [726, 0]
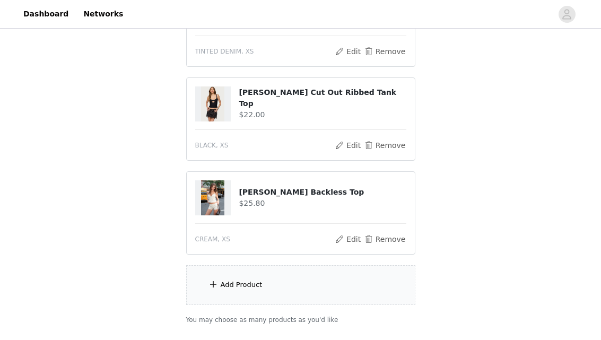
click at [246, 281] on div "Add Product" at bounding box center [242, 285] width 42 height 11
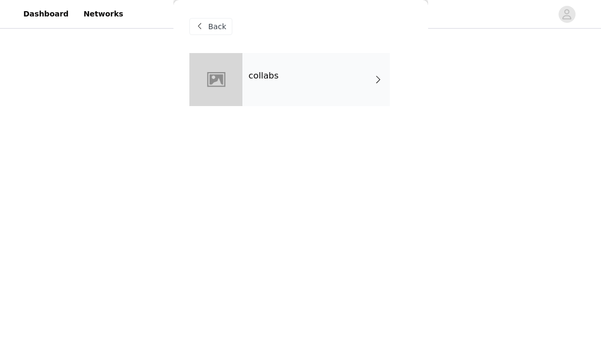
click at [269, 90] on div "collabs" at bounding box center [317, 79] width 148 height 53
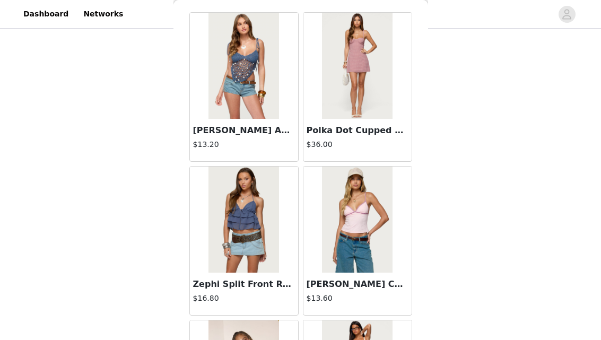
scroll to position [1284, 0]
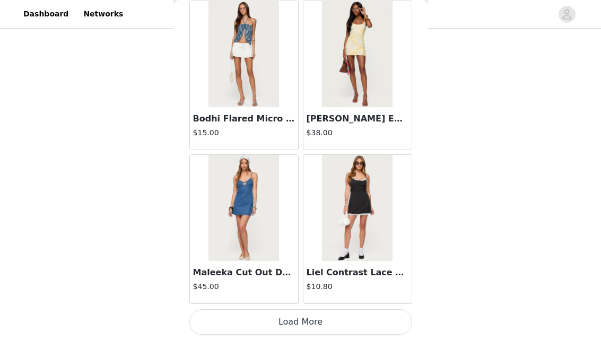
click at [284, 319] on button "Load More" at bounding box center [300, 321] width 223 height 25
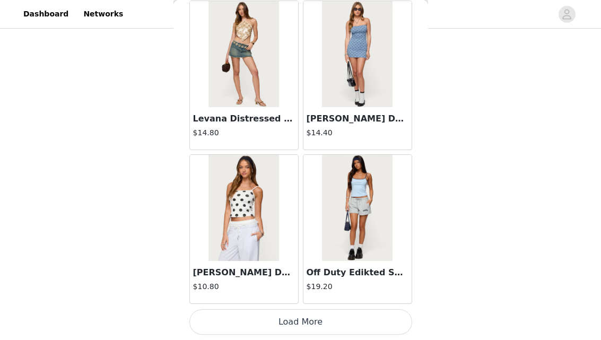
click at [306, 321] on button "Load More" at bounding box center [300, 321] width 223 height 25
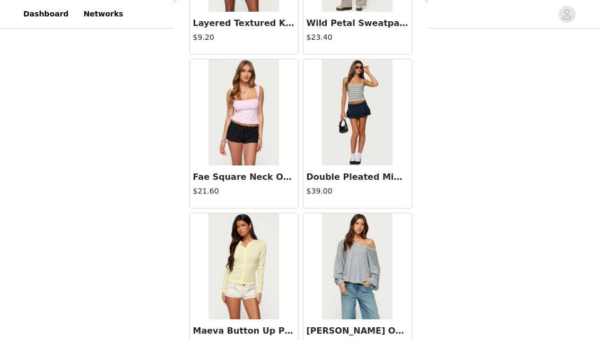
scroll to position [4362, 0]
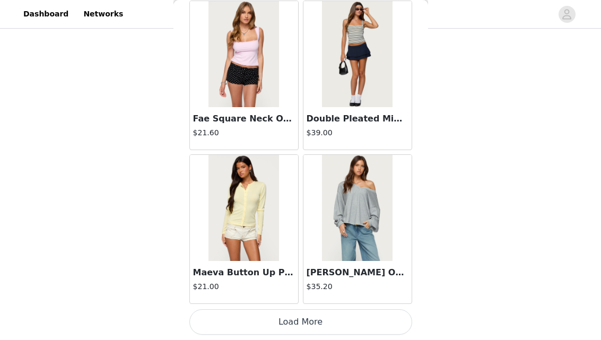
click at [338, 315] on button "Load More" at bounding box center [300, 321] width 223 height 25
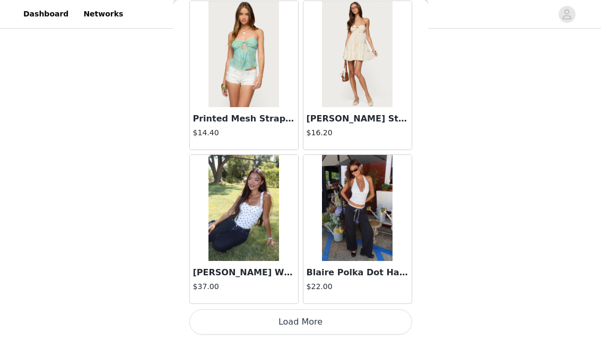
scroll to position [728, 0]
click at [300, 317] on button "Load More" at bounding box center [300, 321] width 223 height 25
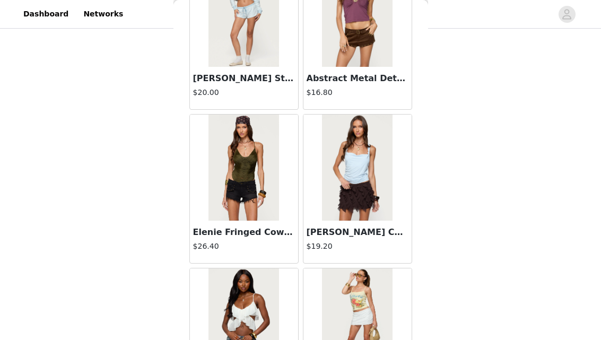
scroll to position [7325, 0]
click at [352, 171] on img at bounding box center [357, 168] width 71 height 106
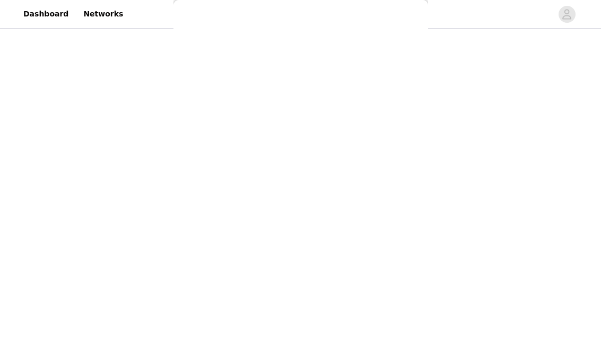
scroll to position [0, 0]
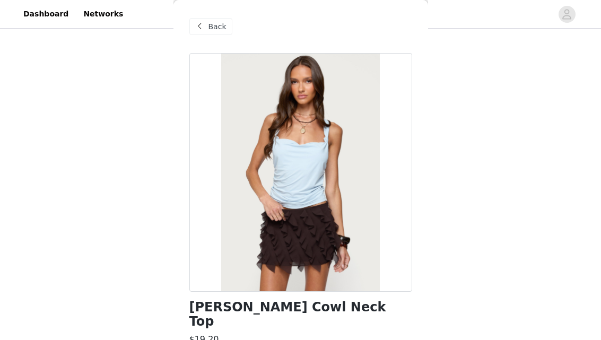
click at [207, 28] on div "Back" at bounding box center [210, 26] width 43 height 17
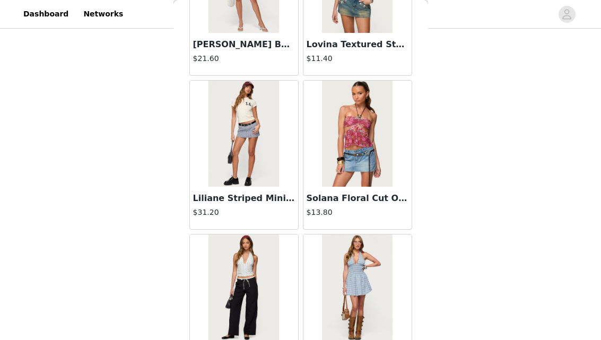
scroll to position [7440, 0]
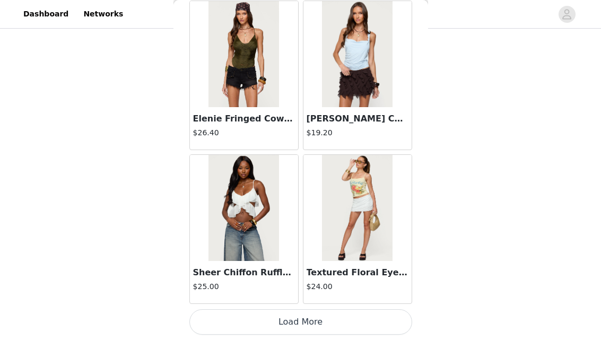
click at [295, 315] on button "Load More" at bounding box center [300, 321] width 223 height 25
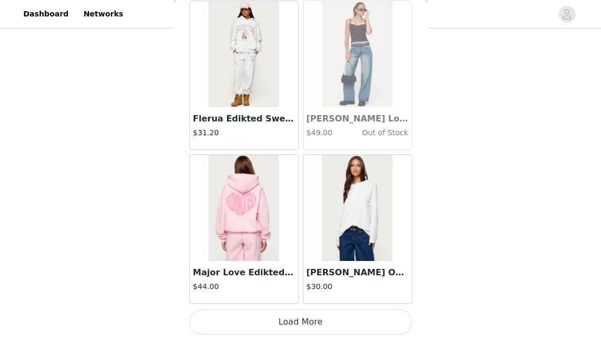
click at [303, 324] on button "Load More" at bounding box center [300, 321] width 223 height 25
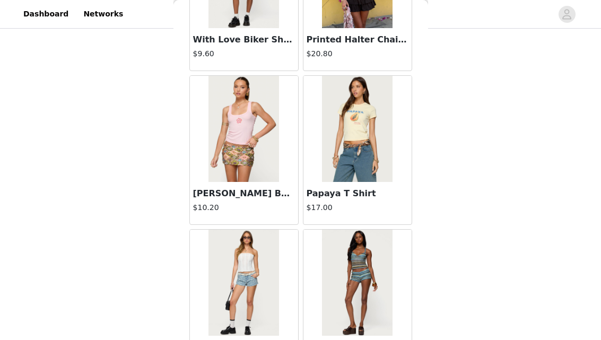
scroll to position [10447, 0]
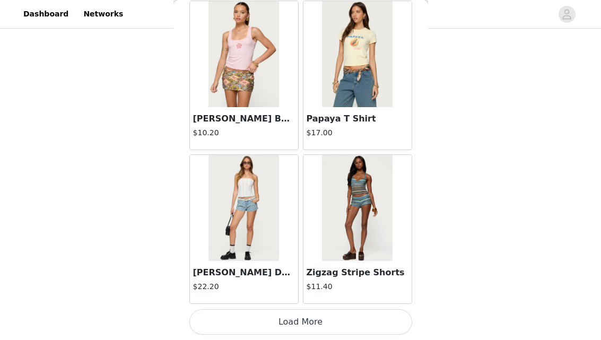
click at [309, 317] on button "Load More" at bounding box center [300, 321] width 223 height 25
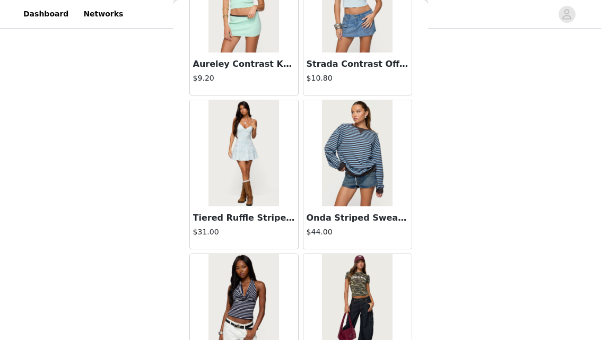
scroll to position [12056, 0]
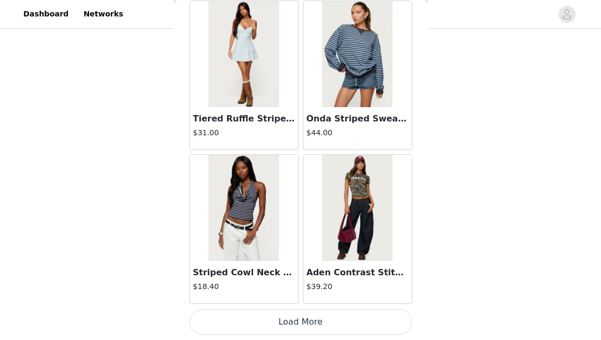
click at [309, 314] on button "Load More" at bounding box center [300, 321] width 223 height 25
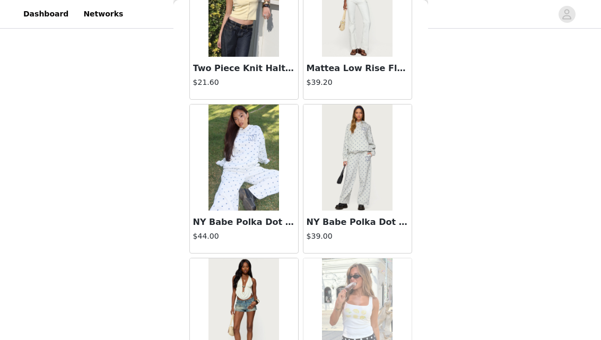
scroll to position [13595, 0]
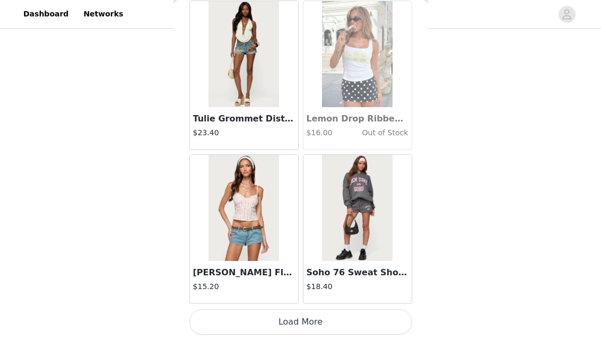
click at [330, 316] on button "Load More" at bounding box center [300, 321] width 223 height 25
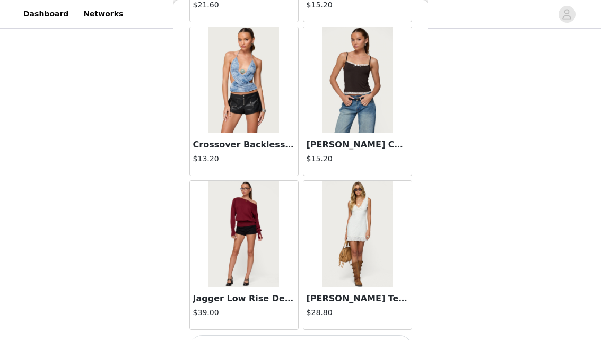
scroll to position [15134, 0]
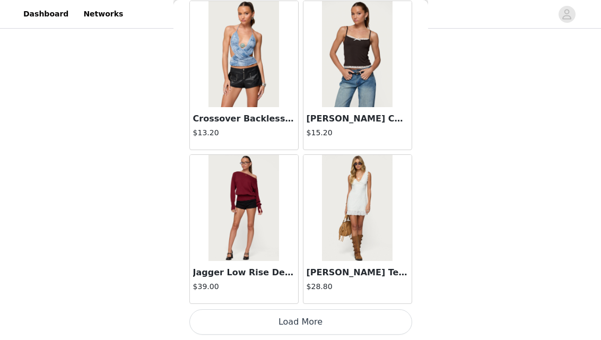
click at [295, 333] on button "Load More" at bounding box center [300, 321] width 223 height 25
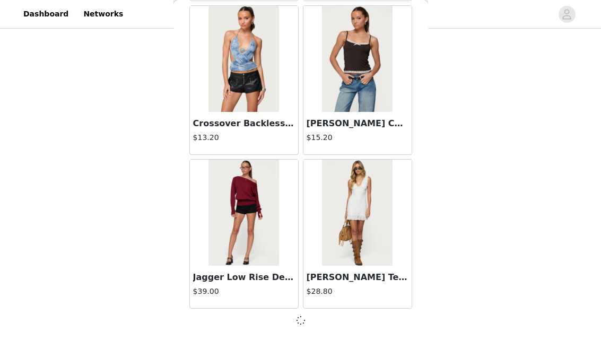
click at [295, 321] on span at bounding box center [300, 320] width 11 height 13
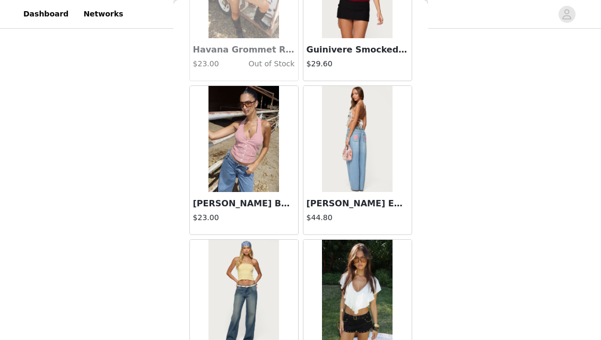
scroll to position [16642, 0]
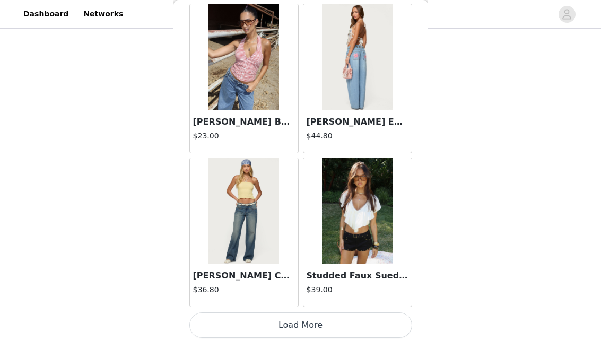
click at [308, 325] on button "Load More" at bounding box center [300, 325] width 223 height 25
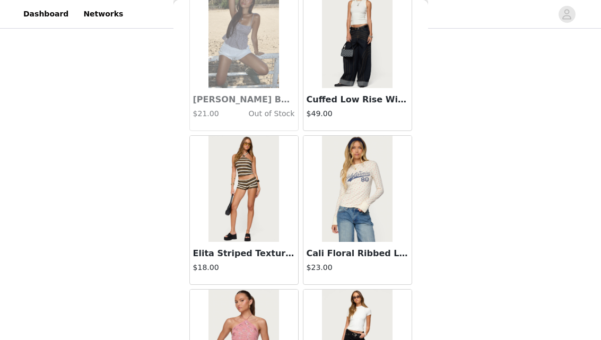
scroll to position [17313, 0]
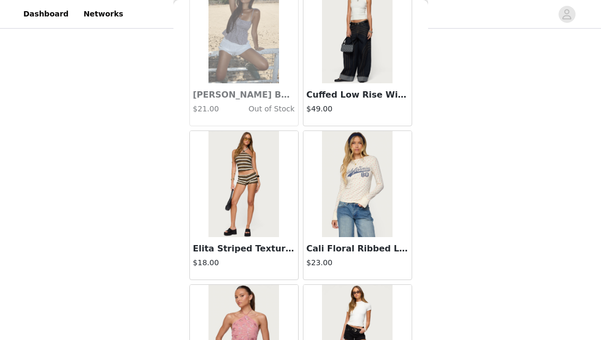
click at [253, 194] on img at bounding box center [244, 184] width 71 height 106
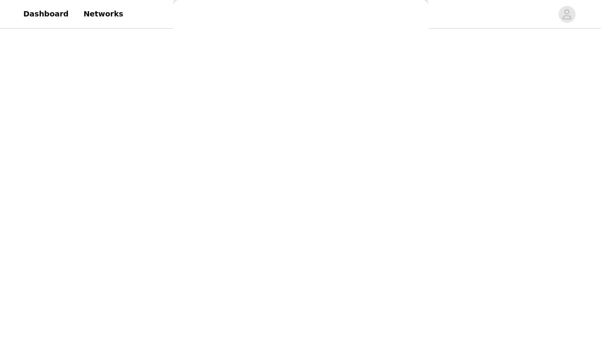
scroll to position [176, 0]
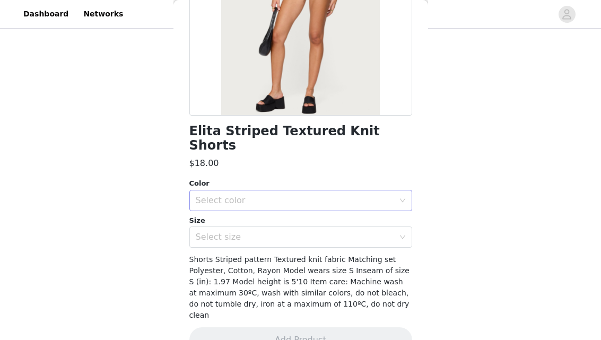
click at [243, 195] on div "Select color" at bounding box center [295, 200] width 198 height 11
click at [241, 207] on li "MIX" at bounding box center [300, 209] width 223 height 17
click at [241, 232] on div "Select size" at bounding box center [295, 237] width 198 height 11
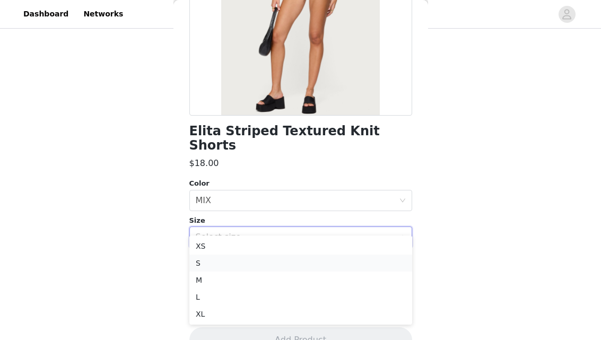
click at [238, 257] on li "S" at bounding box center [300, 263] width 223 height 17
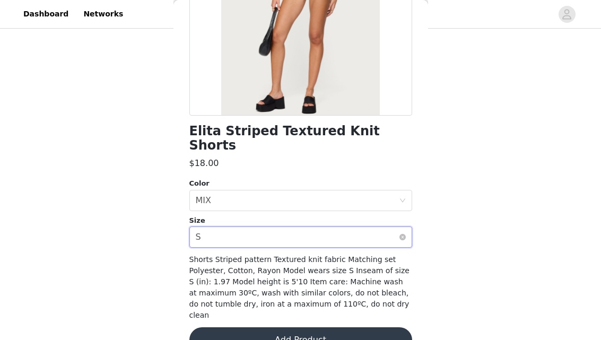
click at [236, 228] on div "Select size S" at bounding box center [297, 237] width 203 height 20
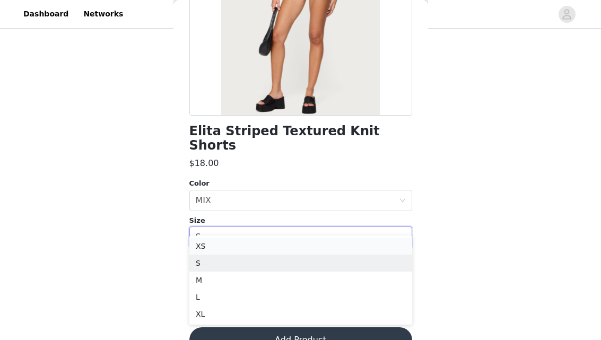
click at [235, 243] on li "XS" at bounding box center [300, 246] width 223 height 17
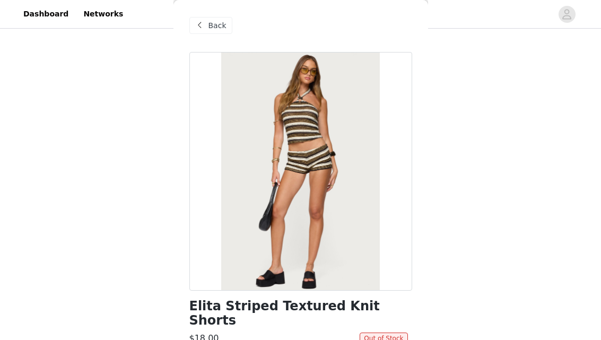
scroll to position [0, 0]
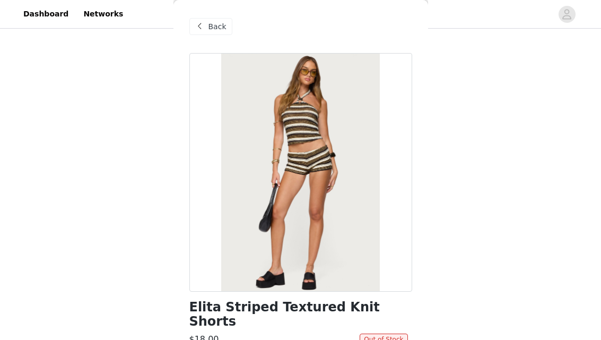
click at [211, 27] on span "Back" at bounding box center [218, 26] width 18 height 11
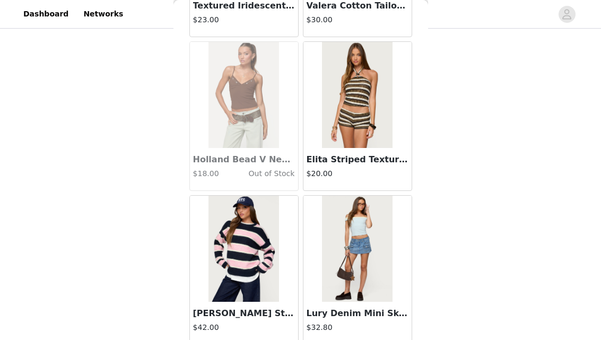
scroll to position [18007, 0]
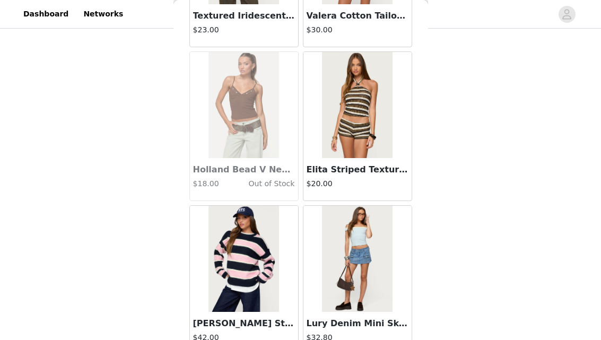
click at [363, 136] on img at bounding box center [357, 105] width 71 height 106
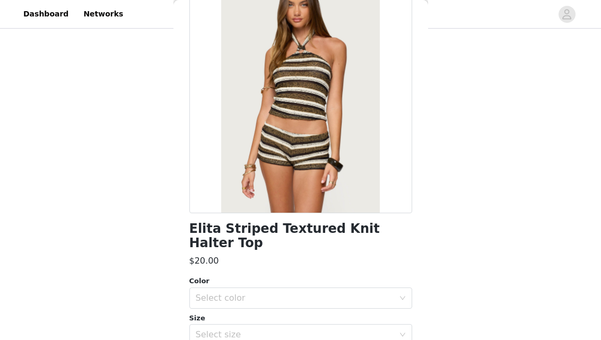
scroll to position [176, 0]
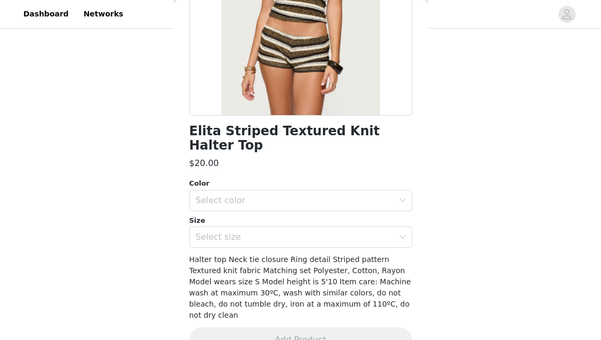
click at [247, 215] on div "Size" at bounding box center [300, 220] width 223 height 11
click at [246, 193] on div "Select color" at bounding box center [297, 201] width 203 height 20
click at [242, 206] on li "MIX" at bounding box center [300, 209] width 223 height 17
click at [242, 232] on div "Select size" at bounding box center [295, 237] width 198 height 11
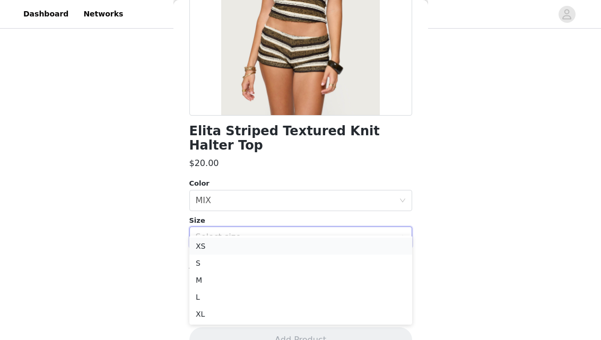
click at [233, 243] on li "XS" at bounding box center [300, 246] width 223 height 17
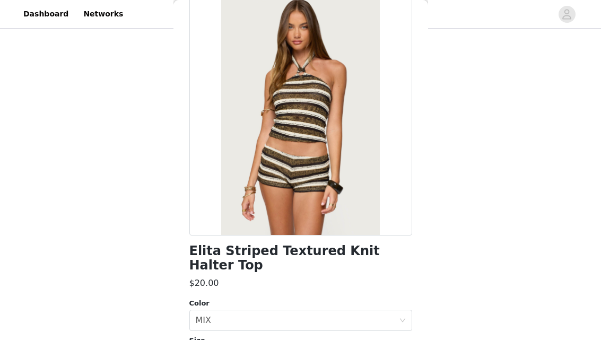
scroll to position [0, 0]
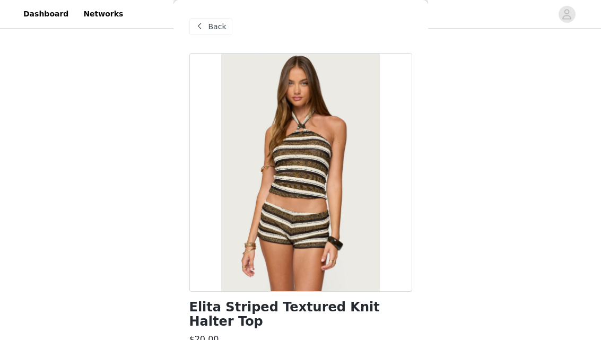
click at [209, 23] on span "Back" at bounding box center [218, 26] width 18 height 11
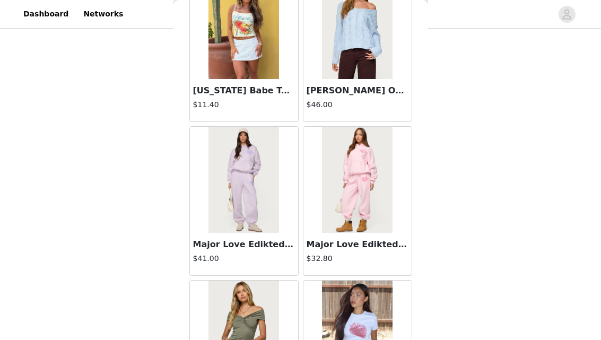
scroll to position [18212, 0]
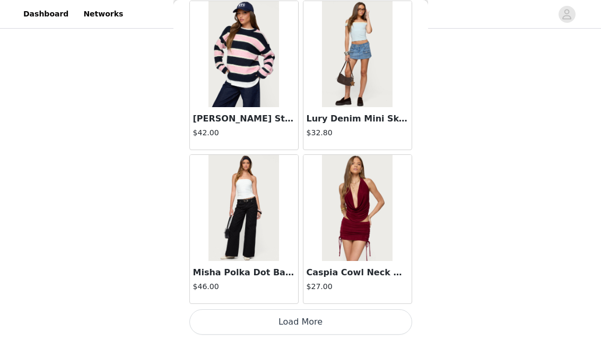
click at [306, 319] on button "Load More" at bounding box center [300, 321] width 223 height 25
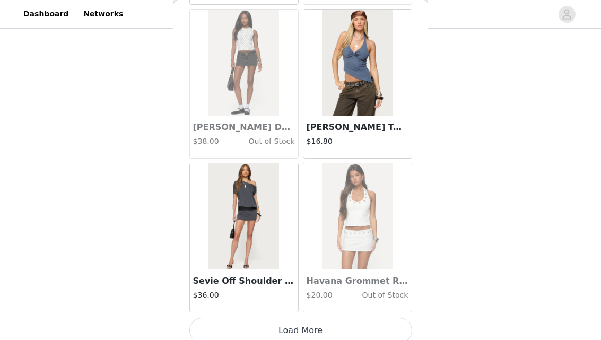
scroll to position [19751, 0]
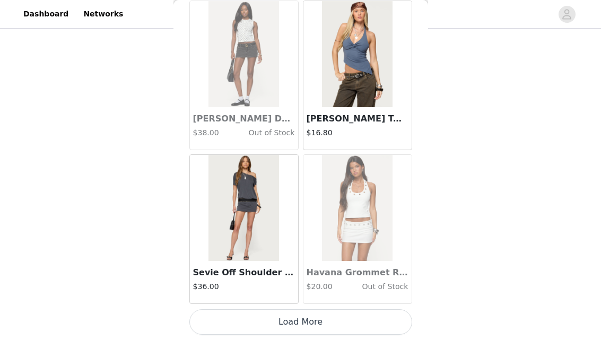
click at [310, 316] on button "Load More" at bounding box center [300, 321] width 223 height 25
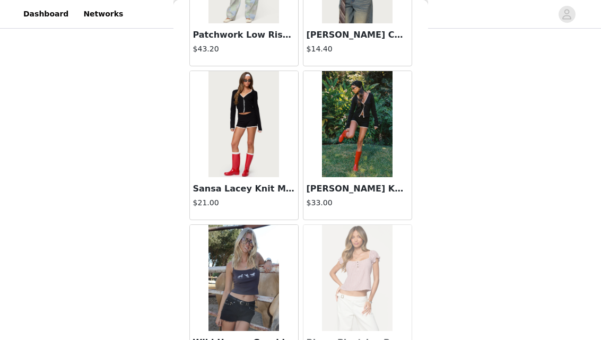
scroll to position [21290, 0]
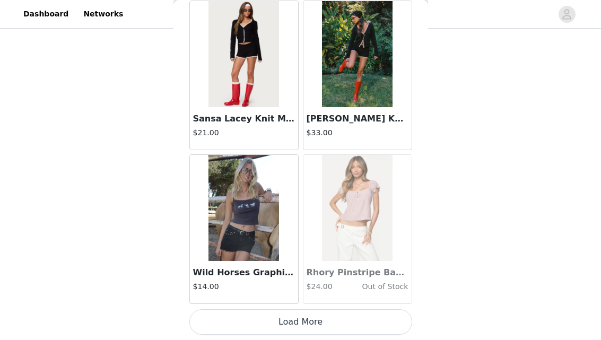
click at [314, 317] on button "Load More" at bounding box center [300, 321] width 223 height 25
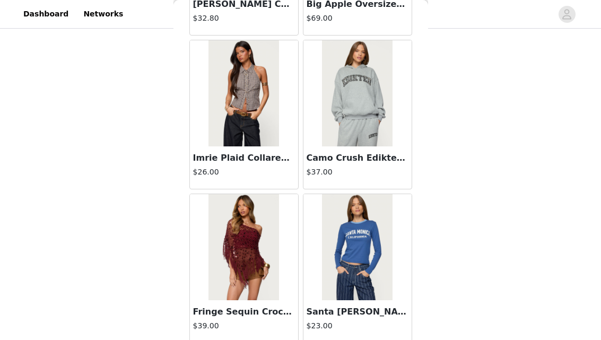
scroll to position [22829, 0]
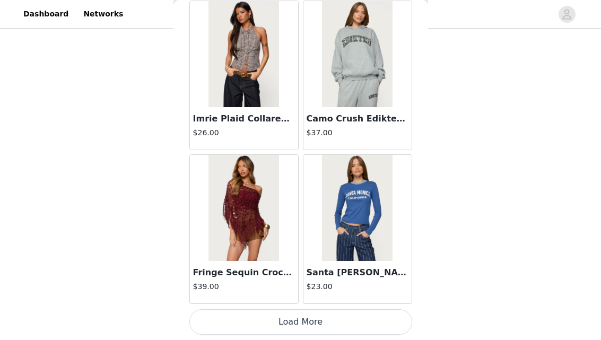
click at [307, 319] on button "Load More" at bounding box center [300, 321] width 223 height 25
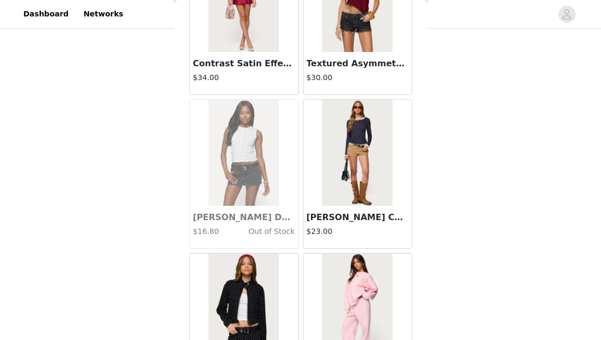
scroll to position [24368, 0]
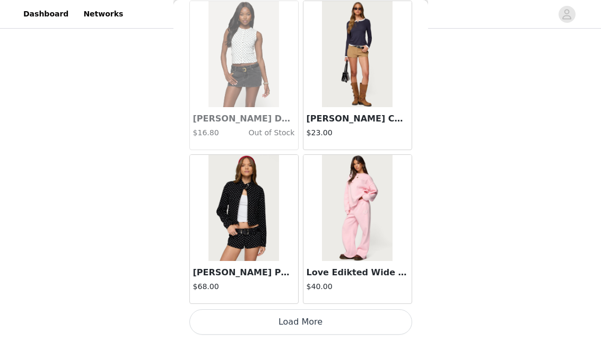
click at [308, 313] on button "Load More" at bounding box center [300, 321] width 223 height 25
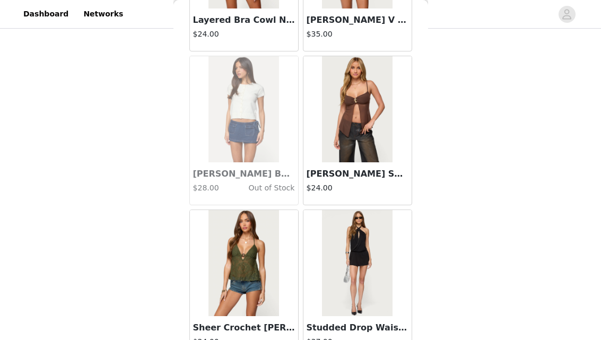
scroll to position [25907, 0]
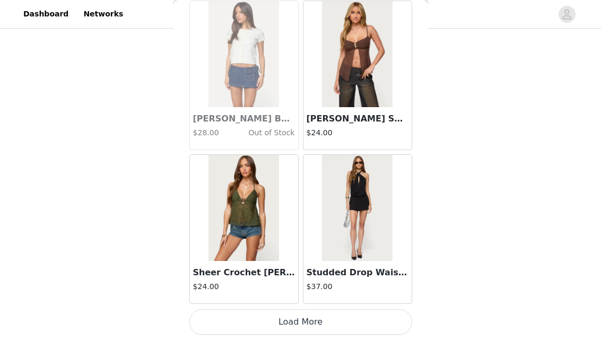
click at [311, 314] on button "Load More" at bounding box center [300, 321] width 223 height 25
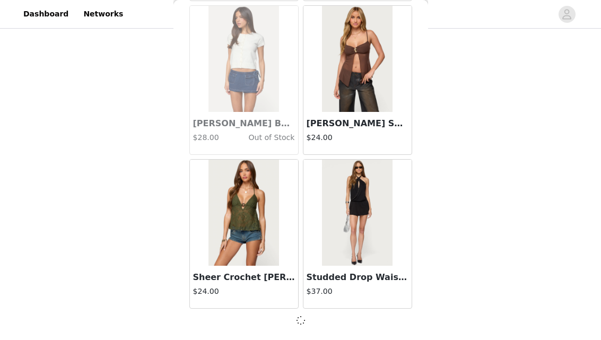
click at [315, 324] on div at bounding box center [300, 320] width 223 height 13
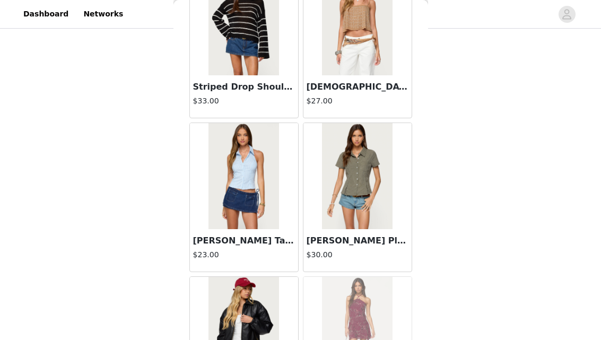
scroll to position [26525, 0]
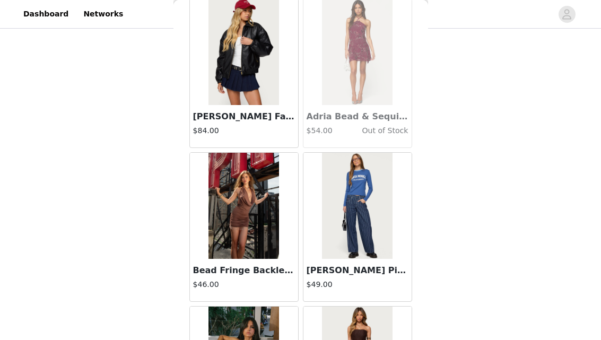
click at [249, 77] on img at bounding box center [244, 52] width 71 height 106
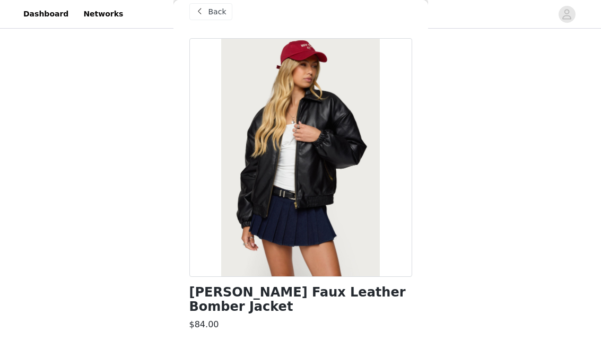
scroll to position [15, 0]
click at [295, 135] on div at bounding box center [300, 157] width 223 height 239
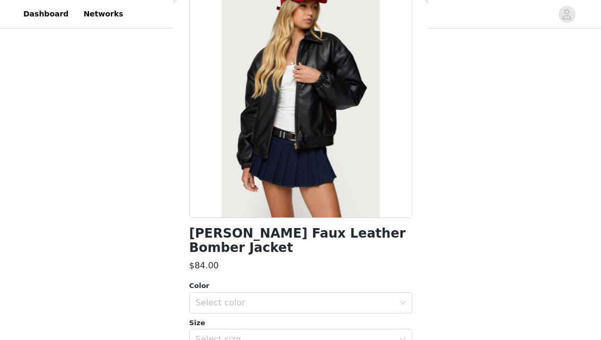
scroll to position [72, 0]
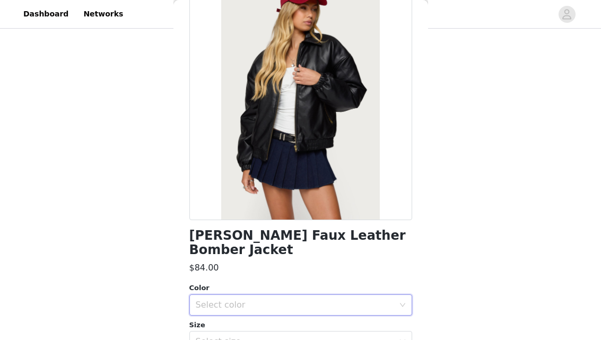
click at [226, 295] on div "Select color" at bounding box center [297, 305] width 203 height 20
click at [231, 315] on li "BLACK" at bounding box center [300, 314] width 223 height 17
click at [233, 333] on div "Select size" at bounding box center [297, 342] width 203 height 20
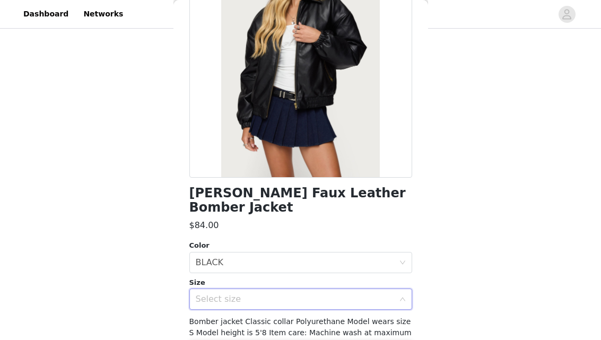
scroll to position [120, 0]
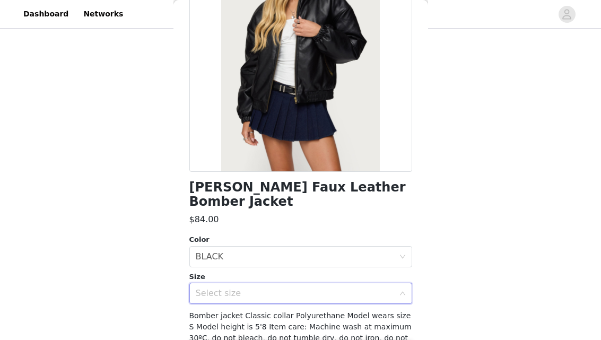
click at [236, 288] on div "Select size" at bounding box center [295, 293] width 198 height 11
click at [232, 288] on div "Select size" at bounding box center [295, 293] width 198 height 11
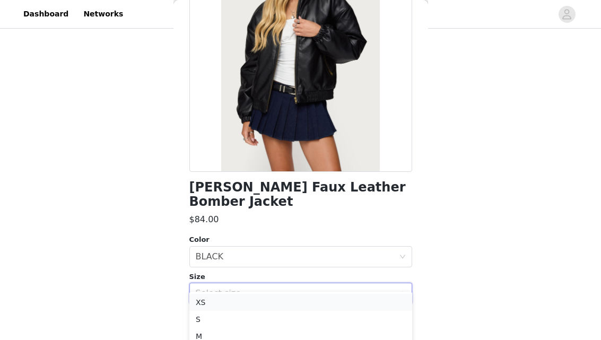
click at [256, 300] on li "XS" at bounding box center [300, 302] width 223 height 17
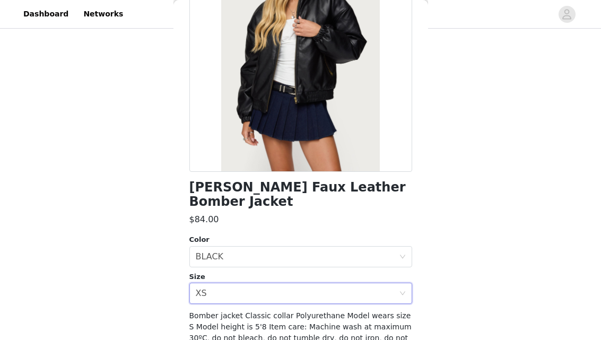
scroll to position [154, 0]
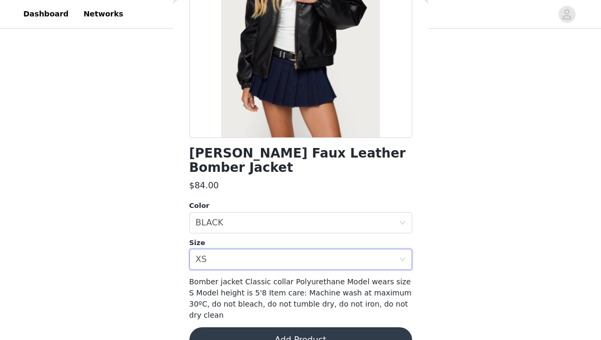
click at [272, 327] on button "Add Product" at bounding box center [300, 339] width 223 height 25
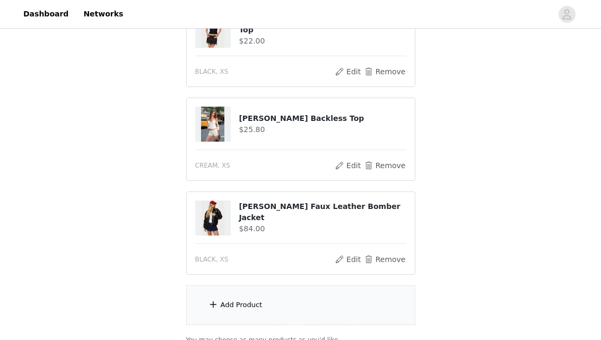
click at [250, 316] on div "Add Product" at bounding box center [300, 306] width 229 height 40
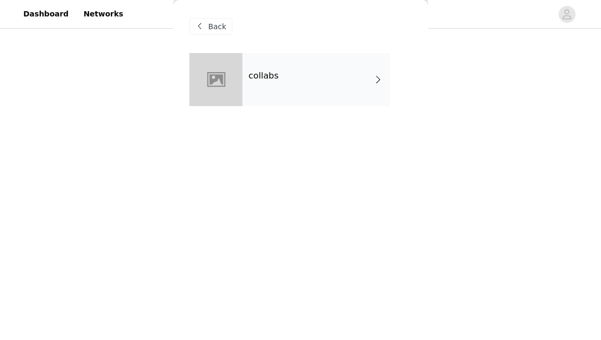
click at [283, 65] on div "collabs" at bounding box center [317, 79] width 148 height 53
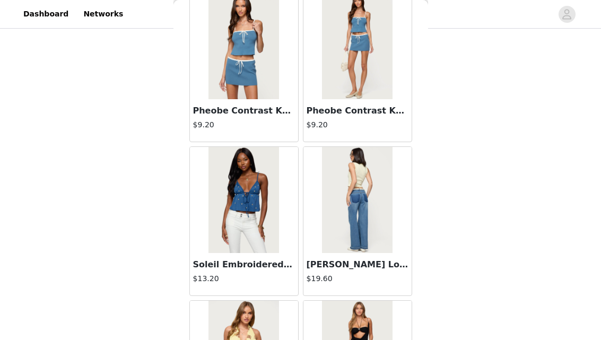
scroll to position [1284, 0]
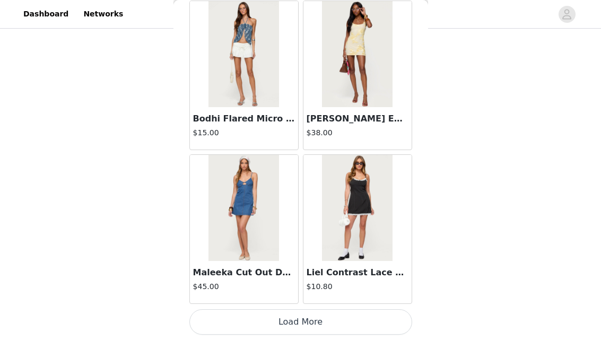
click at [281, 325] on button "Load More" at bounding box center [300, 321] width 223 height 25
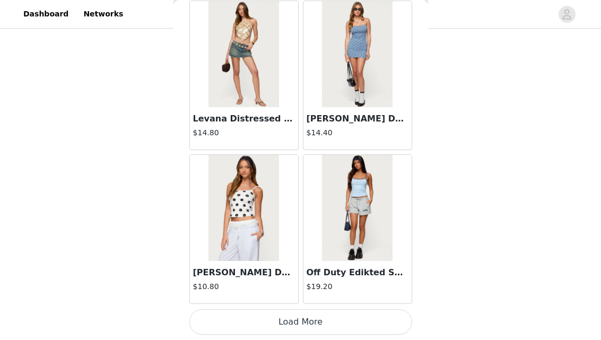
click at [280, 321] on button "Load More" at bounding box center [300, 321] width 223 height 25
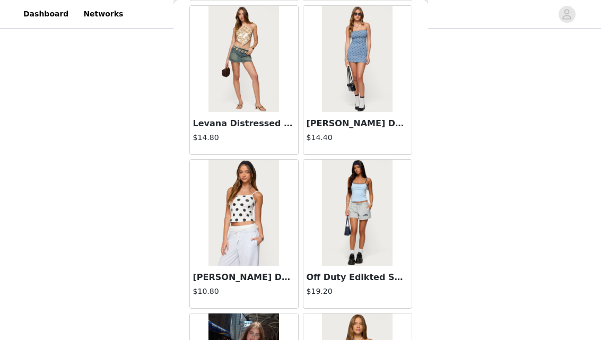
scroll to position [2823, 0]
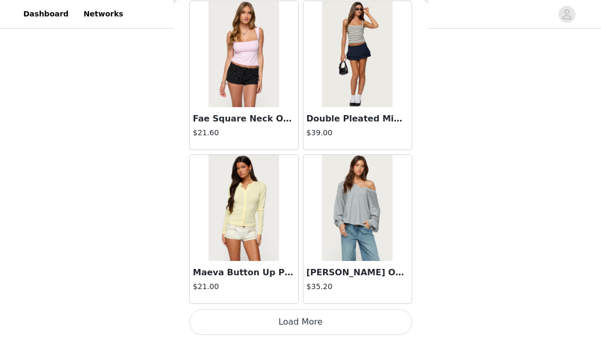
click at [291, 323] on button "Load More" at bounding box center [300, 321] width 223 height 25
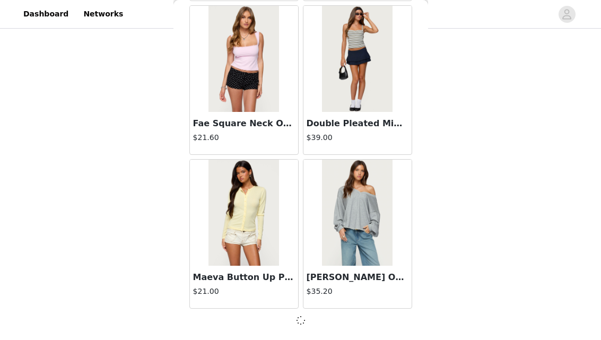
scroll to position [4357, 0]
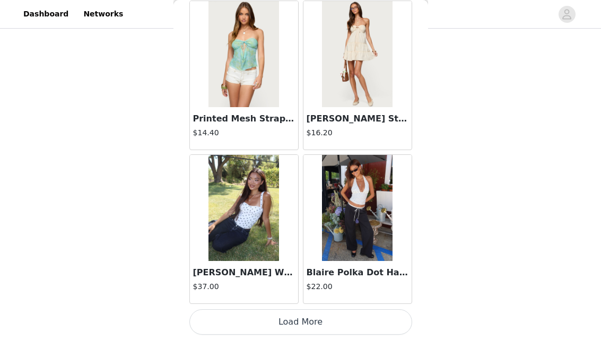
click at [298, 322] on button "Load More" at bounding box center [300, 321] width 223 height 25
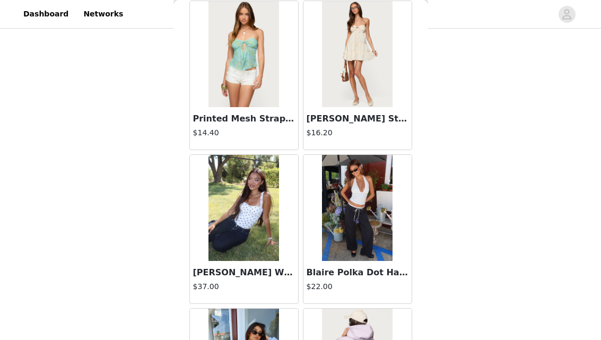
scroll to position [6215, 0]
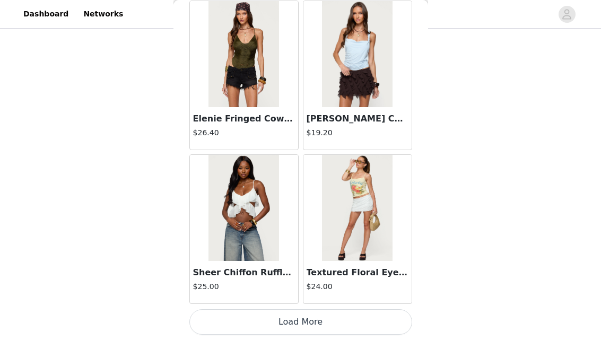
click at [297, 317] on button "Load More" at bounding box center [300, 321] width 223 height 25
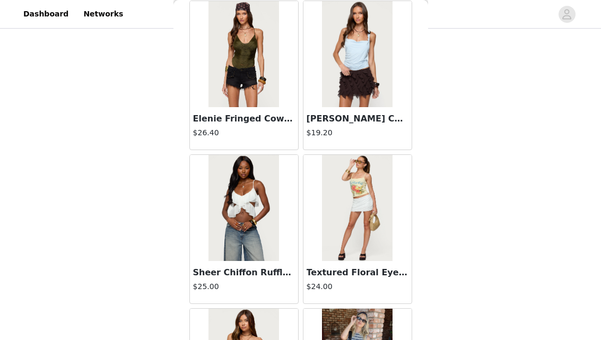
scroll to position [7670, 0]
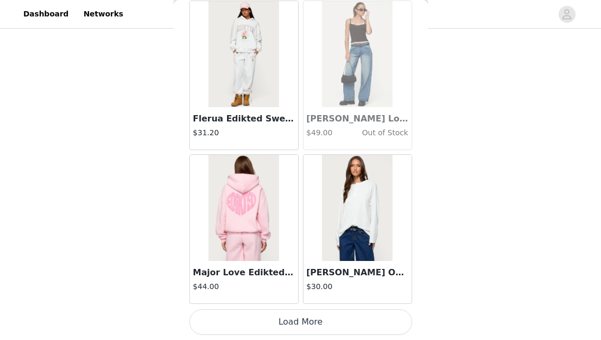
click at [289, 324] on button "Load More" at bounding box center [300, 321] width 223 height 25
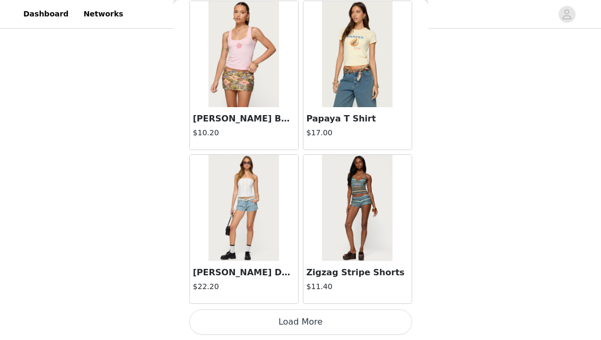
click at [288, 317] on button "Load More" at bounding box center [300, 321] width 223 height 25
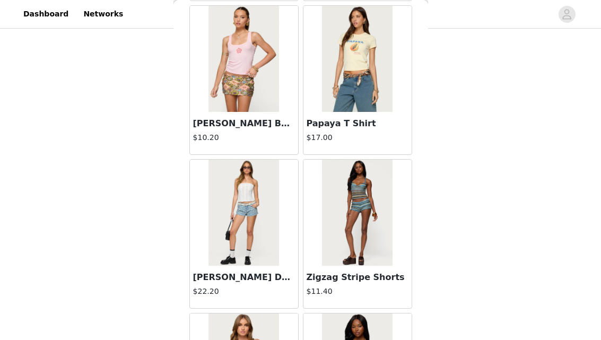
scroll to position [10517, 0]
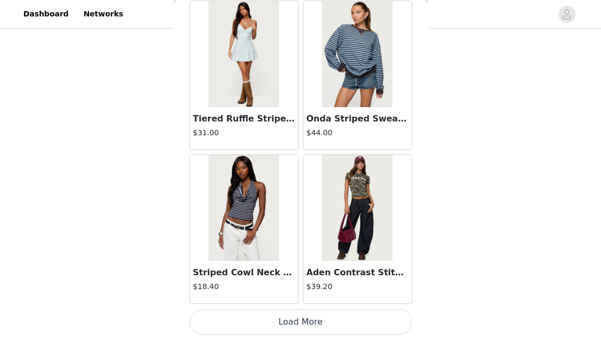
click at [305, 322] on button "Load More" at bounding box center [300, 321] width 223 height 25
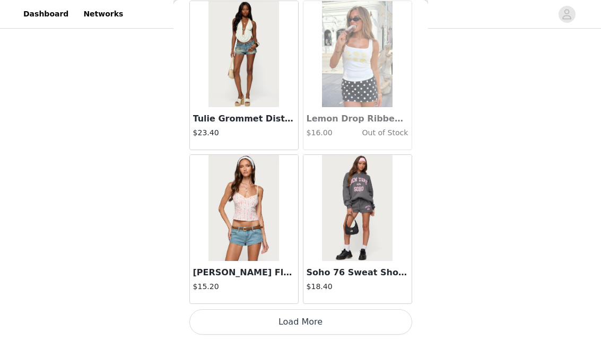
click at [307, 319] on button "Load More" at bounding box center [300, 321] width 223 height 25
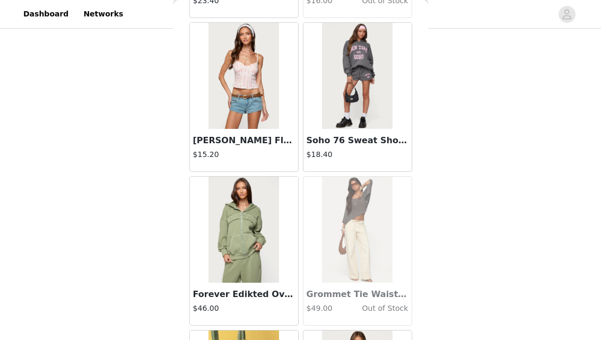
scroll to position [15134, 0]
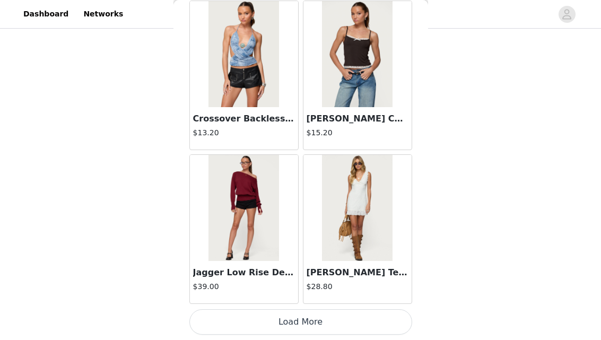
click at [297, 328] on button "Load More" at bounding box center [300, 321] width 223 height 25
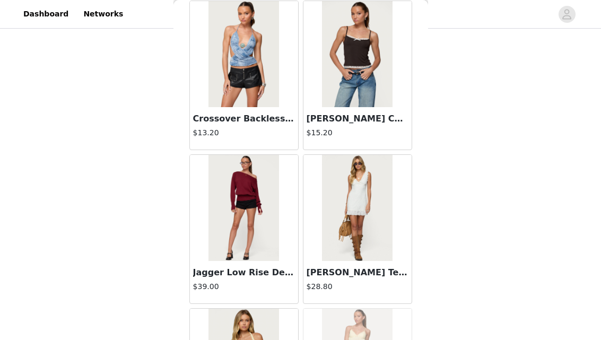
scroll to position [16673, 0]
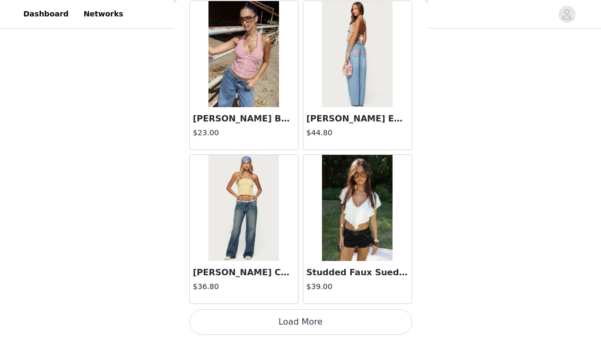
click at [302, 318] on button "Load More" at bounding box center [300, 321] width 223 height 25
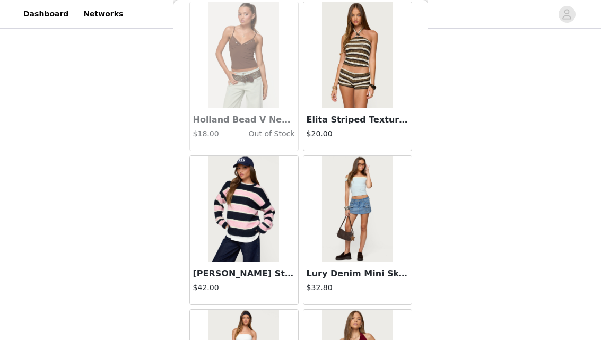
scroll to position [18212, 0]
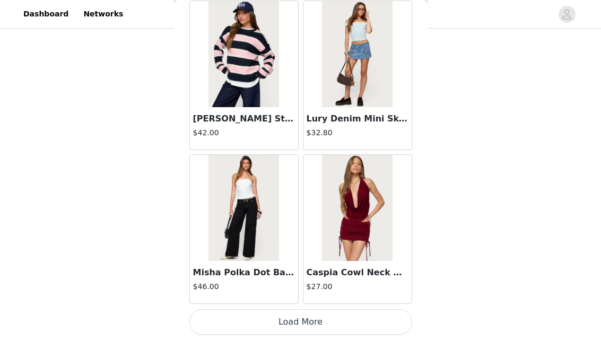
click at [301, 324] on button "Load More" at bounding box center [300, 321] width 223 height 25
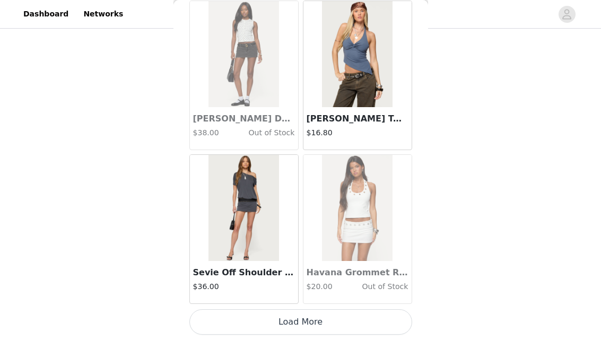
click at [307, 321] on button "Load More" at bounding box center [300, 321] width 223 height 25
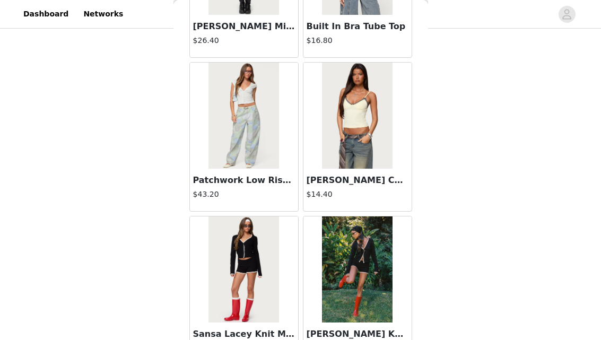
scroll to position [21290, 0]
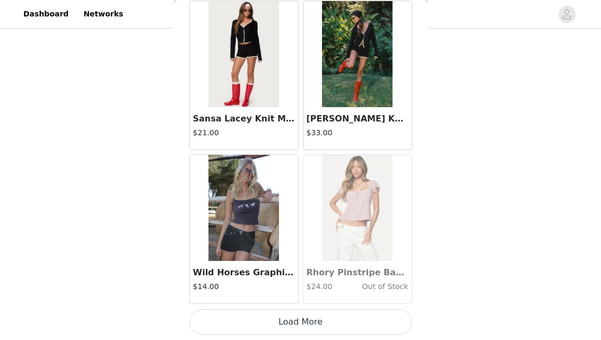
click at [301, 317] on button "Load More" at bounding box center [300, 321] width 223 height 25
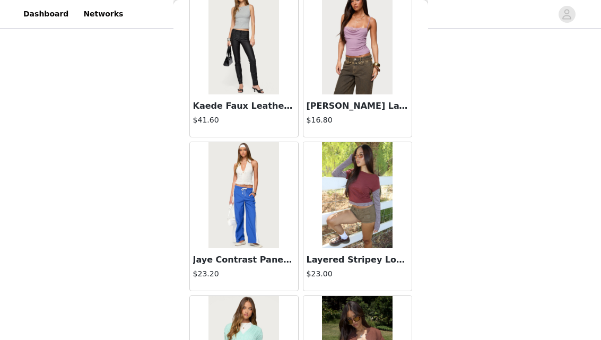
scroll to position [22829, 0]
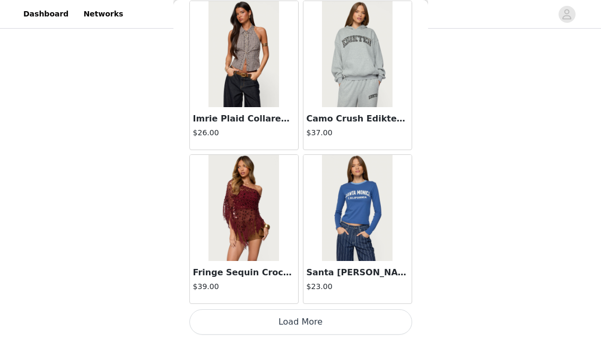
click at [302, 318] on button "Load More" at bounding box center [300, 321] width 223 height 25
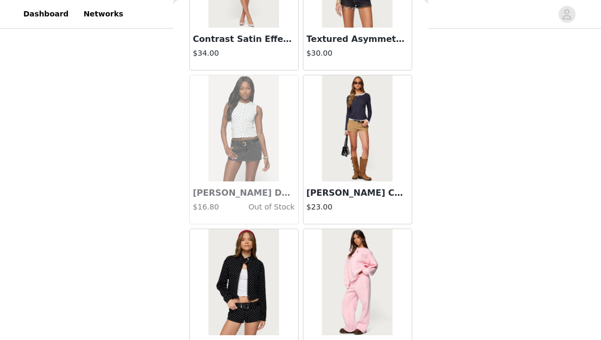
scroll to position [24368, 0]
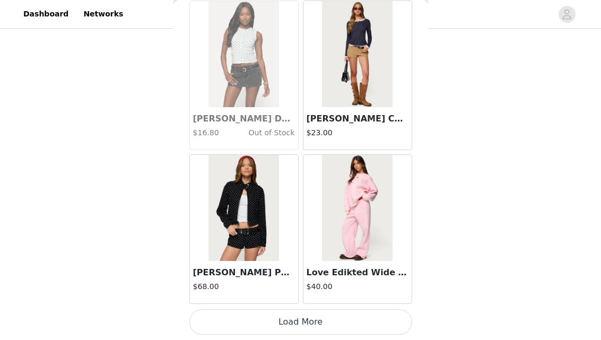
click at [306, 312] on button "Load More" at bounding box center [300, 321] width 223 height 25
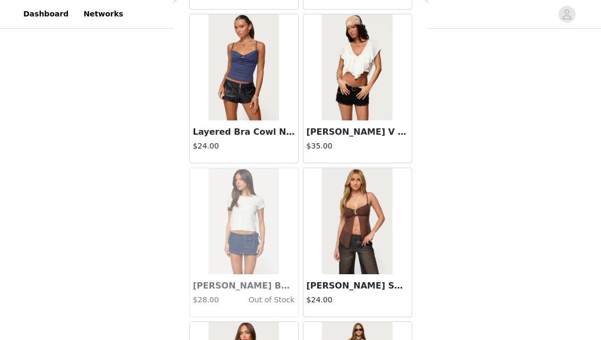
scroll to position [25737, 0]
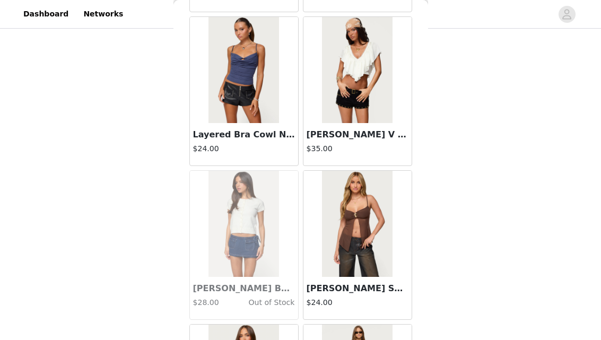
click at [262, 116] on img at bounding box center [244, 70] width 71 height 106
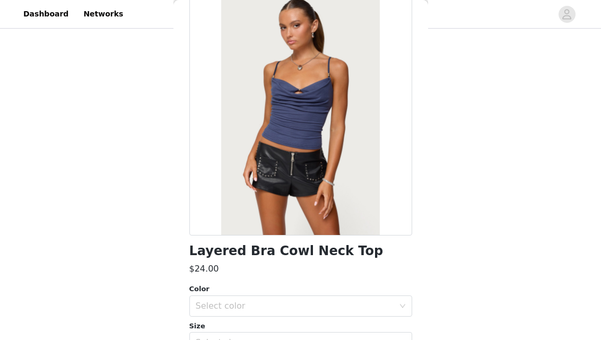
scroll to position [143, 0]
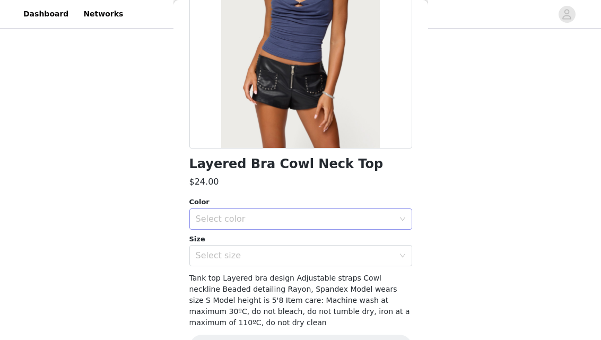
click at [285, 224] on div "Select color" at bounding box center [295, 219] width 198 height 11
click at [276, 240] on li "DARK BLUE" at bounding box center [300, 242] width 223 height 17
click at [276, 254] on div "Select size" at bounding box center [295, 255] width 198 height 11
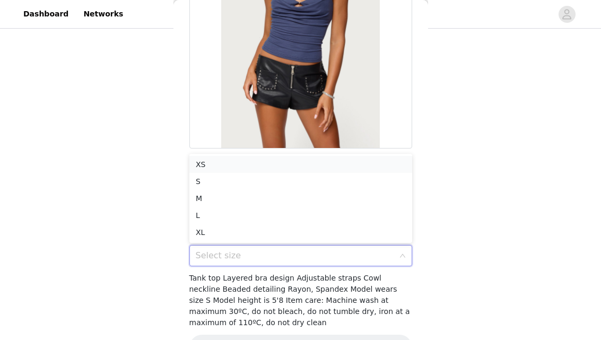
click at [240, 163] on li "XS" at bounding box center [300, 164] width 223 height 17
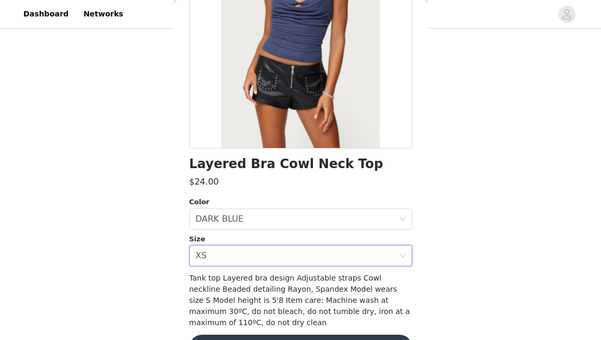
scroll to position [176, 0]
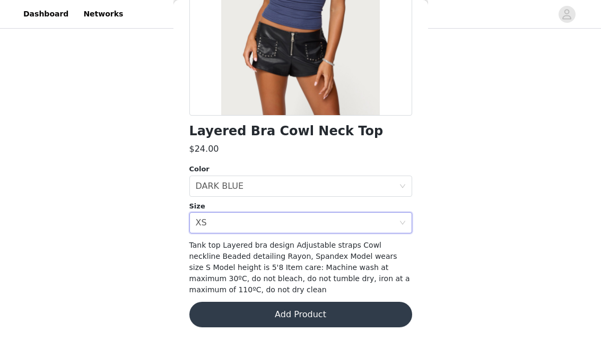
click at [272, 312] on button "Add Product" at bounding box center [300, 314] width 223 height 25
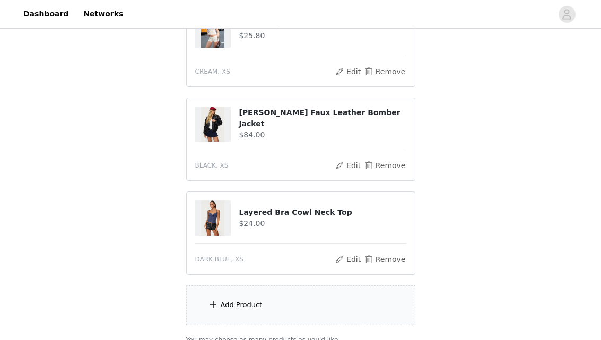
click at [257, 304] on div "Add Product" at bounding box center [242, 305] width 42 height 11
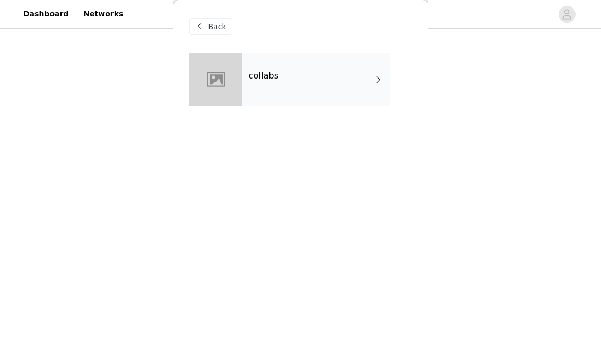
click at [272, 81] on h4 "collabs" at bounding box center [264, 76] width 30 height 10
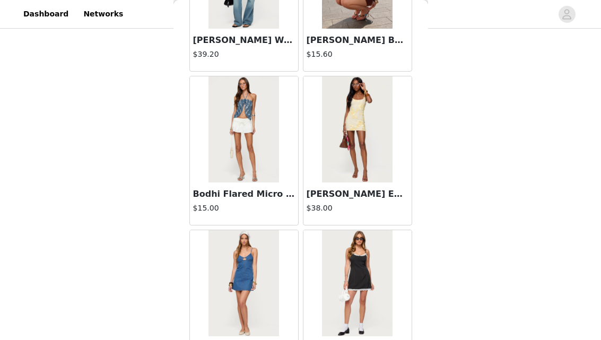
scroll to position [1284, 0]
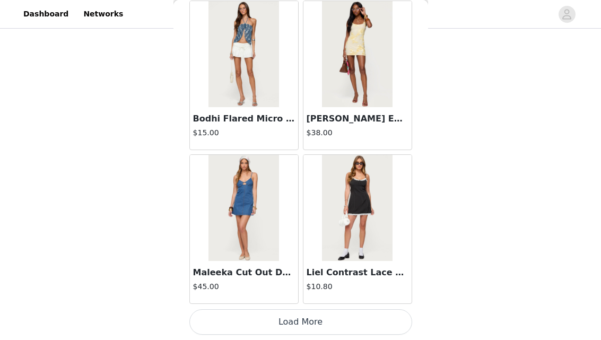
click at [310, 320] on button "Load More" at bounding box center [300, 321] width 223 height 25
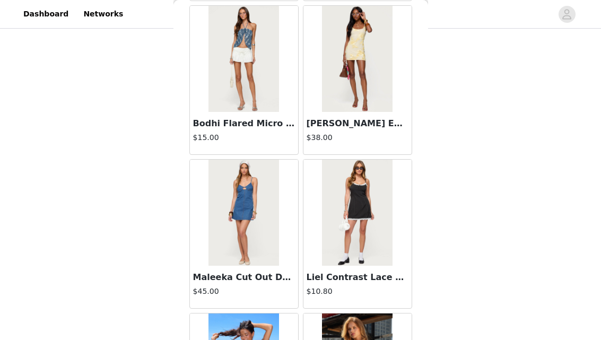
scroll to position [988, 0]
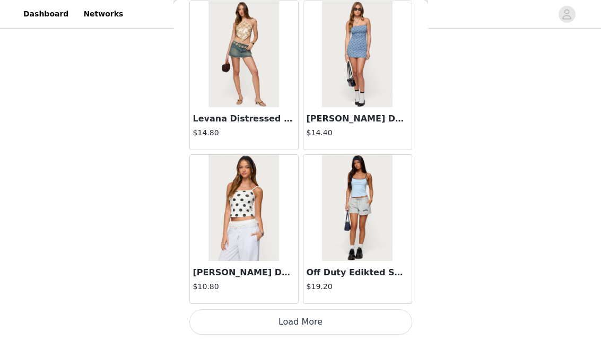
click at [306, 316] on button "Load More" at bounding box center [300, 321] width 223 height 25
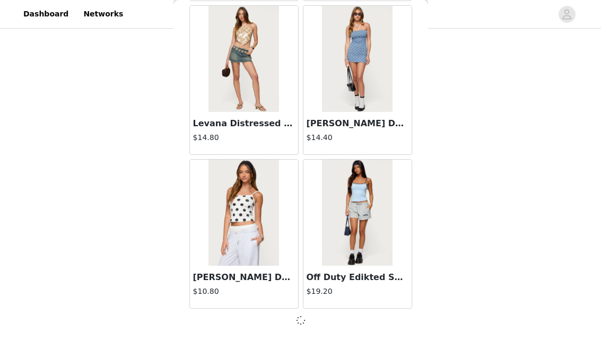
scroll to position [2823, 0]
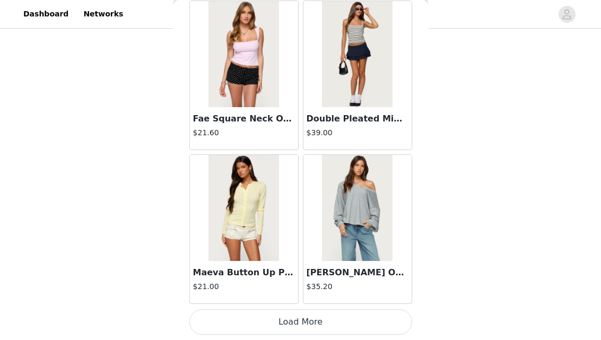
click at [302, 324] on button "Load More" at bounding box center [300, 321] width 223 height 25
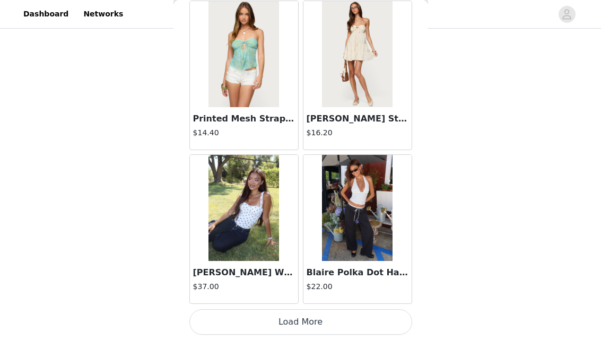
click at [301, 326] on button "Load More" at bounding box center [300, 321] width 223 height 25
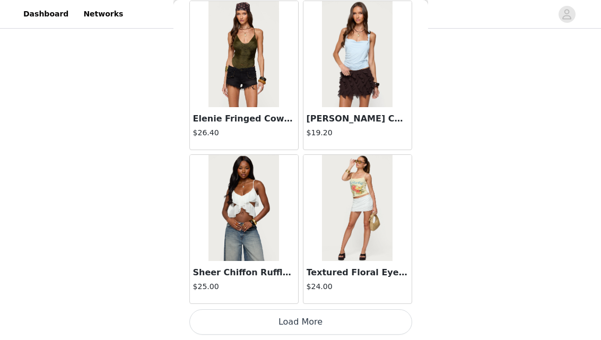
click at [302, 319] on button "Load More" at bounding box center [300, 321] width 223 height 25
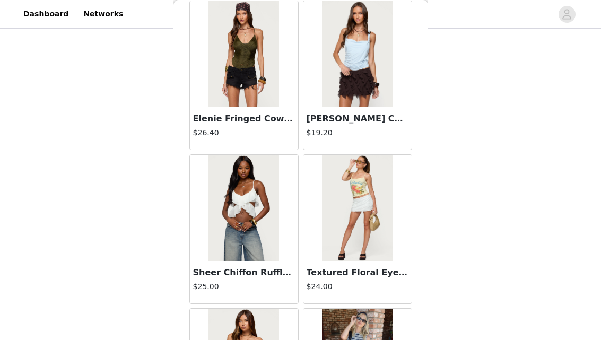
scroll to position [8979, 0]
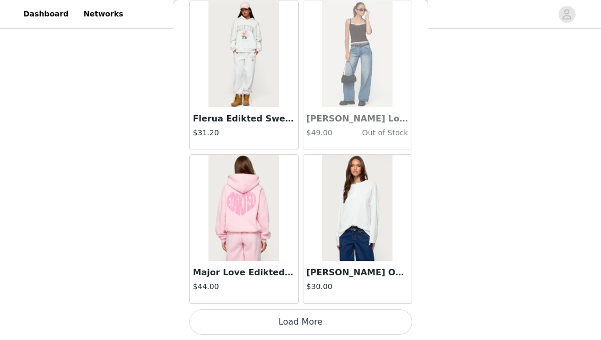
click at [299, 324] on button "Load More" at bounding box center [300, 321] width 223 height 25
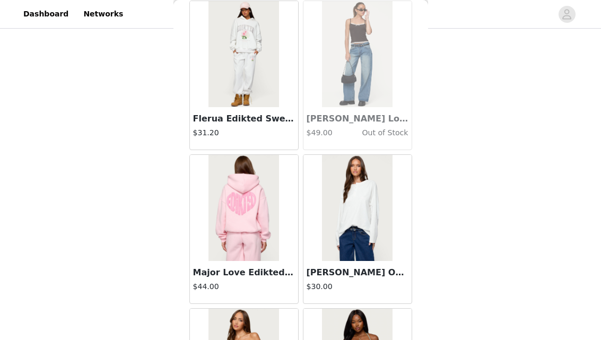
scroll to position [10517, 0]
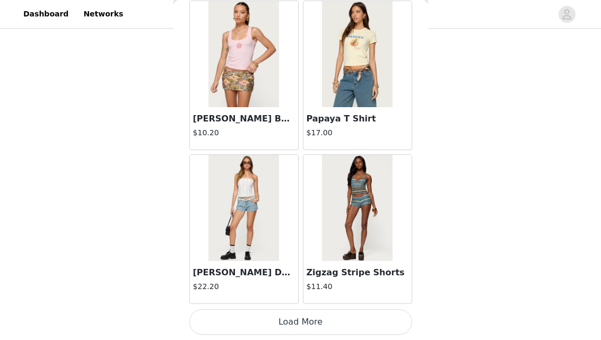
click at [330, 319] on button "Load More" at bounding box center [300, 321] width 223 height 25
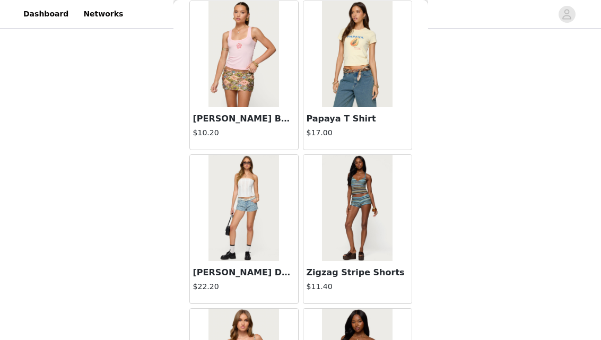
click at [361, 200] on img at bounding box center [357, 208] width 71 height 106
click at [332, 178] on img at bounding box center [357, 208] width 71 height 106
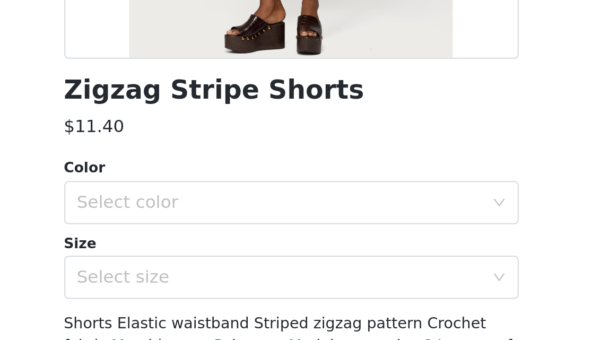
scroll to position [968, 0]
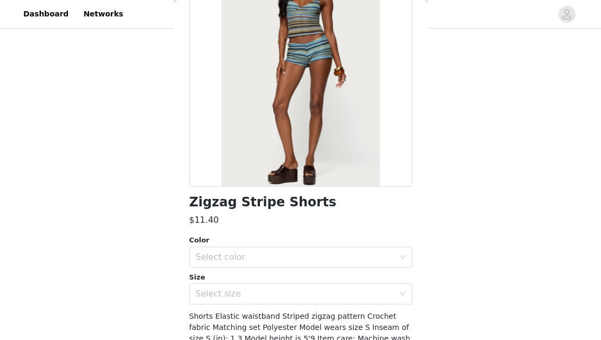
click at [296, 136] on div at bounding box center [300, 67] width 223 height 239
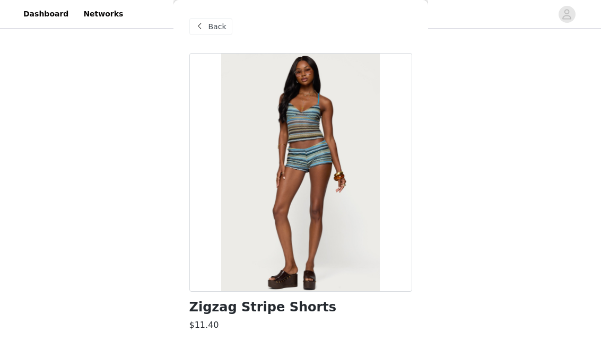
click at [211, 31] on span "Back" at bounding box center [218, 26] width 18 height 11
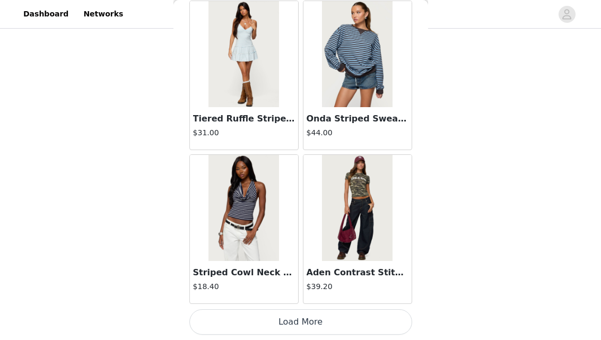
scroll to position [988, 0]
click at [306, 316] on button "Load More" at bounding box center [300, 321] width 223 height 25
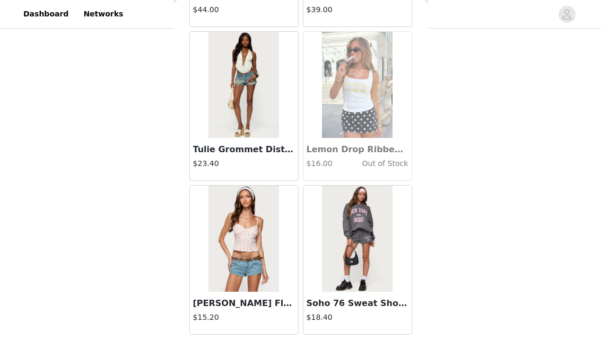
scroll to position [13595, 0]
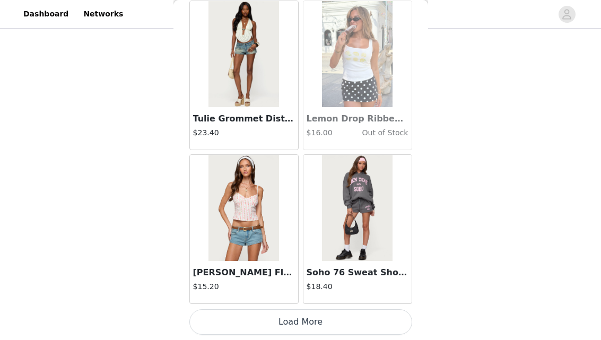
click at [295, 319] on button "Load More" at bounding box center [300, 321] width 223 height 25
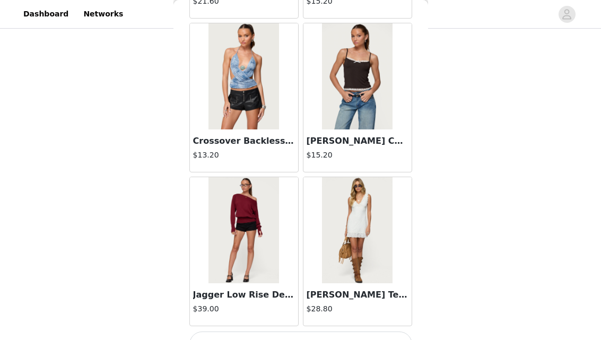
scroll to position [15134, 0]
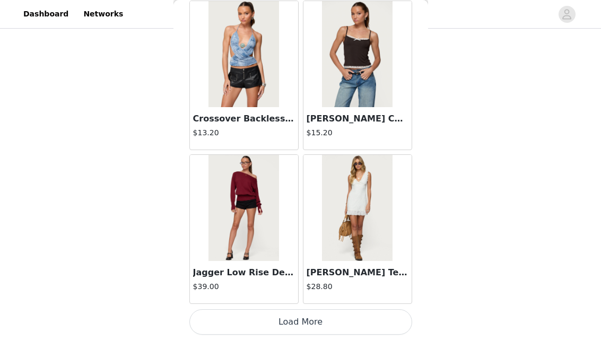
click at [298, 330] on button "Load More" at bounding box center [300, 321] width 223 height 25
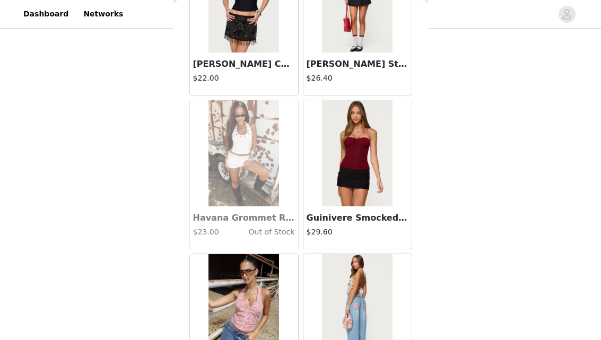
scroll to position [16673, 0]
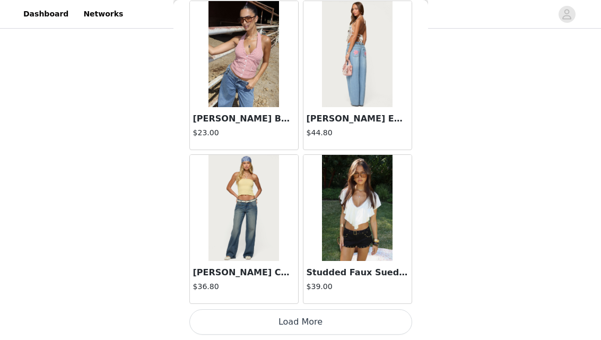
click at [302, 323] on button "Load More" at bounding box center [300, 321] width 223 height 25
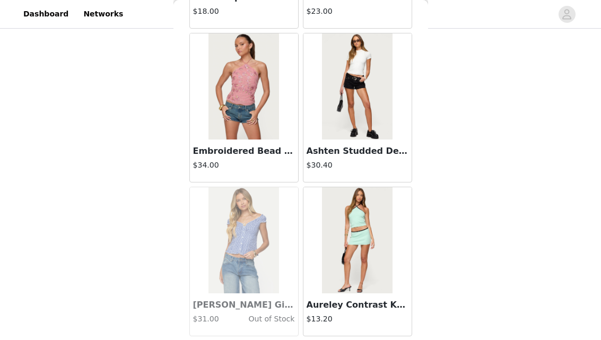
scroll to position [17572, 0]
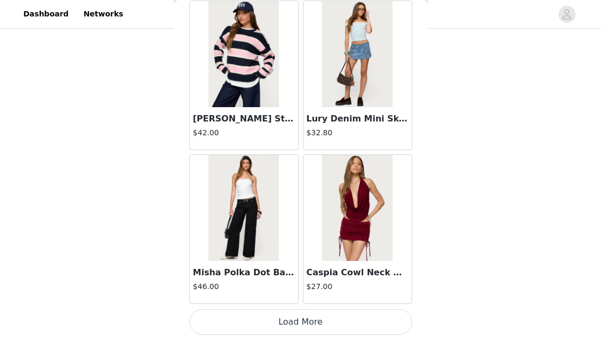
click at [301, 319] on button "Load More" at bounding box center [300, 321] width 223 height 25
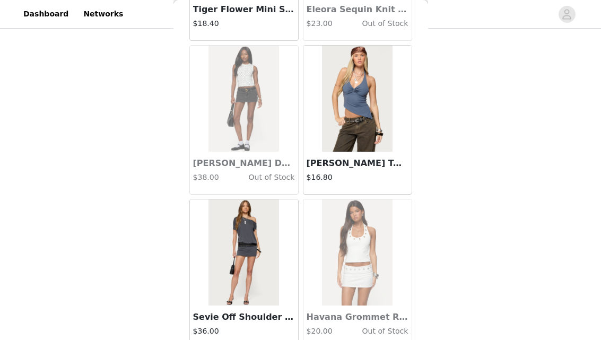
scroll to position [19751, 0]
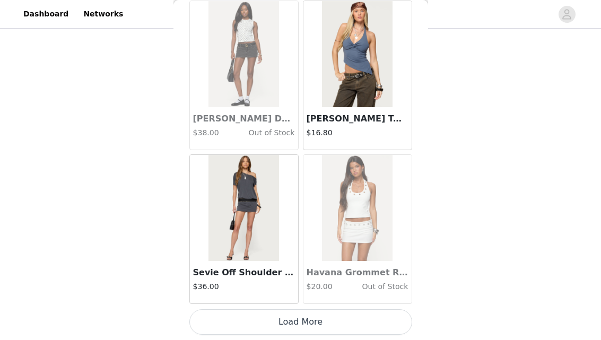
click at [310, 316] on button "Load More" at bounding box center [300, 321] width 223 height 25
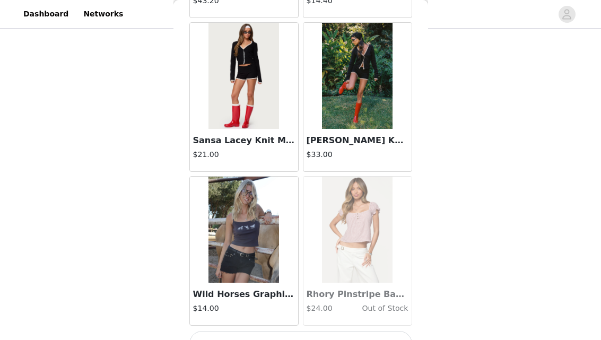
scroll to position [21290, 0]
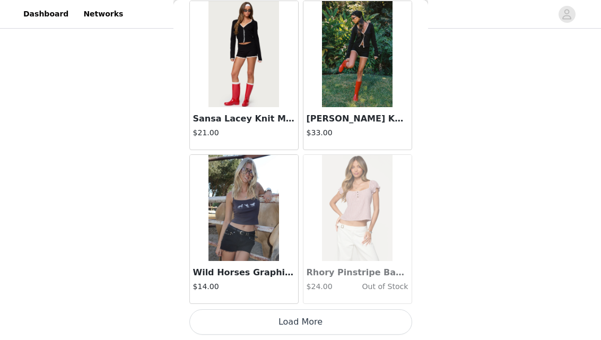
click at [299, 318] on button "Load More" at bounding box center [300, 321] width 223 height 25
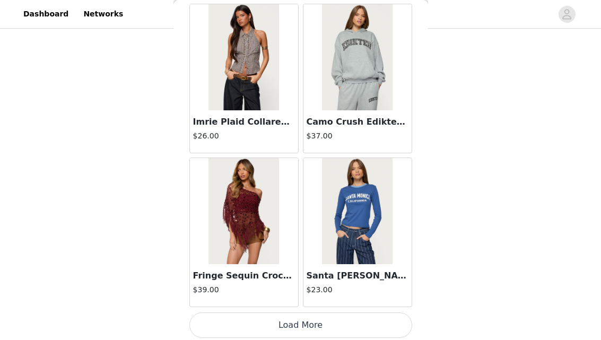
scroll to position [22829, 0]
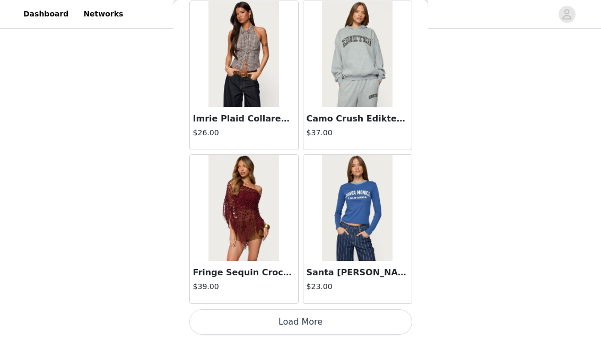
click at [312, 323] on button "Load More" at bounding box center [300, 321] width 223 height 25
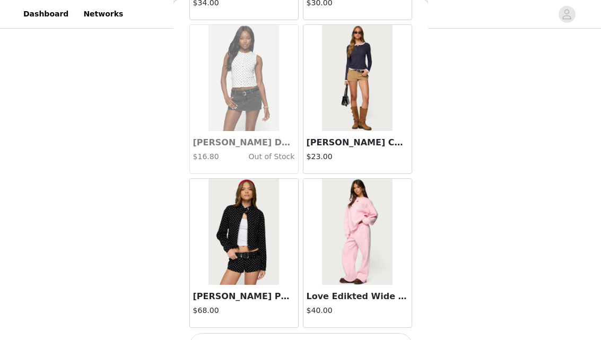
scroll to position [24368, 0]
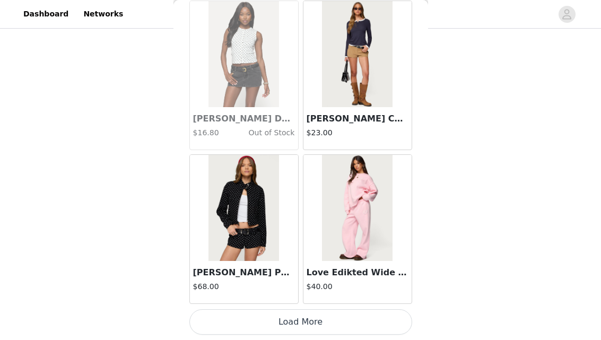
click at [306, 315] on button "Load More" at bounding box center [300, 321] width 223 height 25
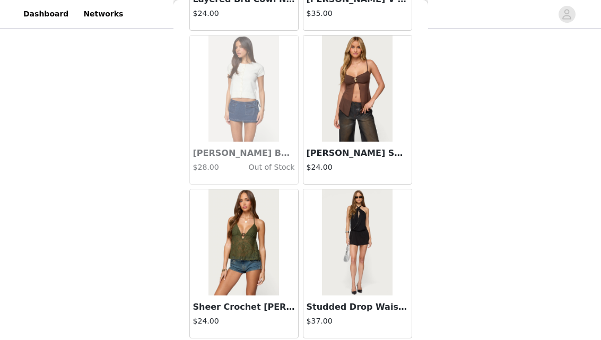
scroll to position [25907, 0]
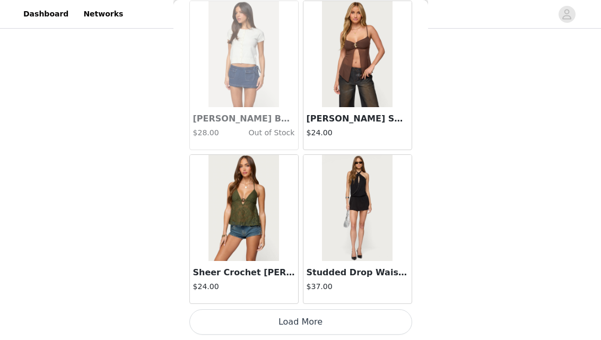
click at [316, 321] on button "Load More" at bounding box center [300, 321] width 223 height 25
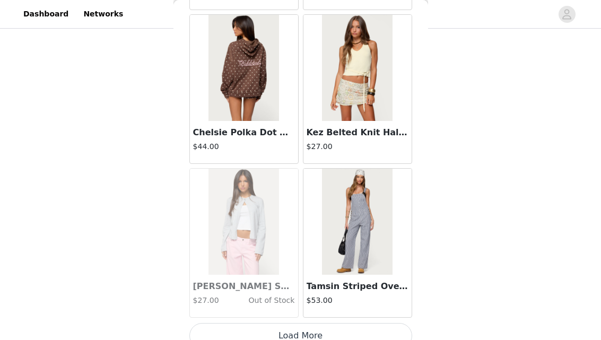
scroll to position [27446, 0]
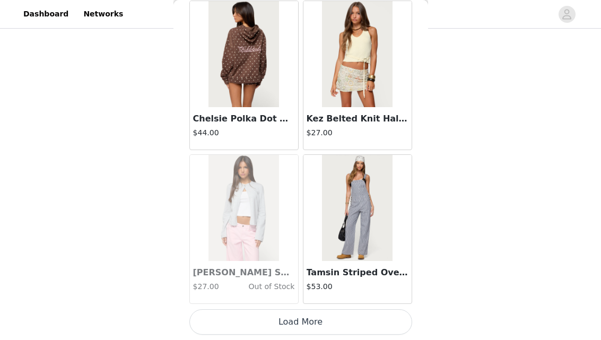
click at [307, 322] on button "Load More" at bounding box center [300, 321] width 223 height 25
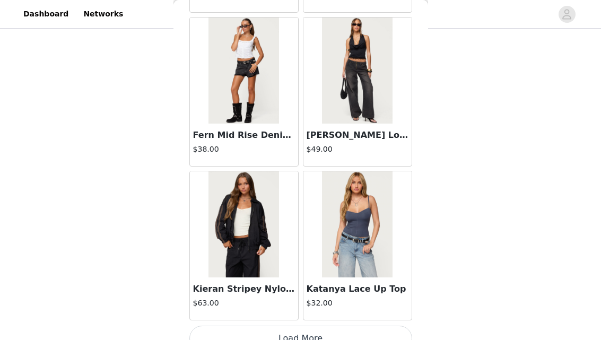
scroll to position [28985, 0]
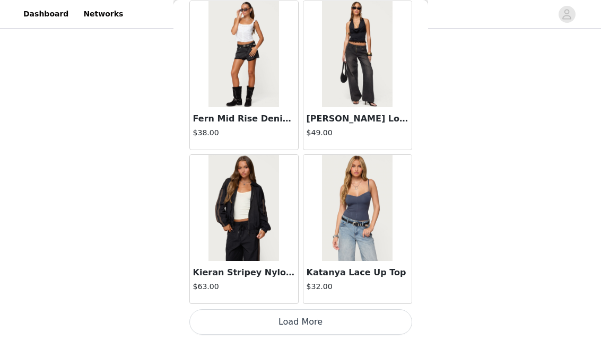
click at [302, 325] on button "Load More" at bounding box center [300, 321] width 223 height 25
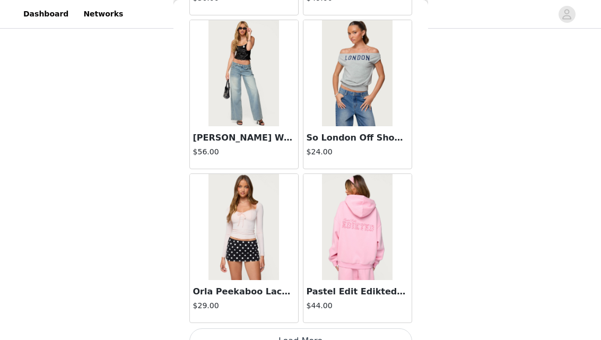
scroll to position [30524, 0]
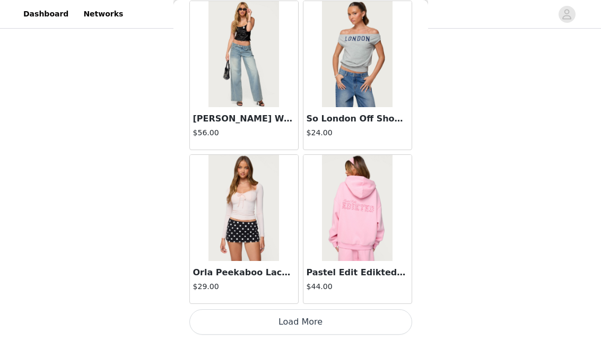
click at [307, 316] on button "Load More" at bounding box center [300, 321] width 223 height 25
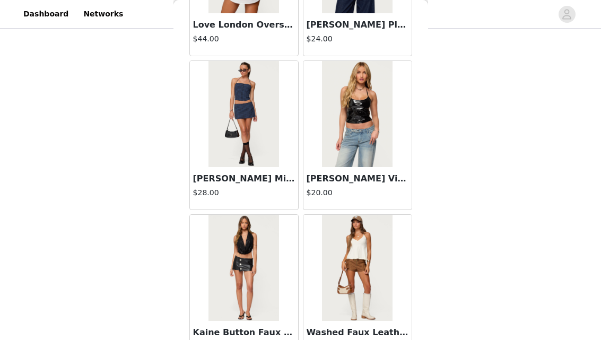
scroll to position [32063, 0]
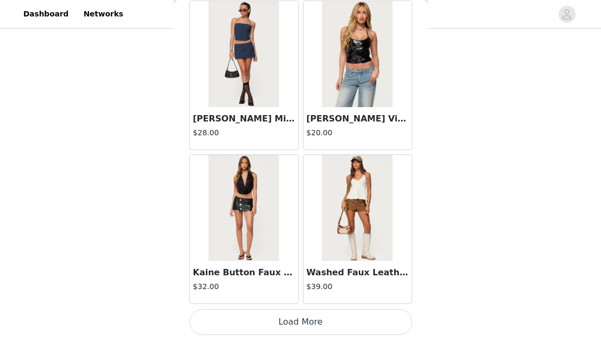
click at [298, 318] on button "Load More" at bounding box center [300, 321] width 223 height 25
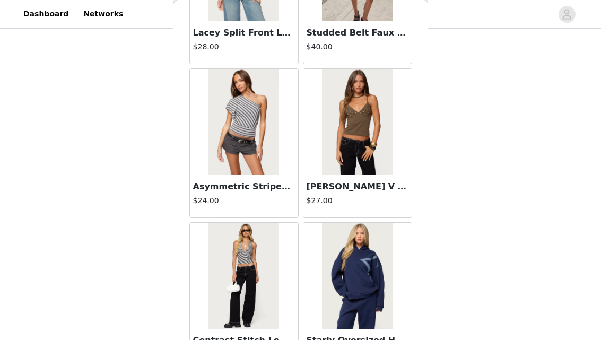
scroll to position [32760, 0]
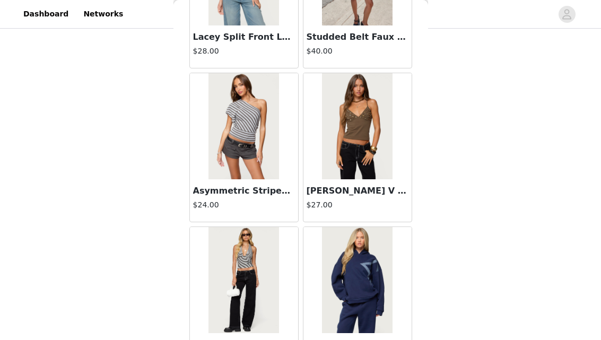
click at [352, 122] on img at bounding box center [357, 126] width 71 height 106
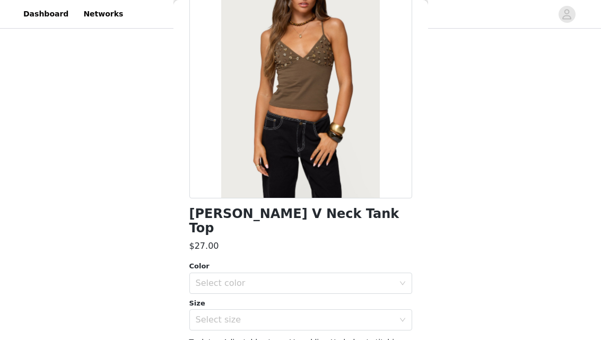
scroll to position [105, 0]
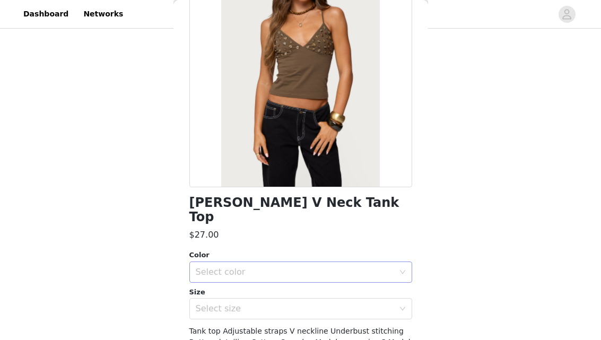
click at [245, 267] on div "Select color" at bounding box center [295, 272] width 198 height 11
click at [239, 284] on li "BROWN" at bounding box center [300, 281] width 223 height 17
click at [240, 304] on div "Select size" at bounding box center [295, 309] width 198 height 11
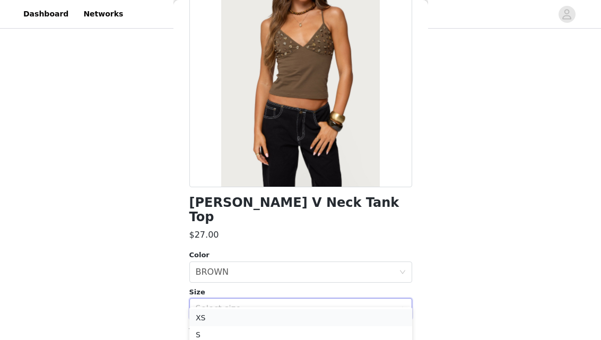
click at [230, 314] on li "XS" at bounding box center [300, 317] width 223 height 17
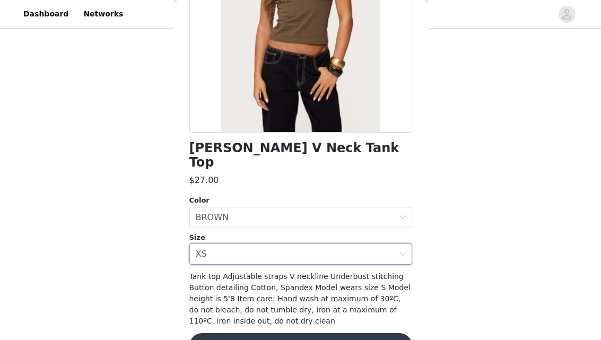
scroll to position [176, 0]
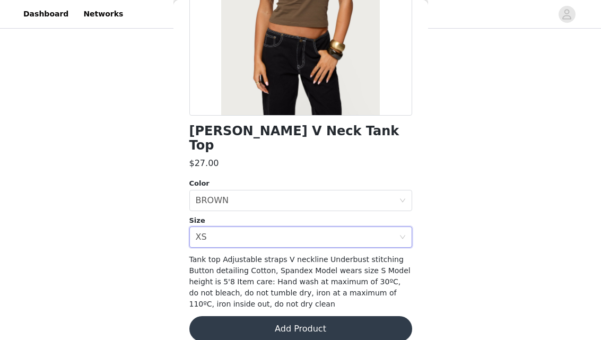
click at [309, 316] on button "Add Product" at bounding box center [300, 328] width 223 height 25
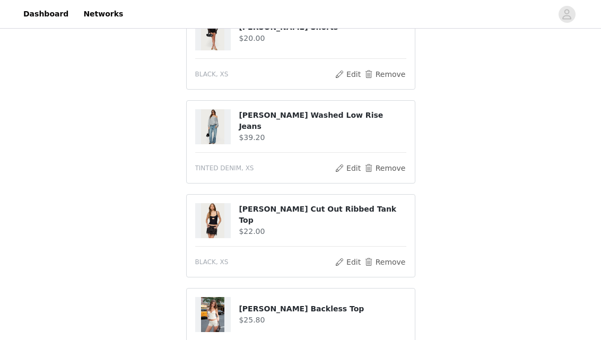
scroll to position [1082, 0]
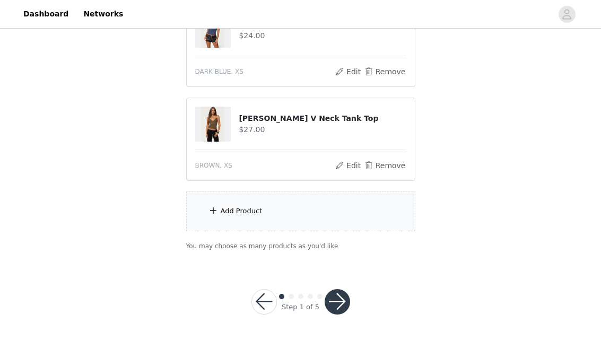
click at [289, 204] on div "Add Product" at bounding box center [300, 212] width 229 height 40
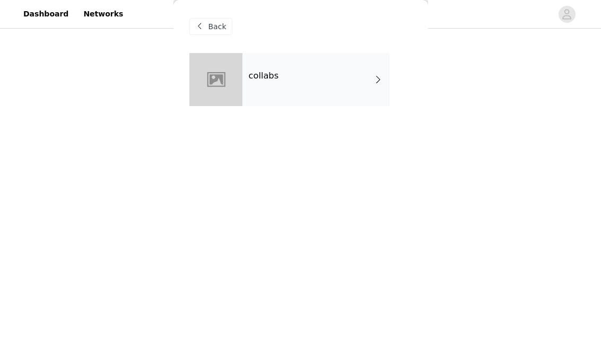
click at [269, 92] on div "collabs" at bounding box center [317, 79] width 148 height 53
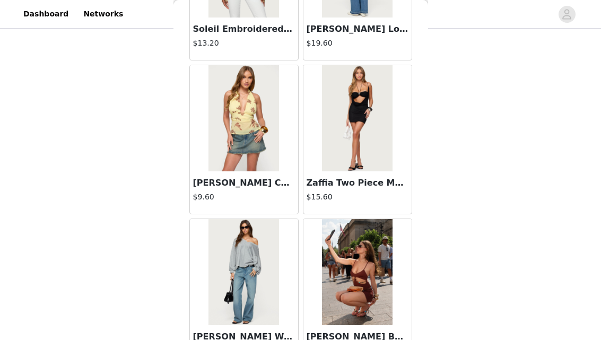
scroll to position [1284, 0]
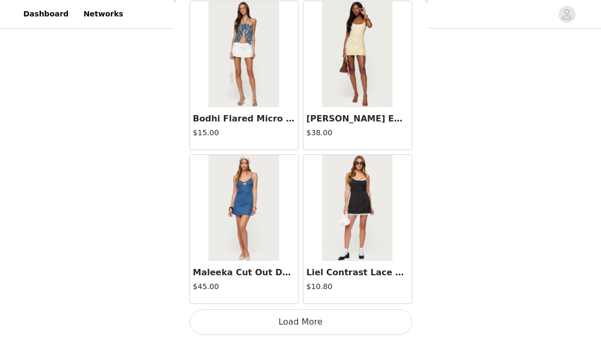
click at [289, 322] on button "Load More" at bounding box center [300, 321] width 223 height 25
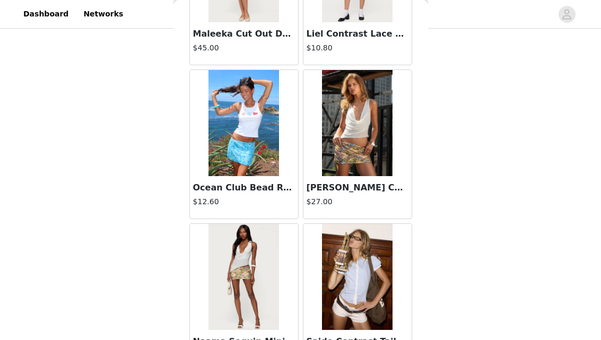
scroll to position [2823, 0]
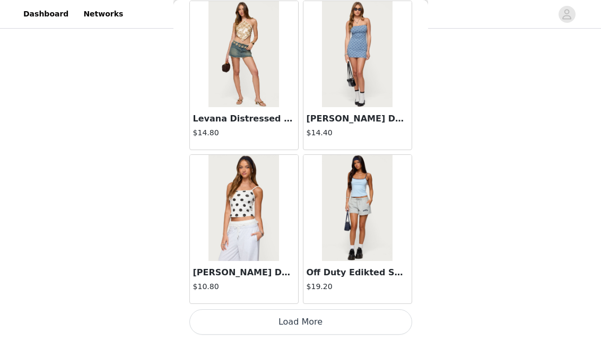
click at [297, 316] on button "Load More" at bounding box center [300, 321] width 223 height 25
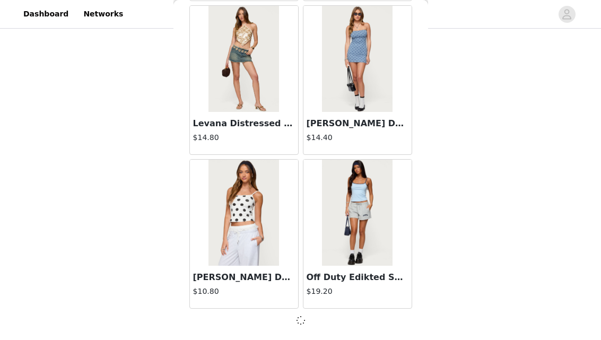
scroll to position [2818, 0]
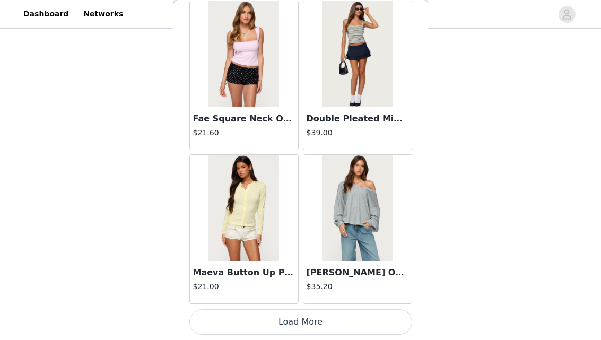
click at [305, 323] on button "Load More" at bounding box center [300, 321] width 223 height 25
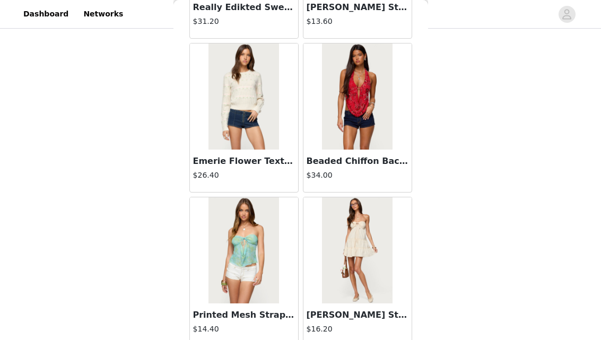
scroll to position [5901, 0]
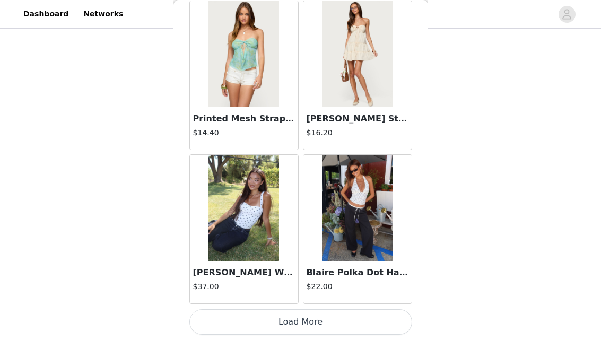
click at [302, 322] on button "Load More" at bounding box center [300, 321] width 223 height 25
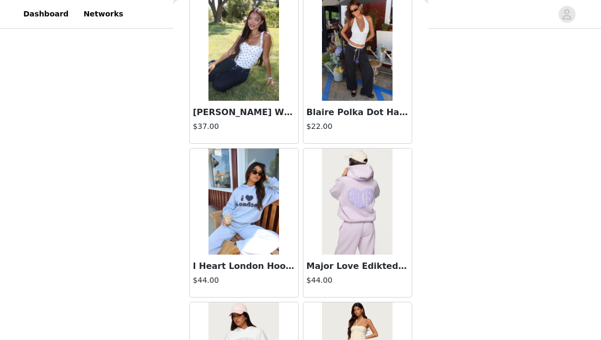
scroll to position [7440, 0]
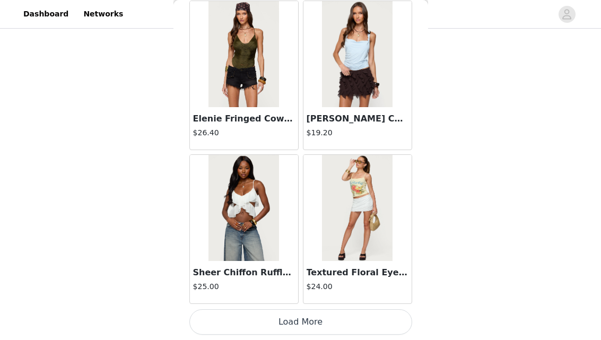
click at [306, 320] on button "Load More" at bounding box center [300, 321] width 223 height 25
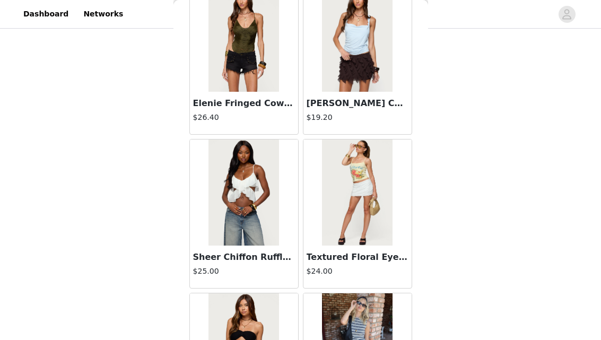
scroll to position [7449, 0]
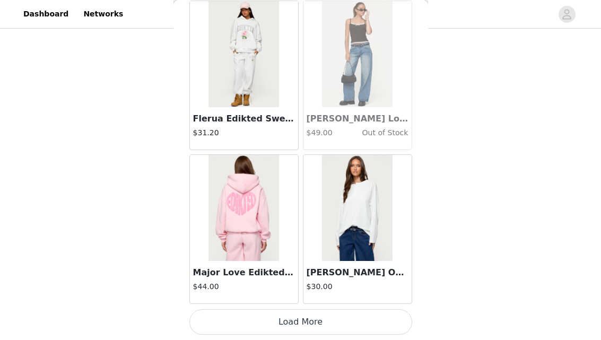
click at [294, 318] on button "Load More" at bounding box center [300, 321] width 223 height 25
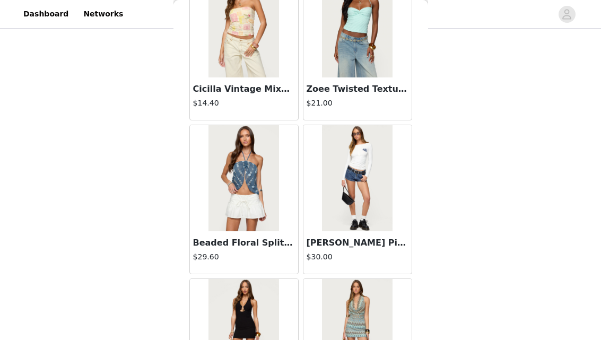
scroll to position [10517, 0]
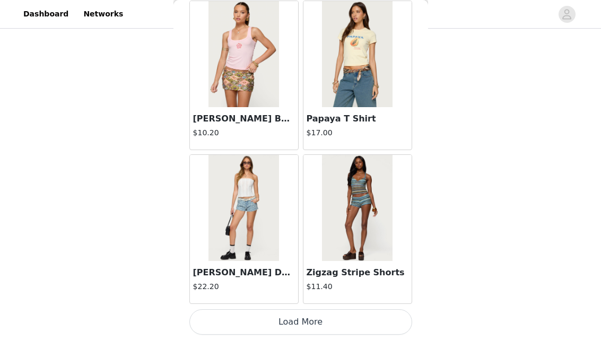
click at [300, 315] on button "Load More" at bounding box center [300, 321] width 223 height 25
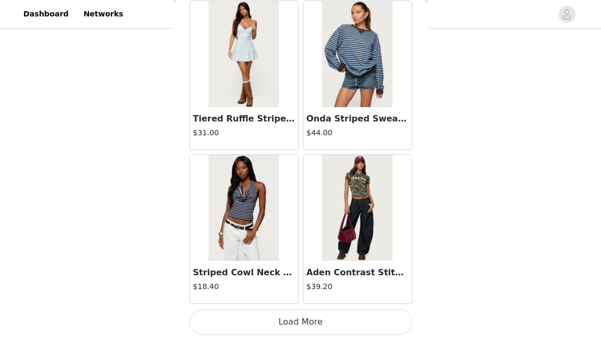
click at [312, 312] on button "Load More" at bounding box center [300, 321] width 223 height 25
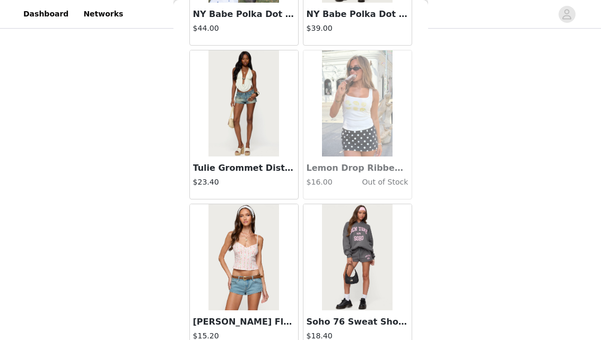
scroll to position [13595, 0]
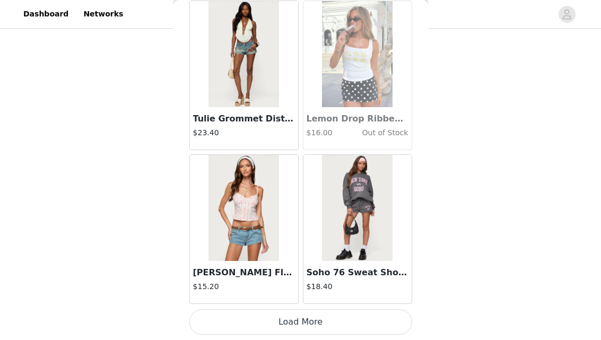
click at [312, 314] on button "Load More" at bounding box center [300, 321] width 223 height 25
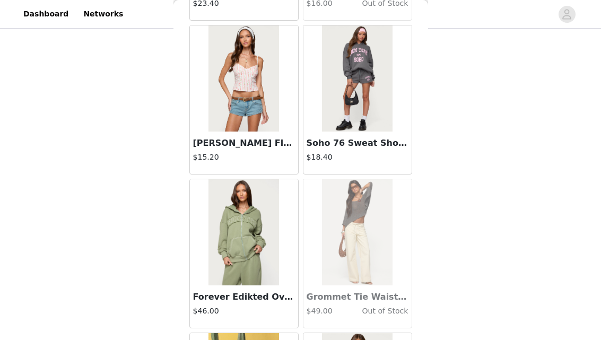
scroll to position [15134, 0]
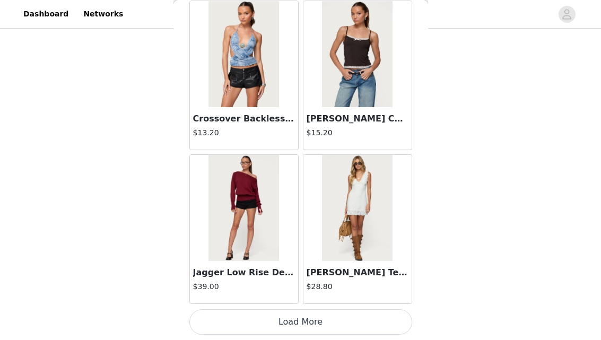
click at [309, 326] on button "Load More" at bounding box center [300, 321] width 223 height 25
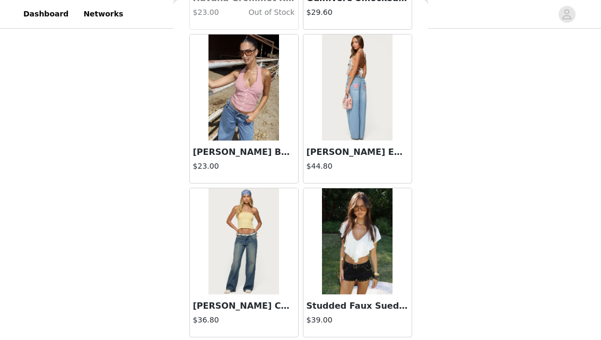
scroll to position [16673, 0]
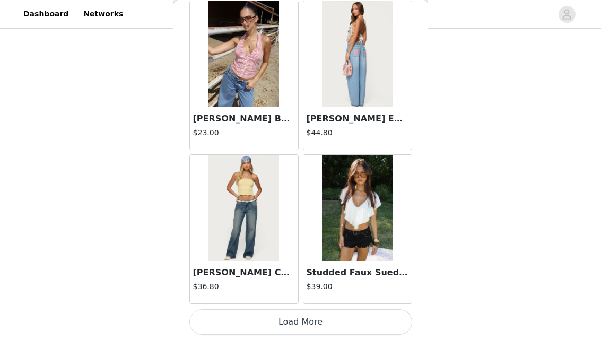
click at [298, 316] on button "Load More" at bounding box center [300, 321] width 223 height 25
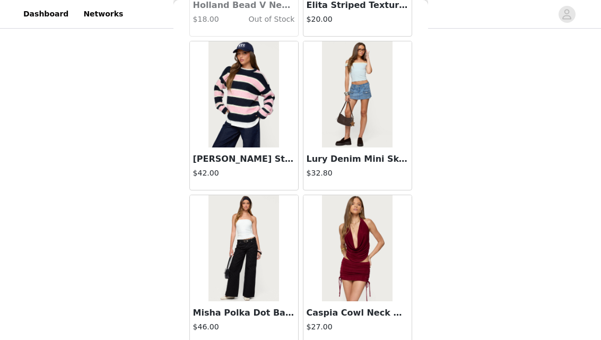
scroll to position [18212, 0]
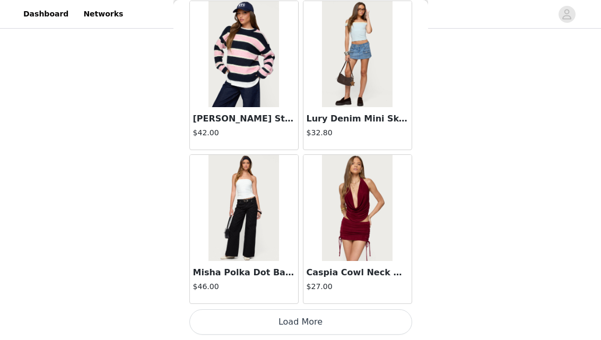
click at [295, 319] on button "Load More" at bounding box center [300, 321] width 223 height 25
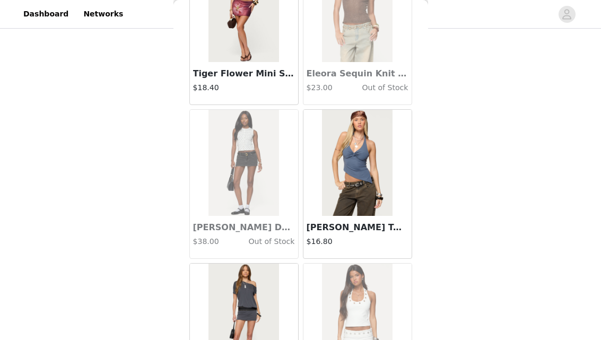
scroll to position [19751, 0]
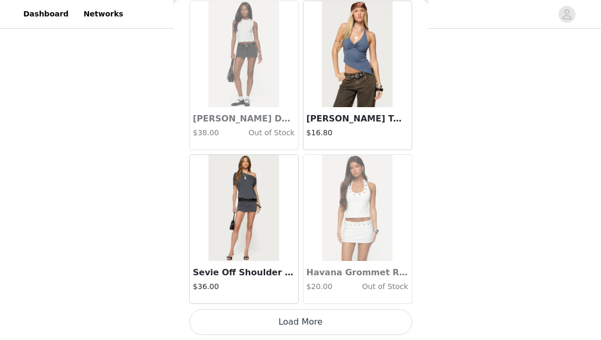
click at [300, 322] on button "Load More" at bounding box center [300, 321] width 223 height 25
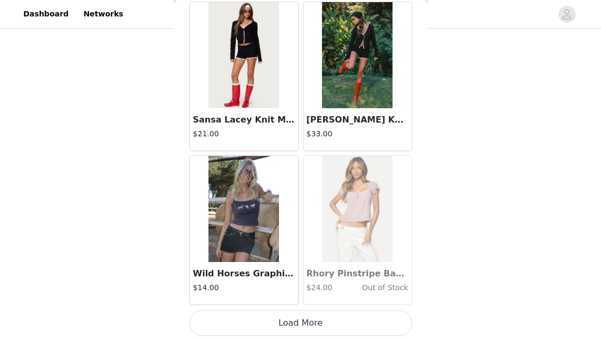
scroll to position [21290, 0]
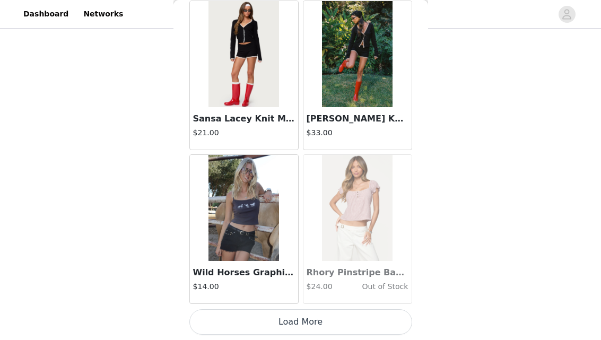
click at [300, 323] on button "Load More" at bounding box center [300, 321] width 223 height 25
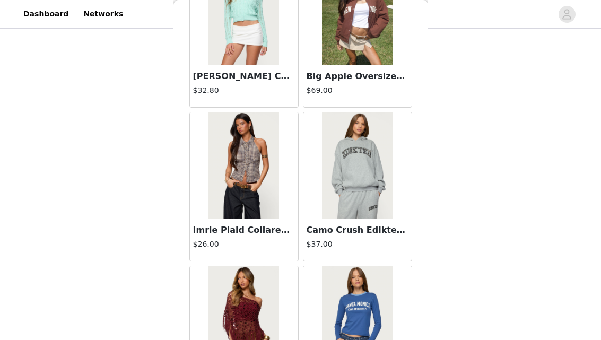
scroll to position [22829, 0]
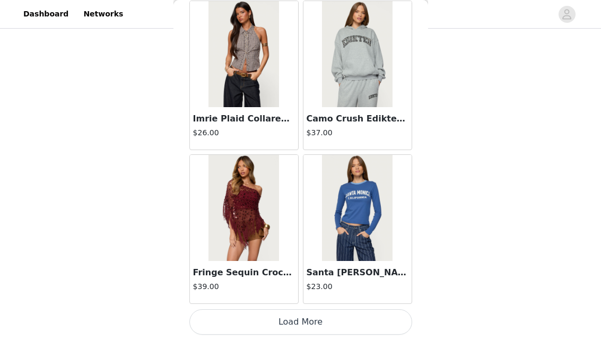
click at [308, 327] on button "Load More" at bounding box center [300, 321] width 223 height 25
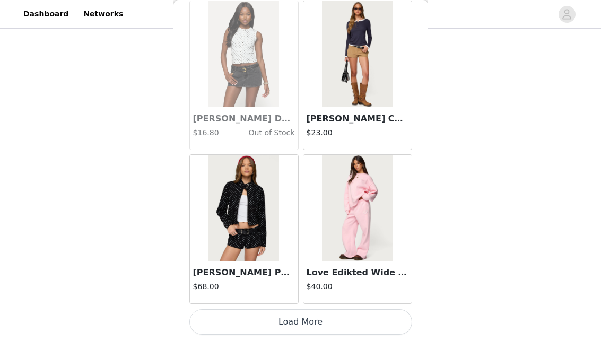
scroll to position [24368, 0]
click at [311, 332] on button "Load More" at bounding box center [300, 321] width 223 height 25
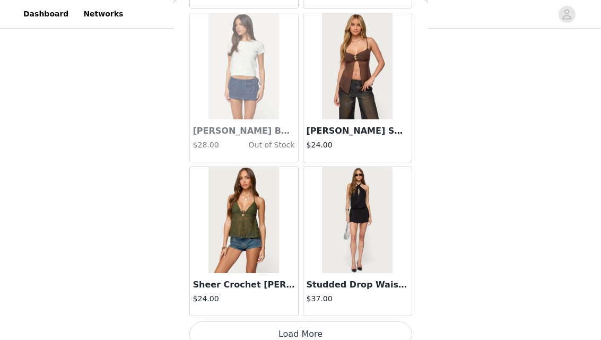
scroll to position [25907, 0]
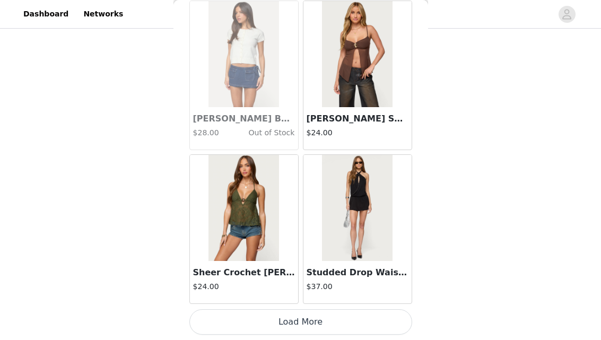
click at [313, 322] on button "Load More" at bounding box center [300, 321] width 223 height 25
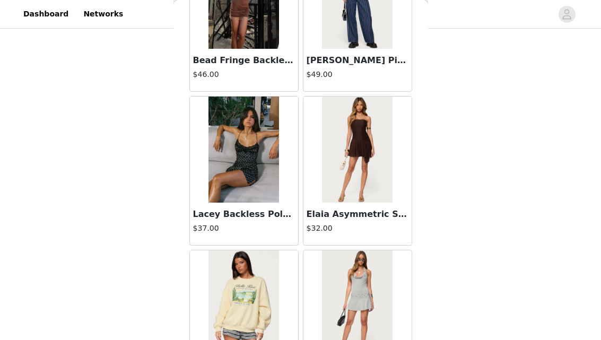
scroll to position [26737, 0]
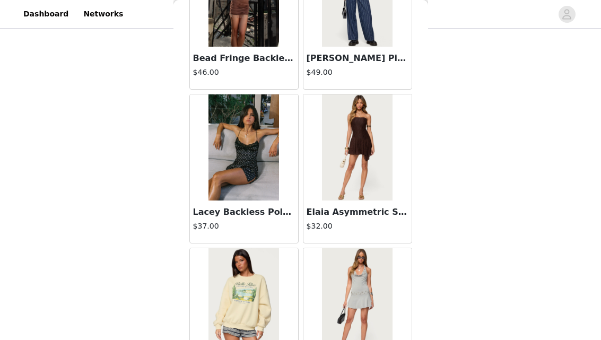
click at [251, 169] on img at bounding box center [244, 147] width 71 height 106
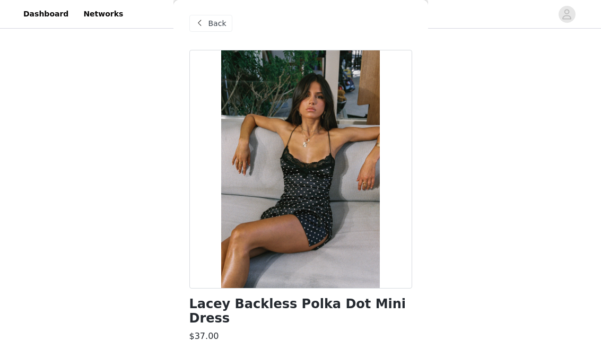
scroll to position [0, 0]
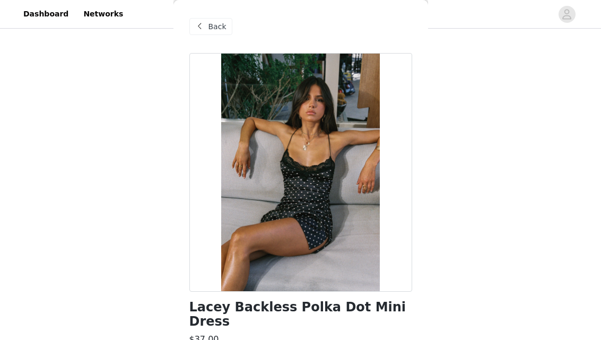
click at [214, 23] on span "Back" at bounding box center [218, 26] width 18 height 11
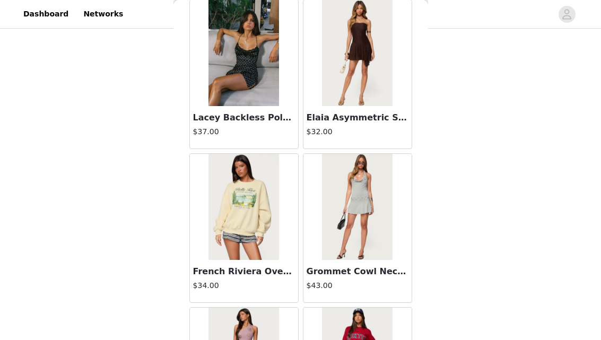
scroll to position [27446, 0]
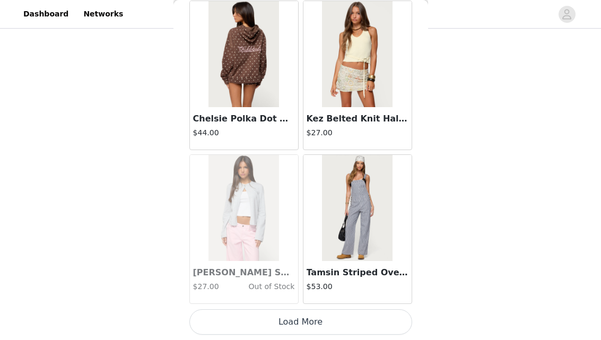
click at [303, 322] on button "Load More" at bounding box center [300, 321] width 223 height 25
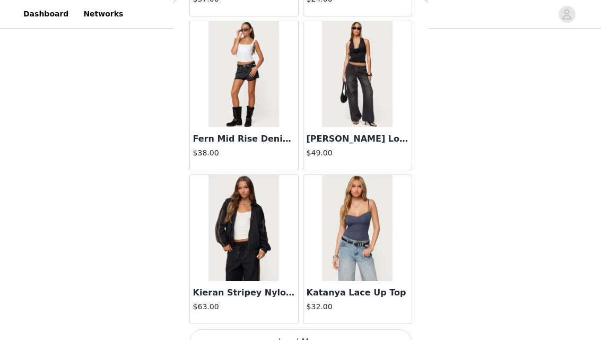
scroll to position [28985, 0]
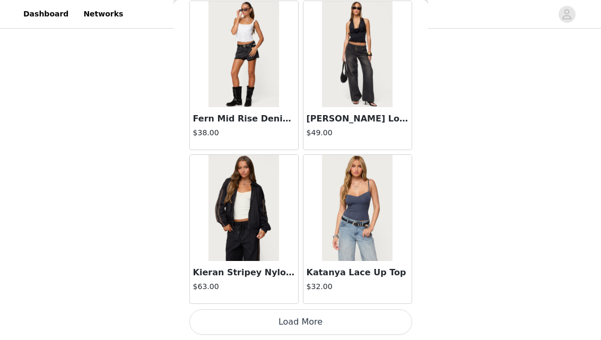
click at [312, 321] on button "Load More" at bounding box center [300, 321] width 223 height 25
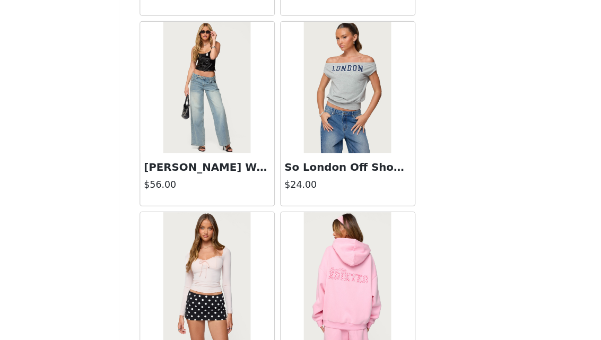
scroll to position [30524, 0]
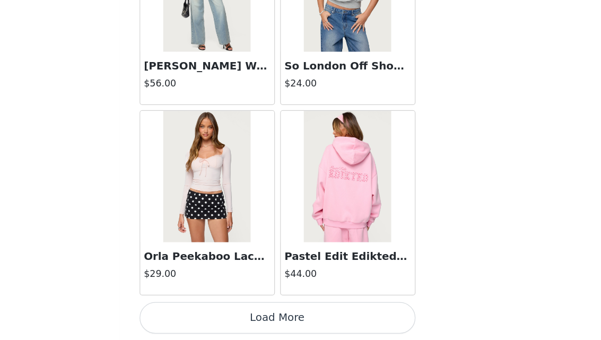
click at [315, 316] on button "Load More" at bounding box center [300, 321] width 223 height 25
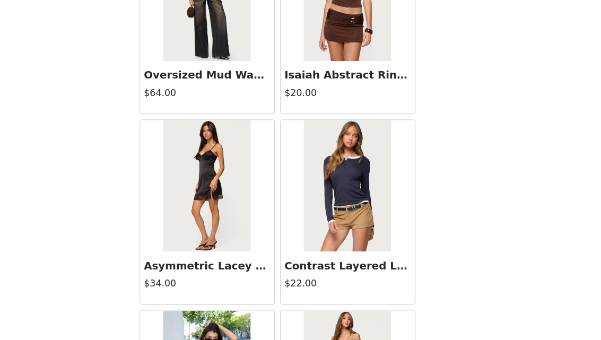
scroll to position [30979, 0]
